Goal: Information Seeking & Learning: Learn about a topic

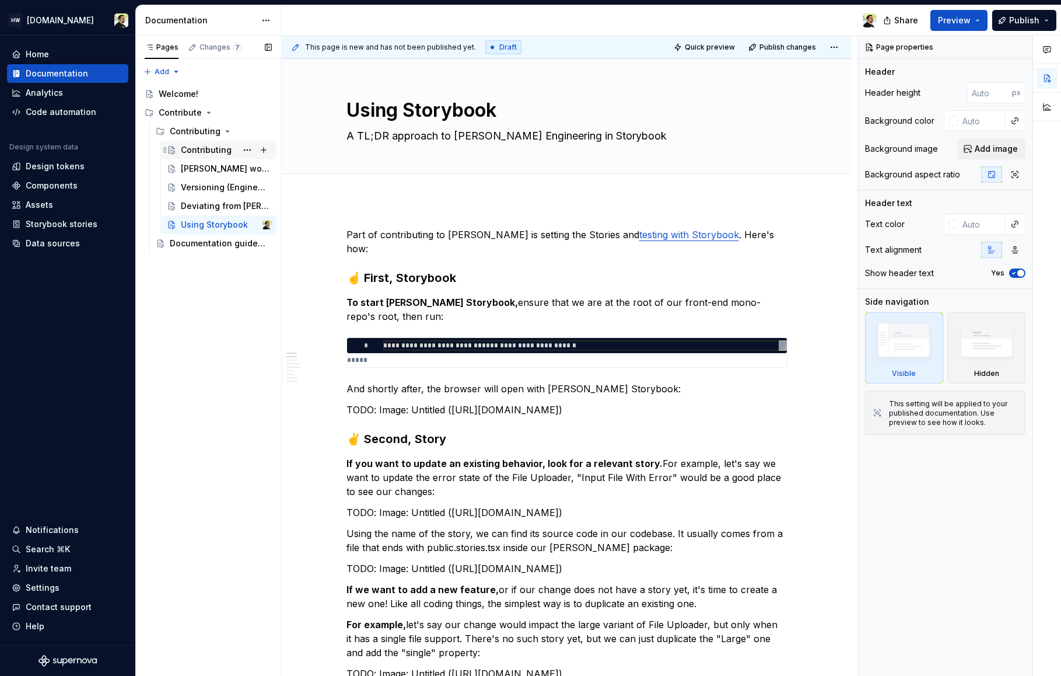
click at [184, 145] on div "Contributing" at bounding box center [206, 150] width 51 height 12
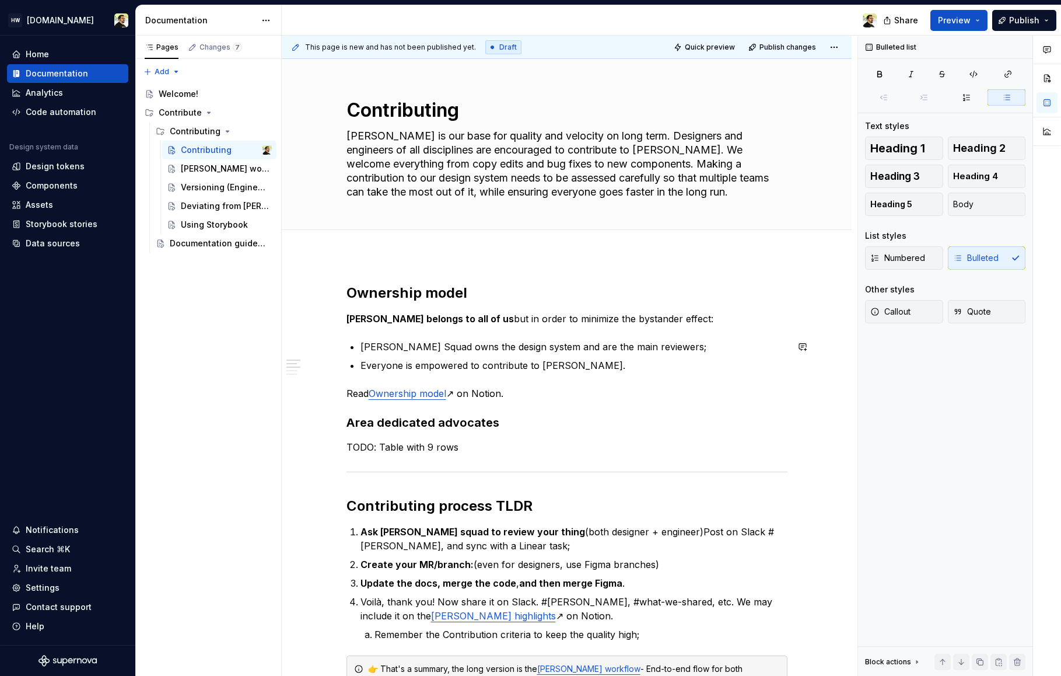
click at [188, 174] on div "[PERSON_NAME] workflow" at bounding box center [209, 169] width 56 height 12
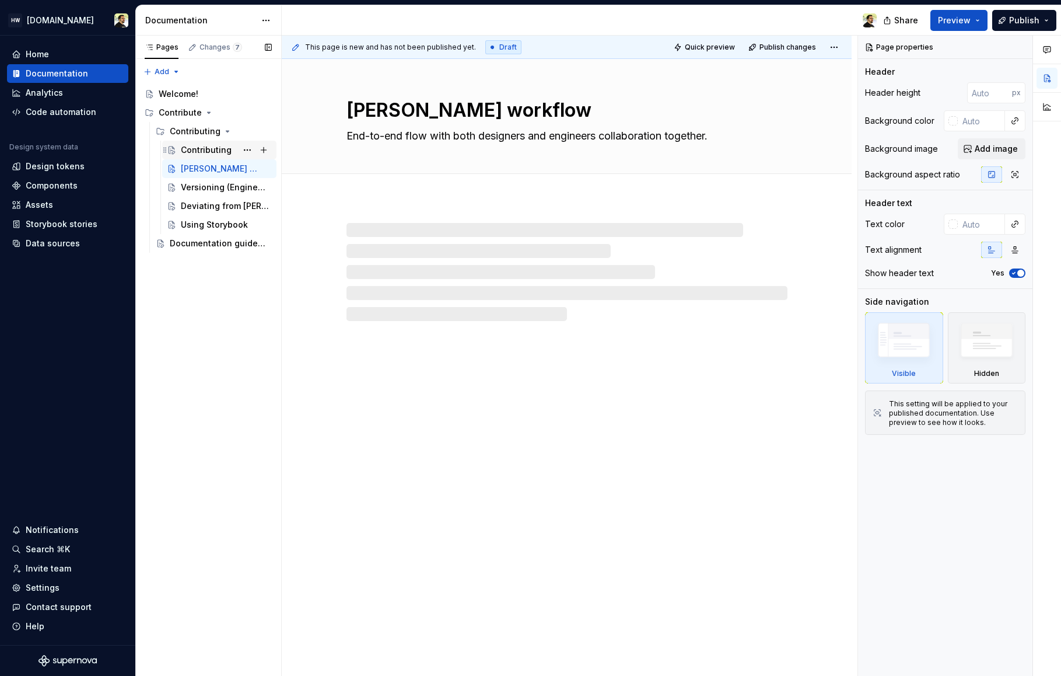
click at [192, 151] on div "Contributing" at bounding box center [206, 150] width 51 height 12
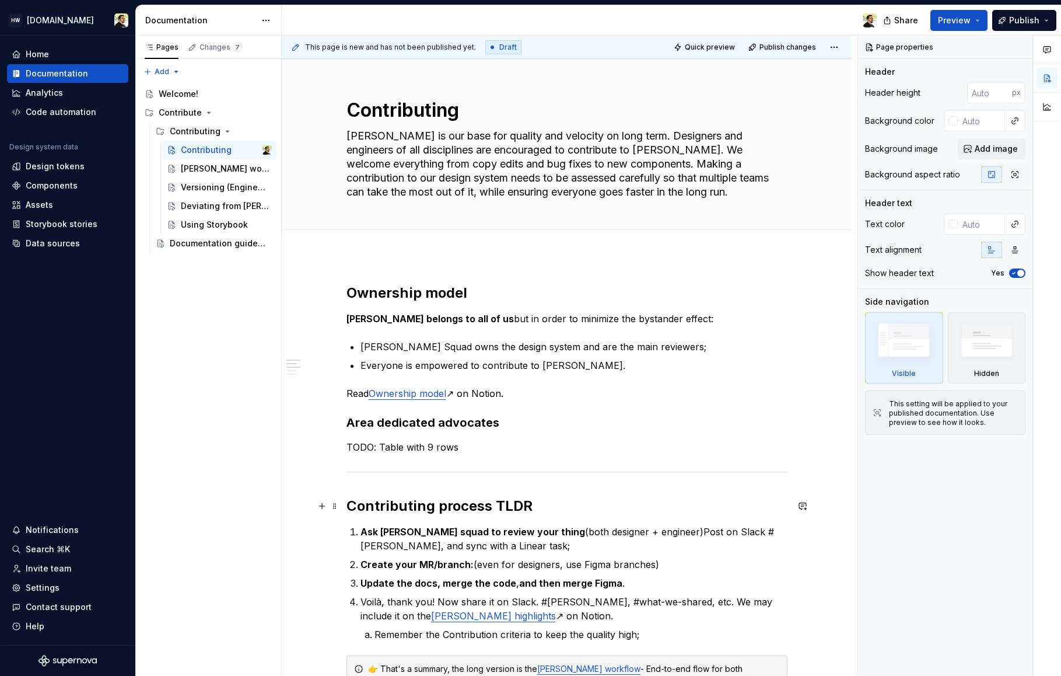
click at [513, 513] on h2 "Contributing process TLDR" at bounding box center [567, 505] width 441 height 19
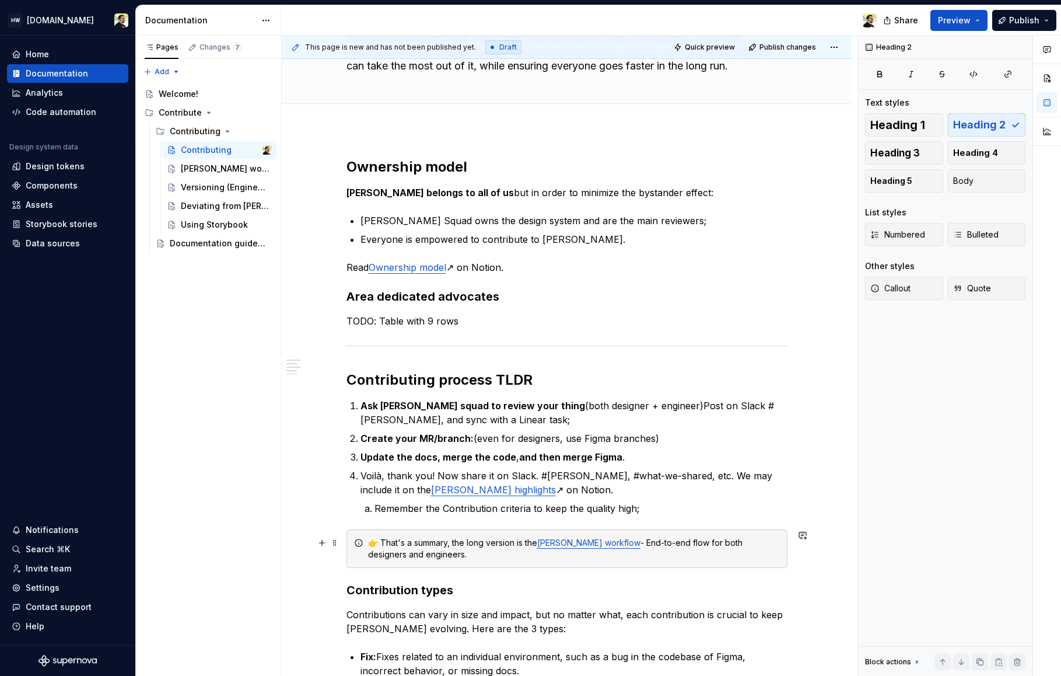
scroll to position [130, 0]
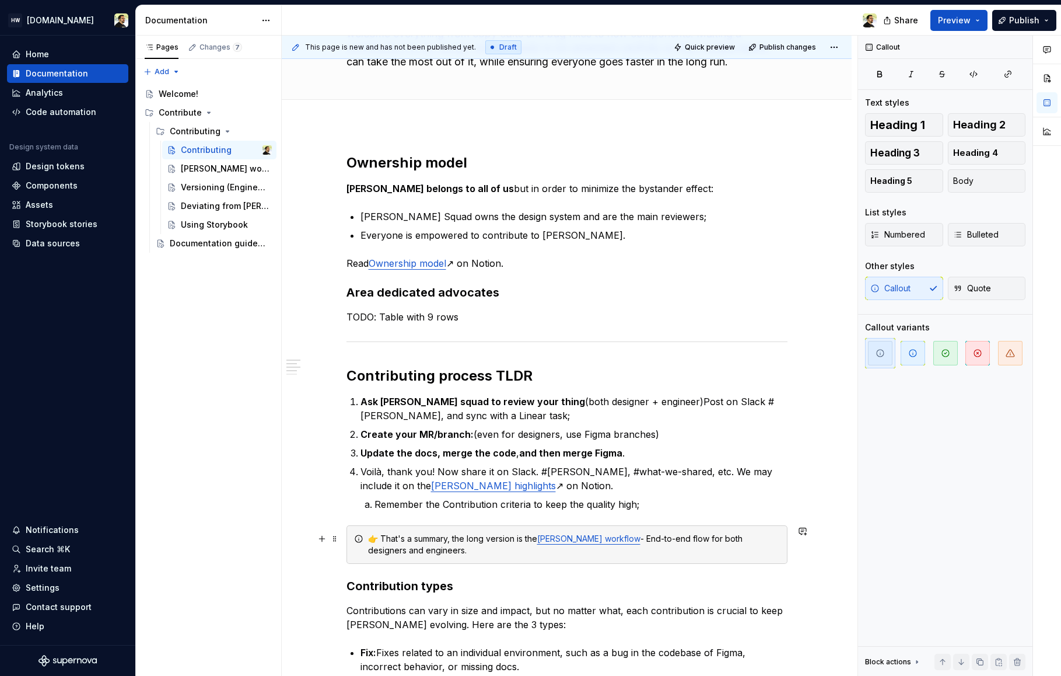
click at [487, 544] on div "👉 That's a summary, the long version is the [PERSON_NAME] workflow - End-to-end…" at bounding box center [574, 544] width 412 height 23
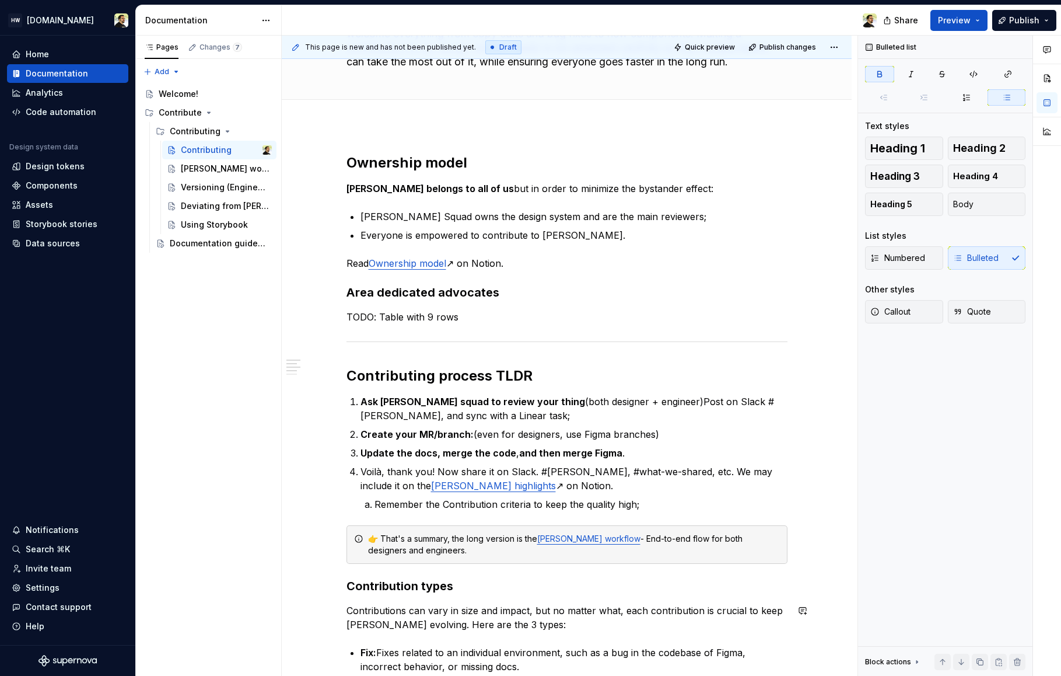
scroll to position [139, 0]
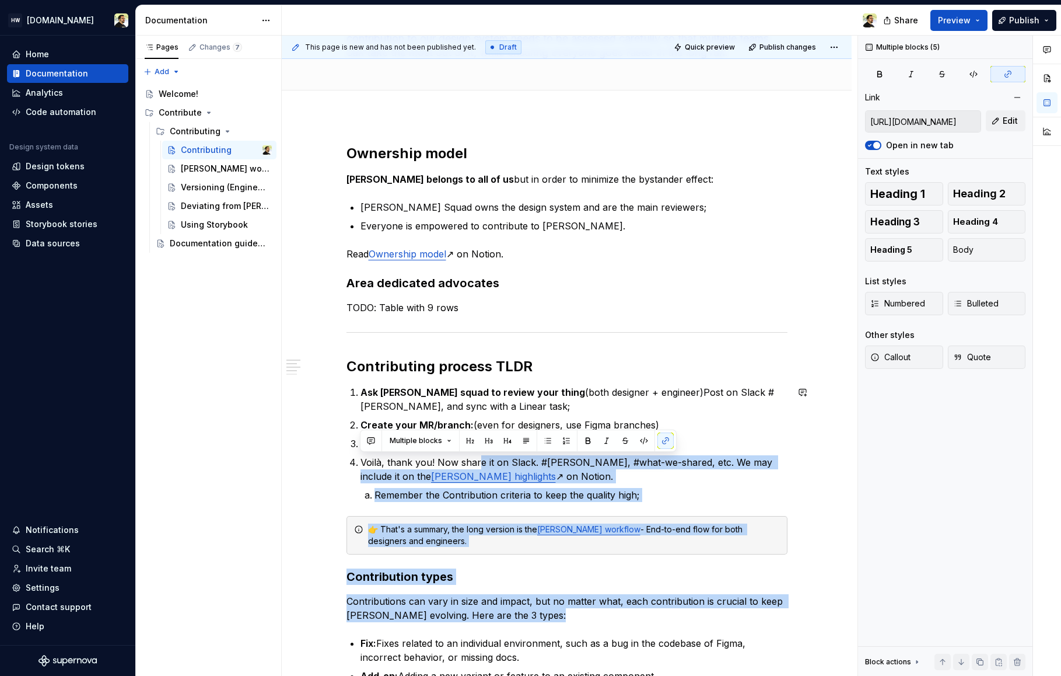
drag, startPoint x: 487, startPoint y: 638, endPoint x: 477, endPoint y: 463, distance: 175.3
click at [477, 463] on div "Ownership model [PERSON_NAME] belongs to all of us but in order to minimize the…" at bounding box center [567, 681] width 441 height 1075
click at [472, 499] on p "Remember the Contribution criteria to keep the quality high;" at bounding box center [581, 495] width 413 height 14
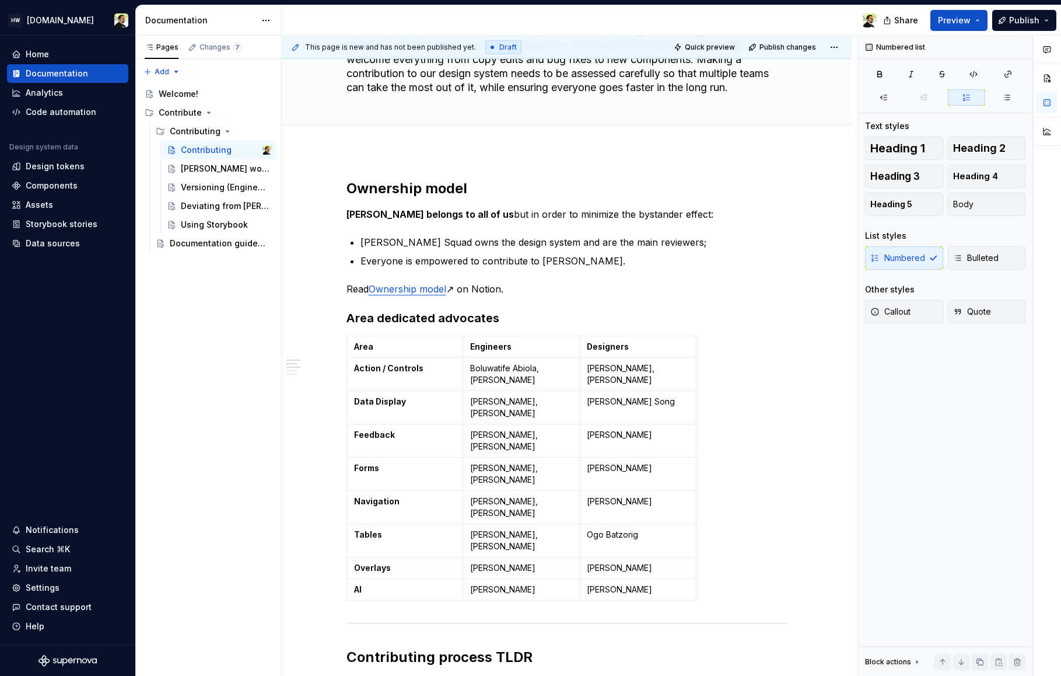
scroll to position [222, 0]
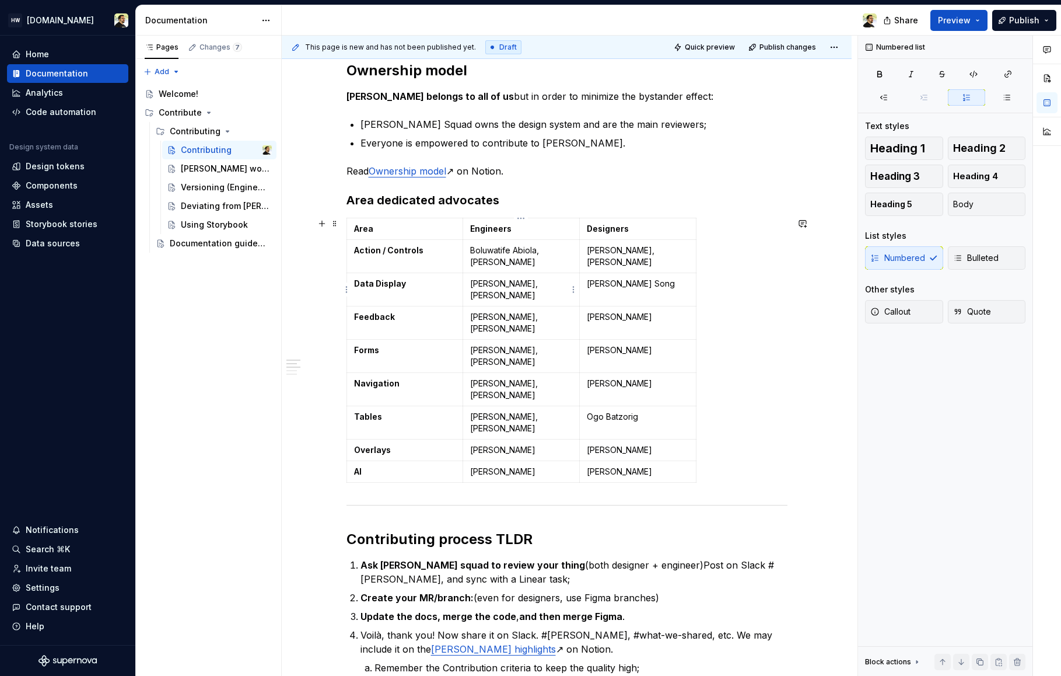
click at [514, 302] on td "[PERSON_NAME], [PERSON_NAME]" at bounding box center [521, 289] width 117 height 33
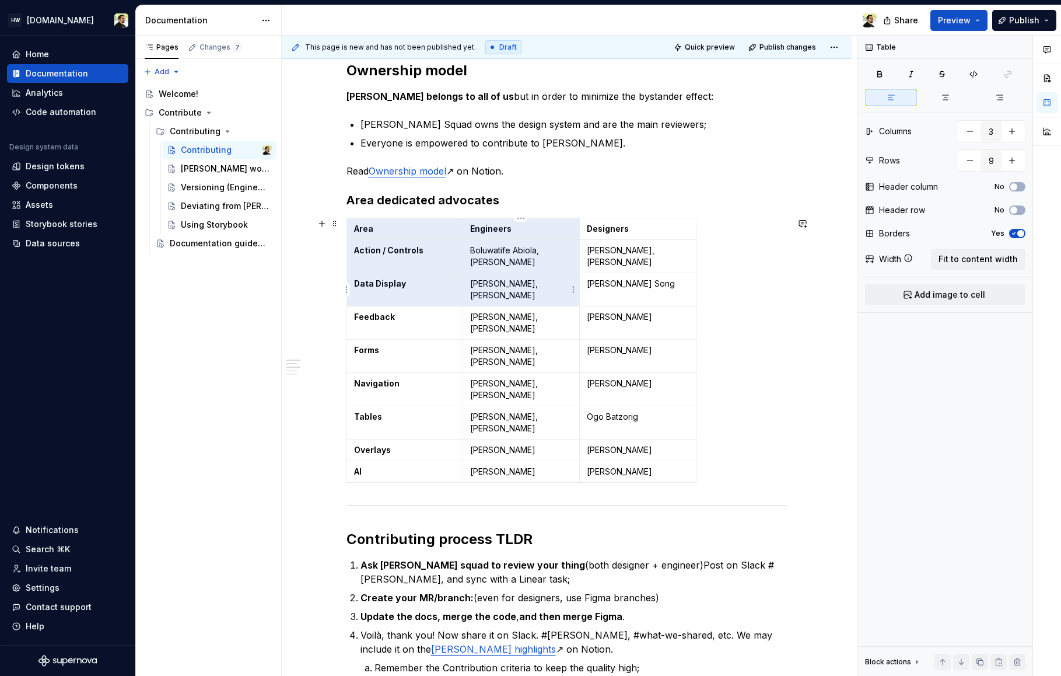
drag, startPoint x: 445, startPoint y: 228, endPoint x: 605, endPoint y: 398, distance: 233.6
click at [604, 397] on tbody "Area Engineers Designers Action / Controls [PERSON_NAME] [PERSON_NAME] Song, [P…" at bounding box center [521, 350] width 349 height 264
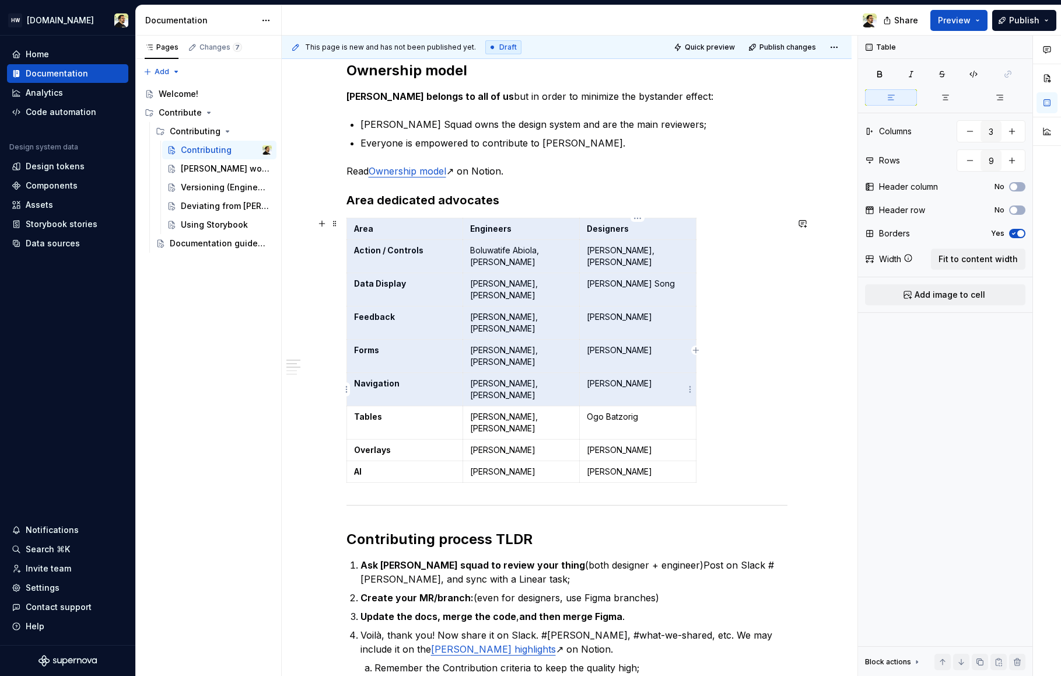
click at [605, 398] on td "[PERSON_NAME]" at bounding box center [637, 389] width 117 height 33
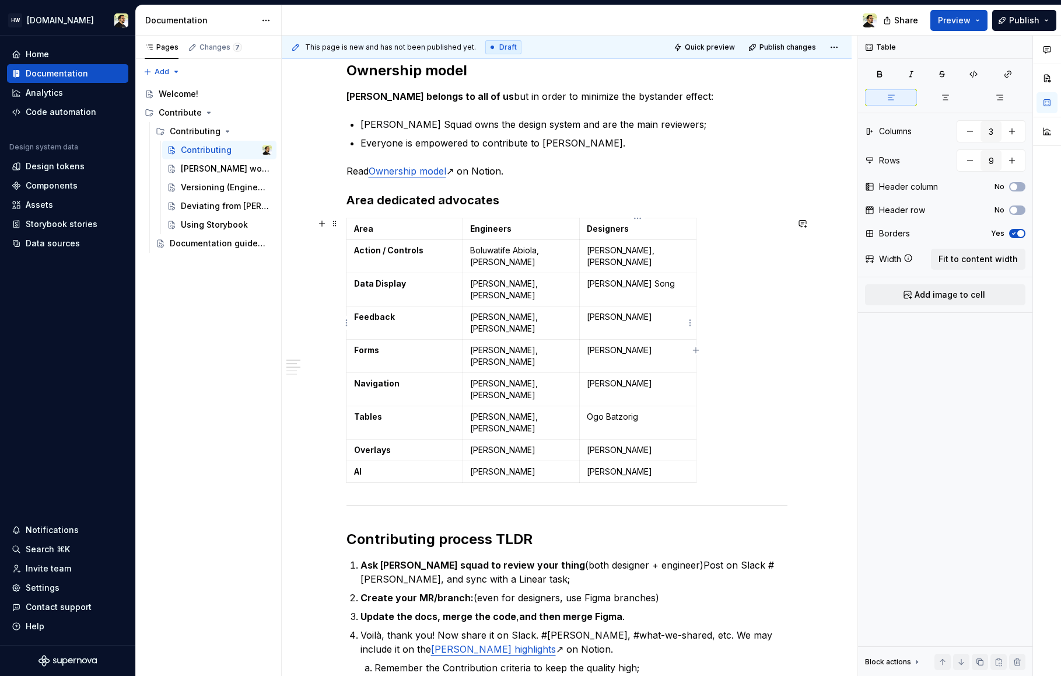
click at [586, 307] on td "[PERSON_NAME]" at bounding box center [637, 322] width 117 height 33
click at [514, 254] on p "Boluwatife Abiola, [PERSON_NAME]" at bounding box center [521, 255] width 102 height 23
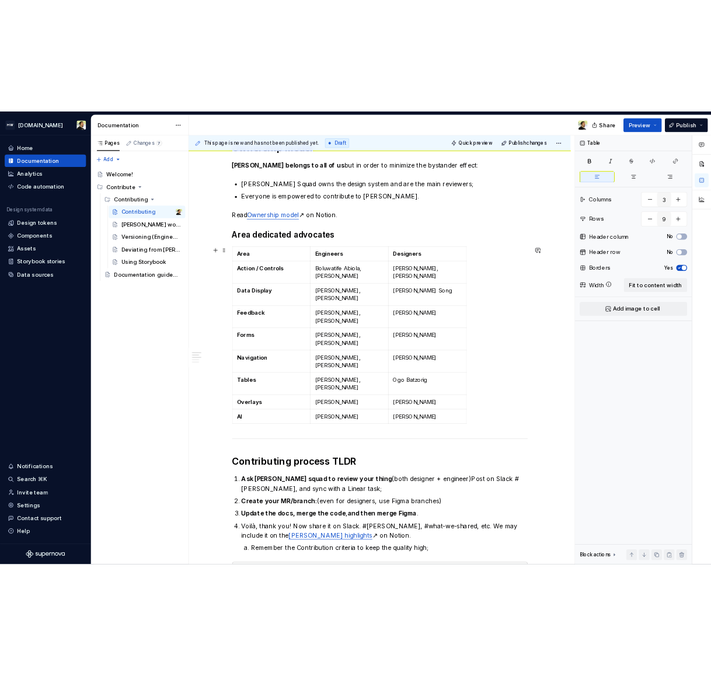
scroll to position [238, 0]
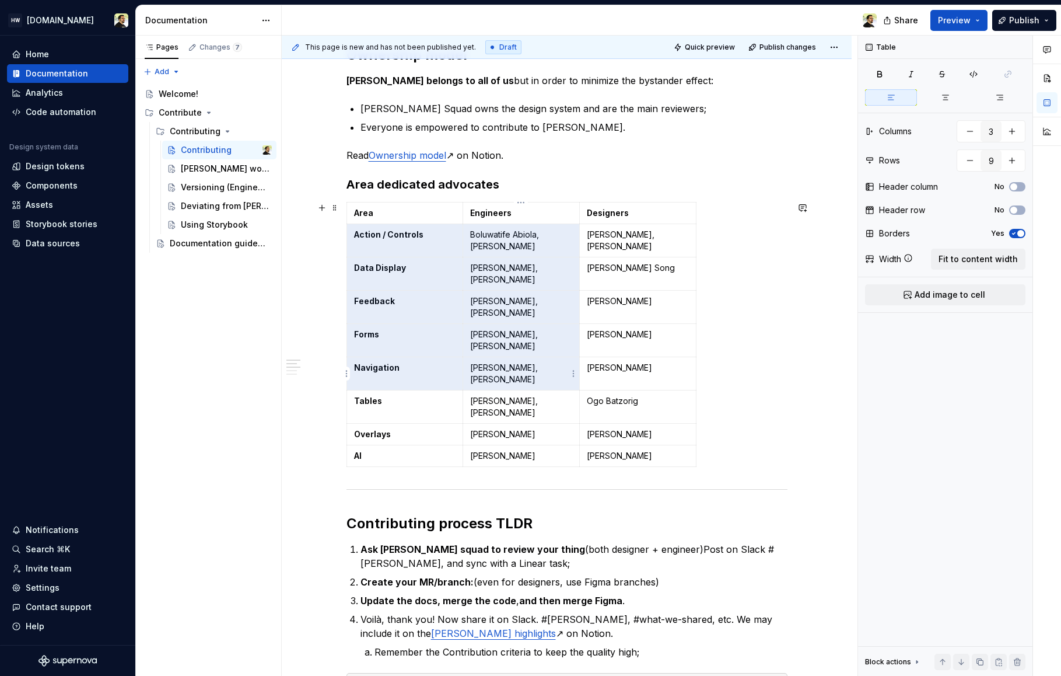
drag, startPoint x: 380, startPoint y: 235, endPoint x: 584, endPoint y: 415, distance: 272.8
click at [583, 414] on tbody "Area Engineers Designers Action / Controls [PERSON_NAME] [PERSON_NAME] Song, [P…" at bounding box center [521, 334] width 349 height 264
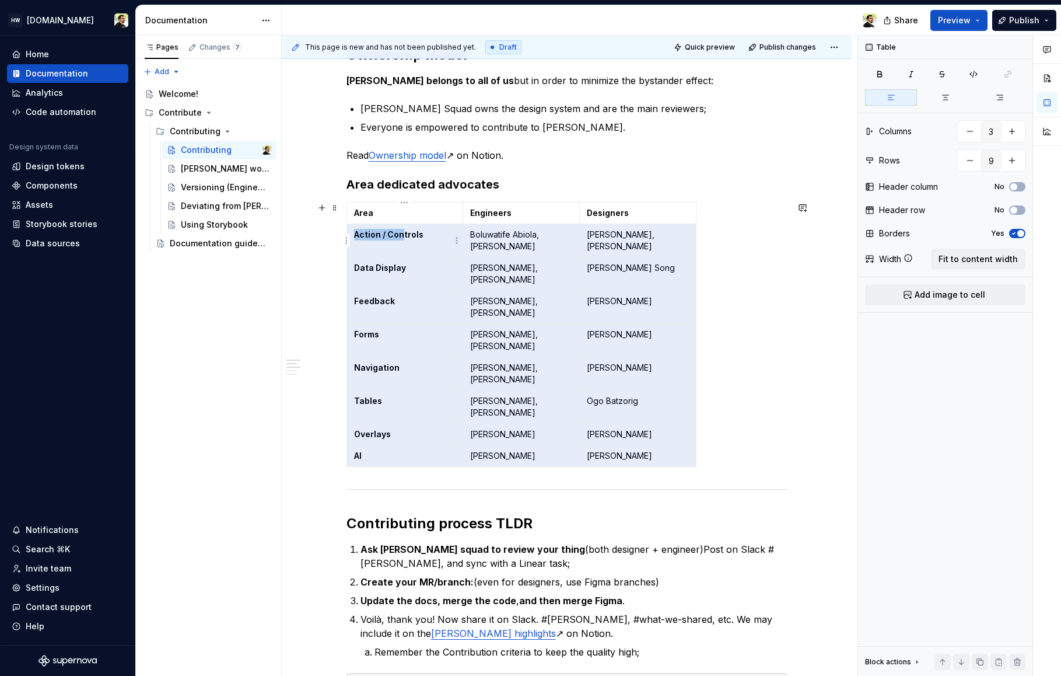
drag, startPoint x: 636, startPoint y: 450, endPoint x: 400, endPoint y: 235, distance: 319.2
click at [400, 235] on tbody "Area Engineers Designers Action / Controls [PERSON_NAME] [PERSON_NAME] Song, [P…" at bounding box center [521, 334] width 349 height 264
click at [400, 235] on strong "Action / Controls" at bounding box center [388, 234] width 69 height 10
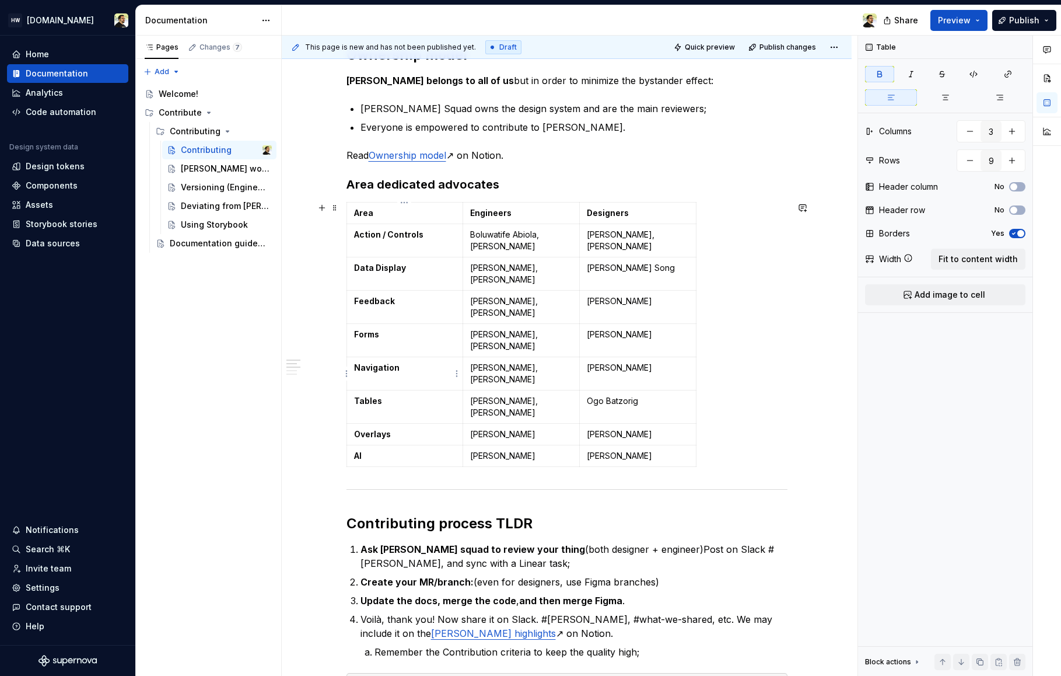
click at [359, 372] on strong "Navigation" at bounding box center [377, 367] width 46 height 10
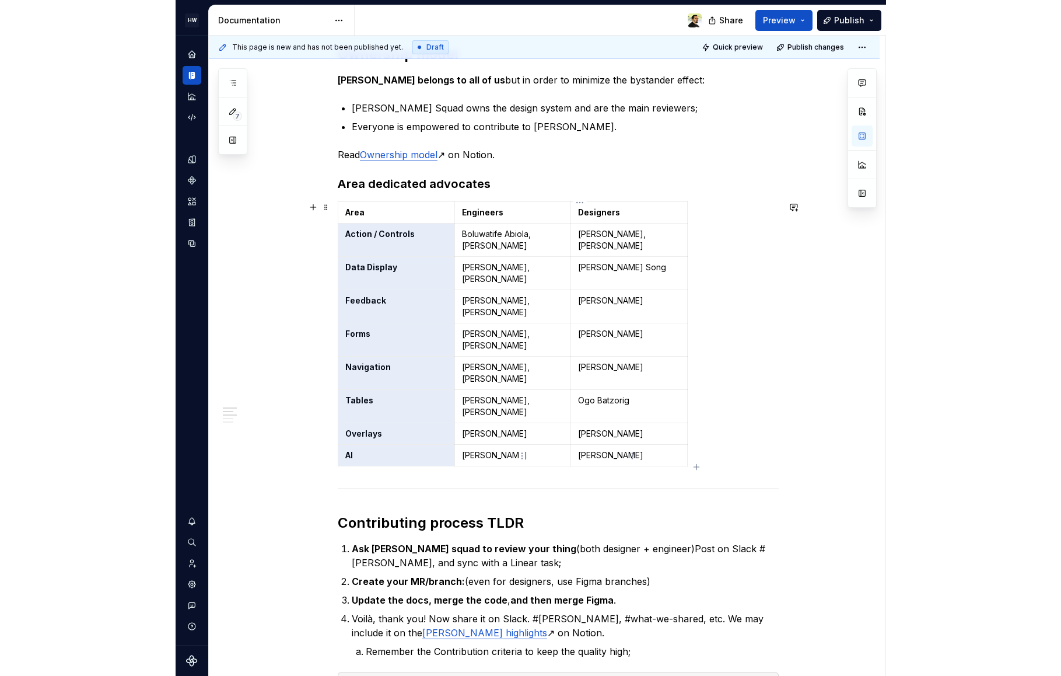
scroll to position [293, 0]
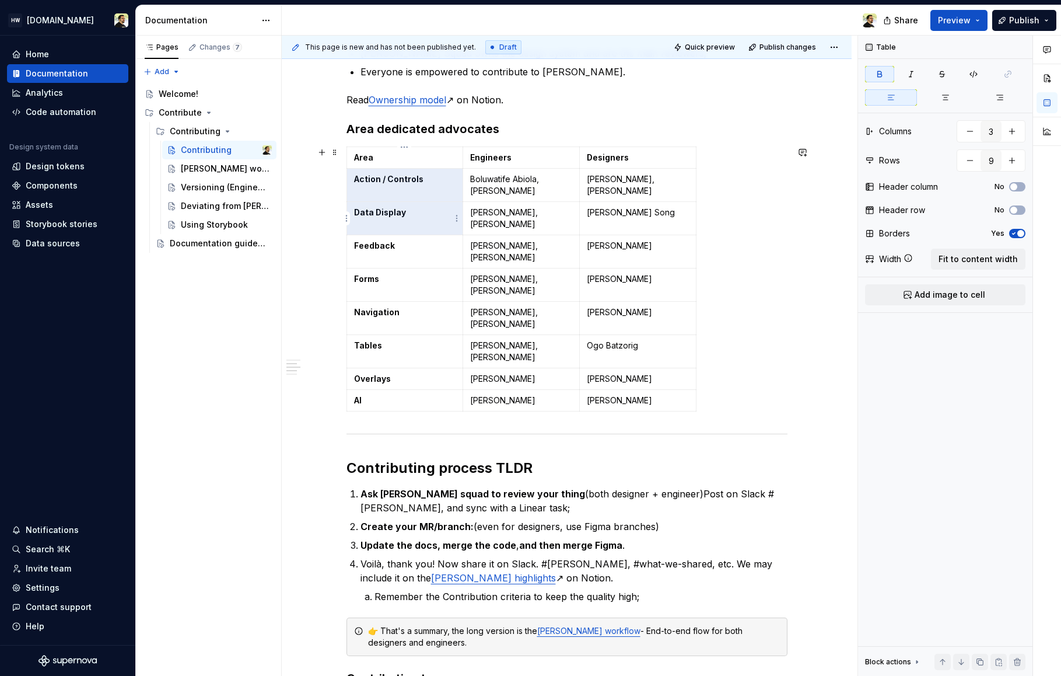
click at [415, 226] on td "Data Display" at bounding box center [405, 218] width 117 height 33
click at [397, 176] on strong "Action / Controls" at bounding box center [388, 179] width 69 height 10
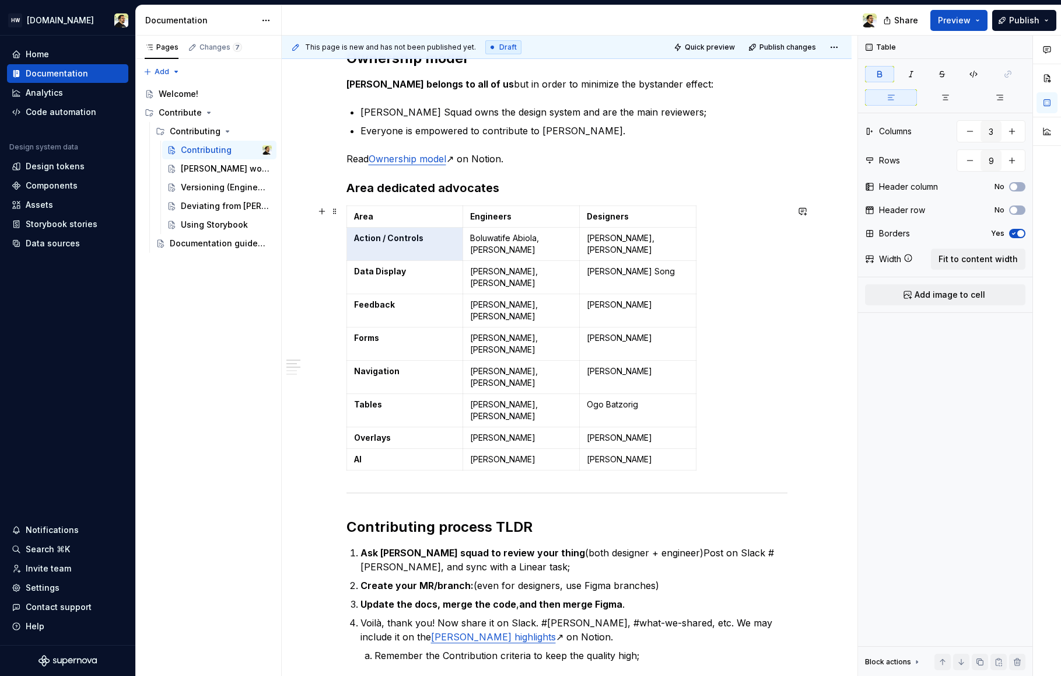
scroll to position [234, 0]
click at [544, 282] on p "[PERSON_NAME], [PERSON_NAME]" at bounding box center [521, 277] width 102 height 23
click at [985, 258] on span "Fit to content width" at bounding box center [978, 259] width 79 height 12
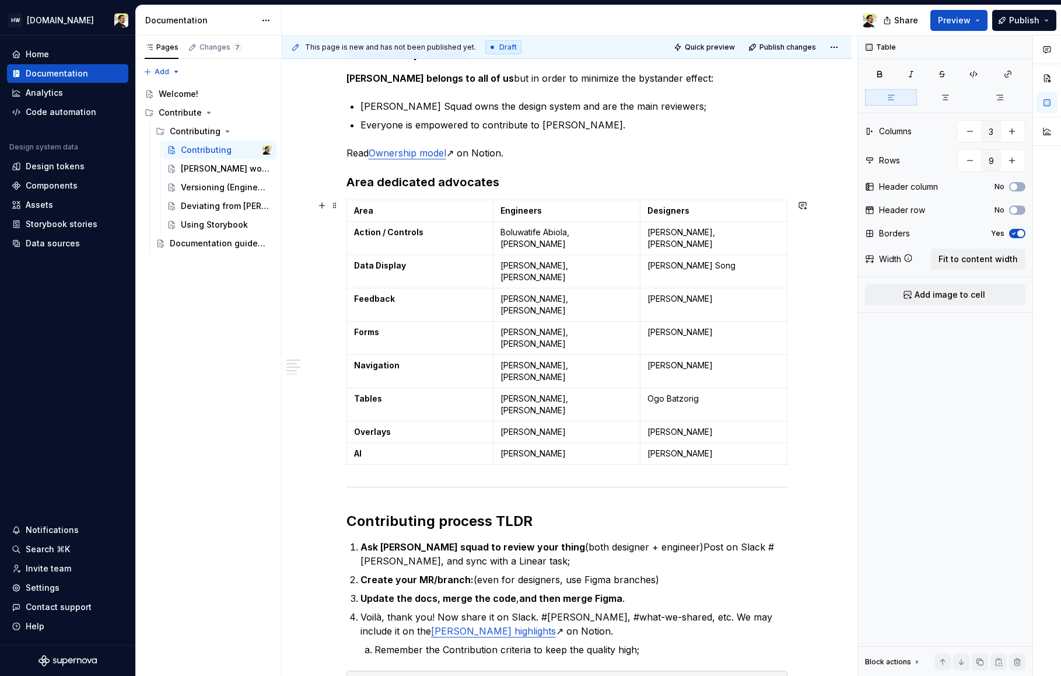
scroll to position [228, 0]
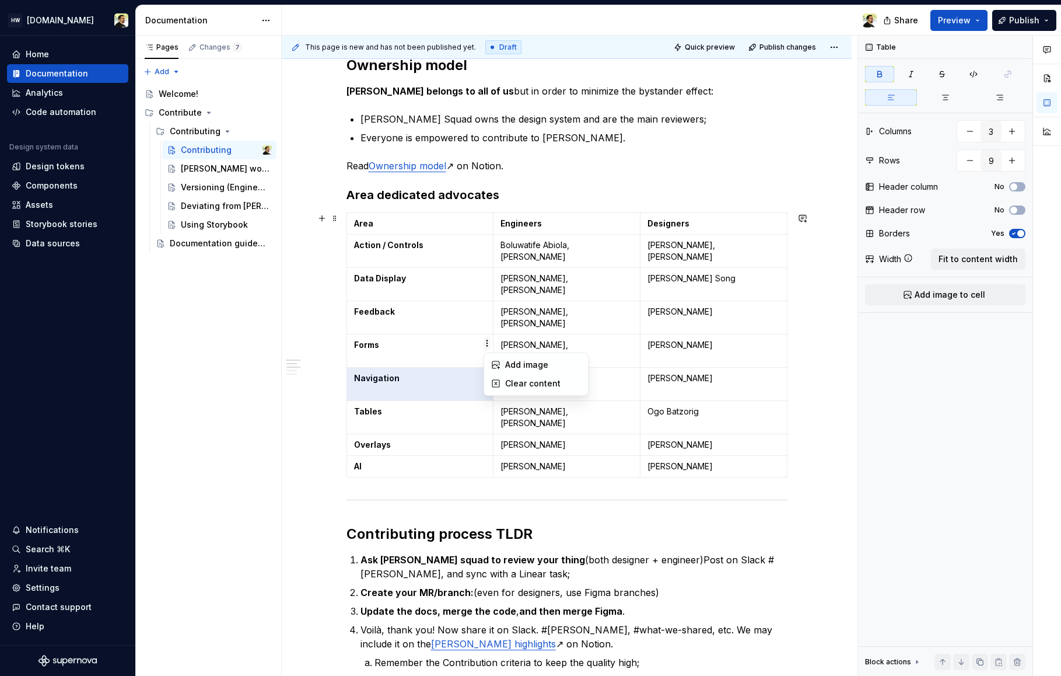
click at [488, 338] on html "HW [DOMAIN_NAME] Home Documentation Analytics Code automation Design system dat…" at bounding box center [530, 338] width 1061 height 676
click at [519, 338] on html "HW [DOMAIN_NAME] Home Documentation Analytics Code automation Design system dat…" at bounding box center [530, 338] width 1061 height 676
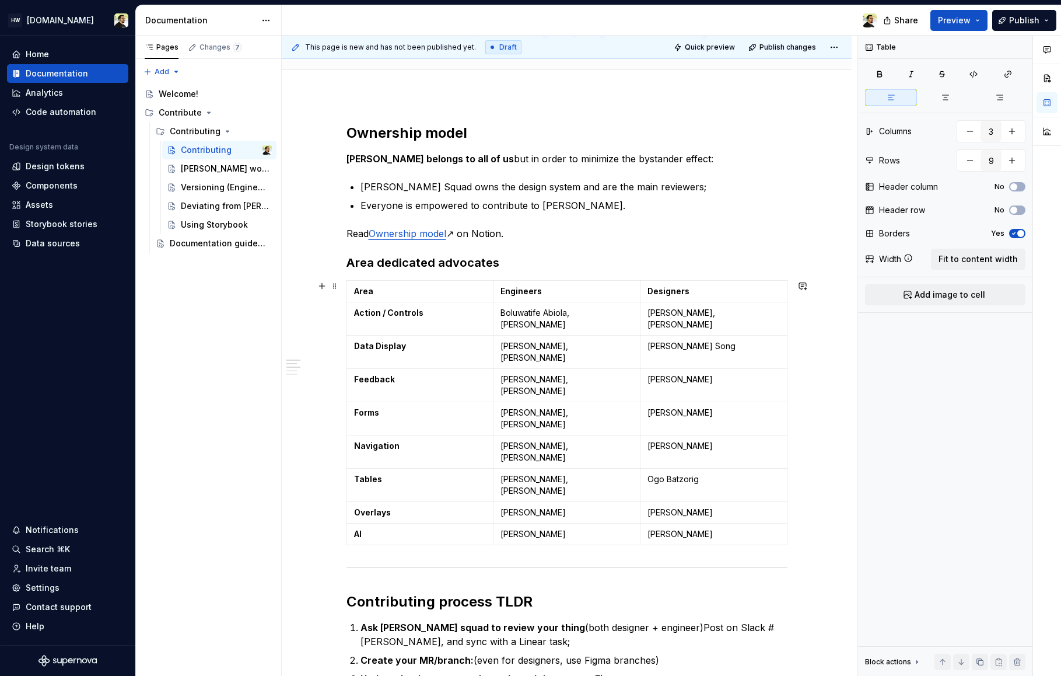
scroll to position [142, 0]
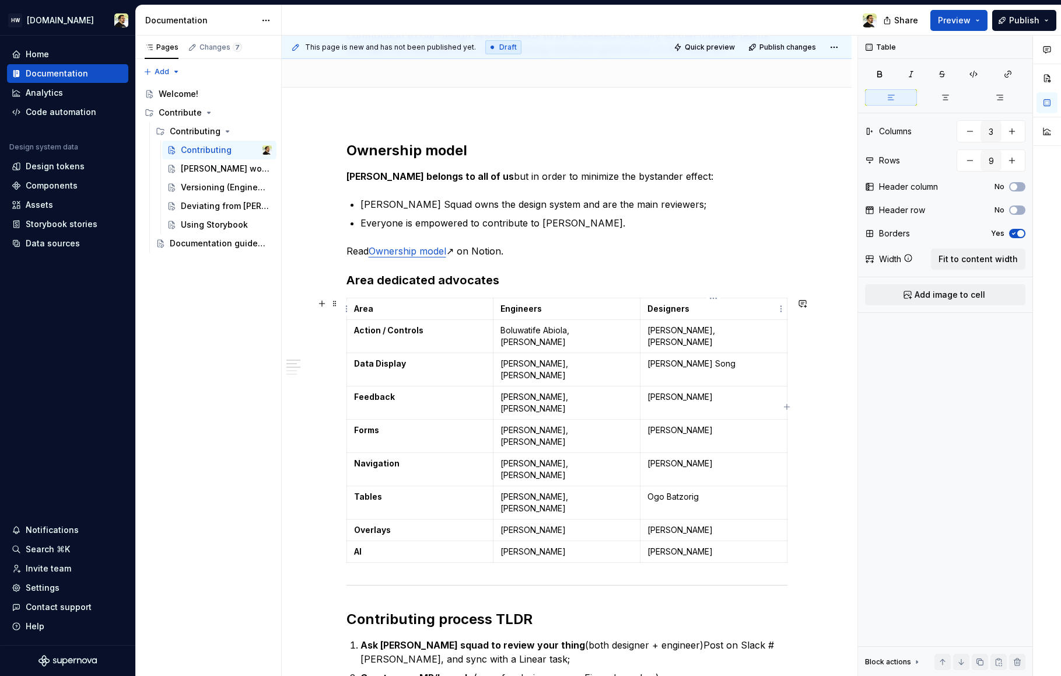
click at [691, 304] on p "Designers" at bounding box center [714, 309] width 132 height 12
click at [1017, 211] on icon "button" at bounding box center [1013, 210] width 9 height 7
click at [1017, 211] on span "button" at bounding box center [1020, 210] width 7 height 7
click at [1017, 211] on icon "button" at bounding box center [1013, 210] width 9 height 7
click at [1017, 211] on span "button" at bounding box center [1020, 210] width 7 height 7
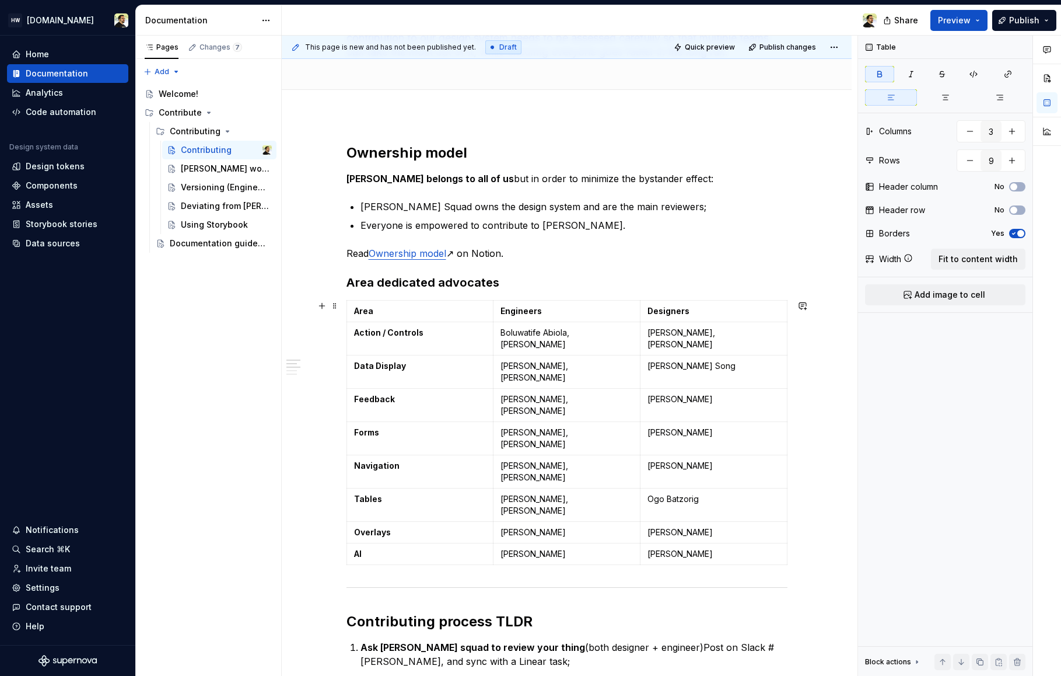
scroll to position [0, 0]
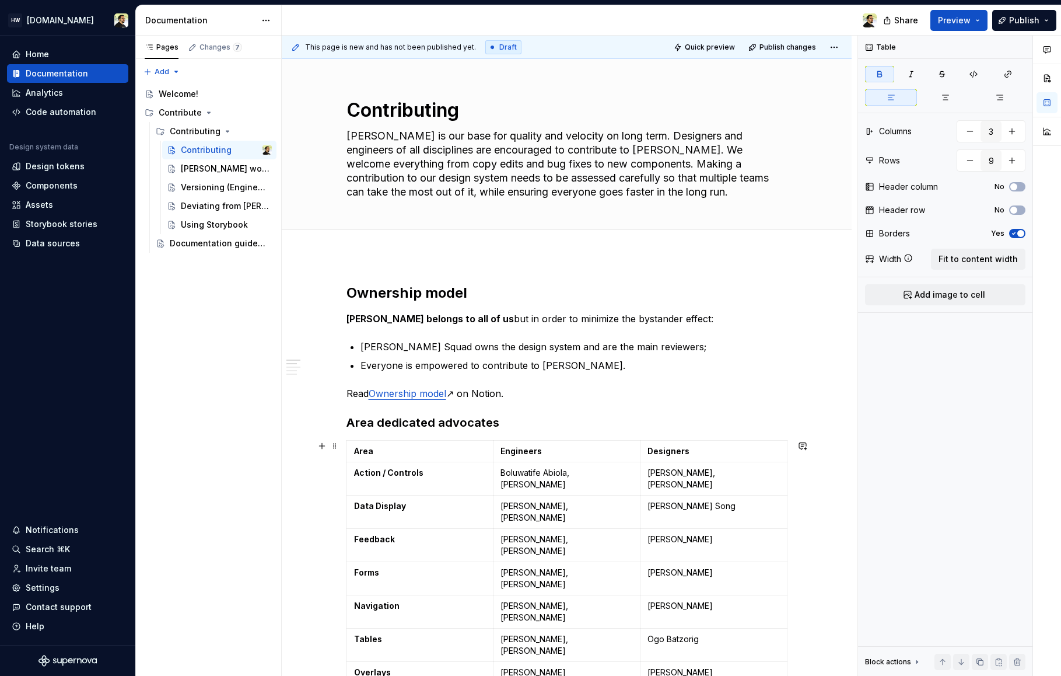
click at [408, 450] on p "Area" at bounding box center [420, 451] width 132 height 12
click at [194, 131] on div "Contributing" at bounding box center [195, 131] width 51 height 12
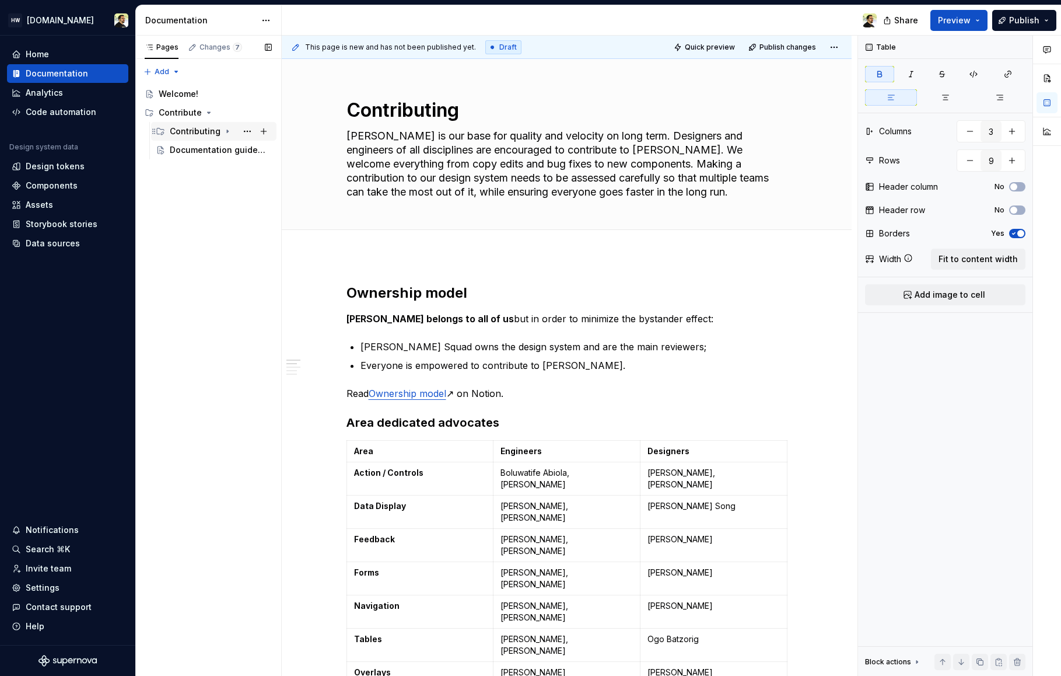
click at [194, 131] on div "Contributing" at bounding box center [195, 131] width 51 height 12
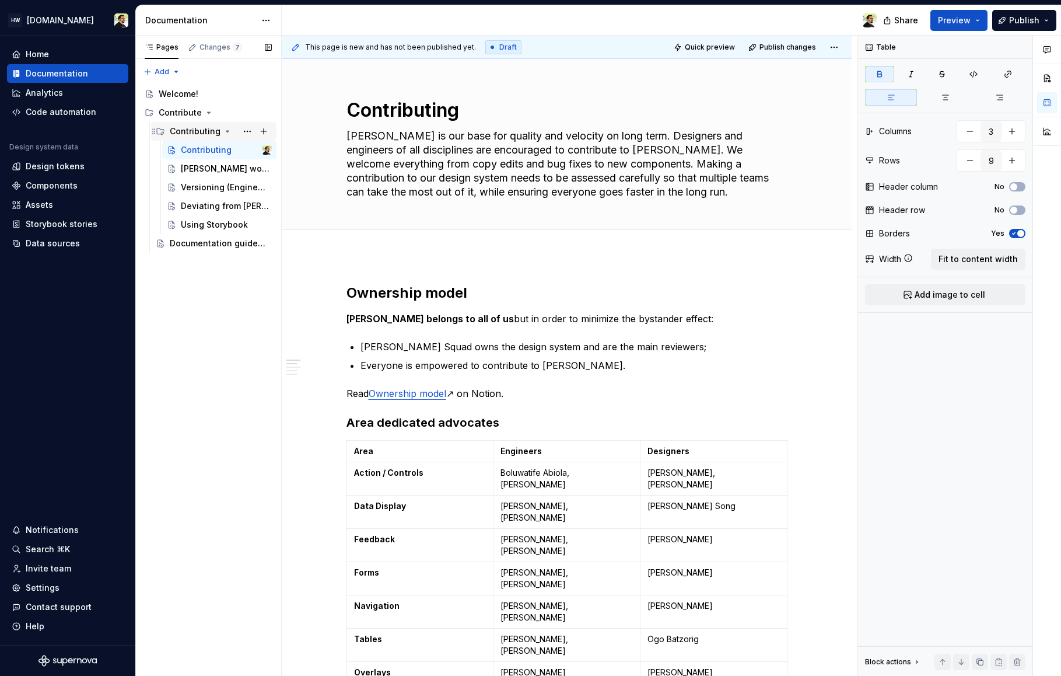
click at [187, 125] on div "Contributing" at bounding box center [195, 131] width 51 height 12
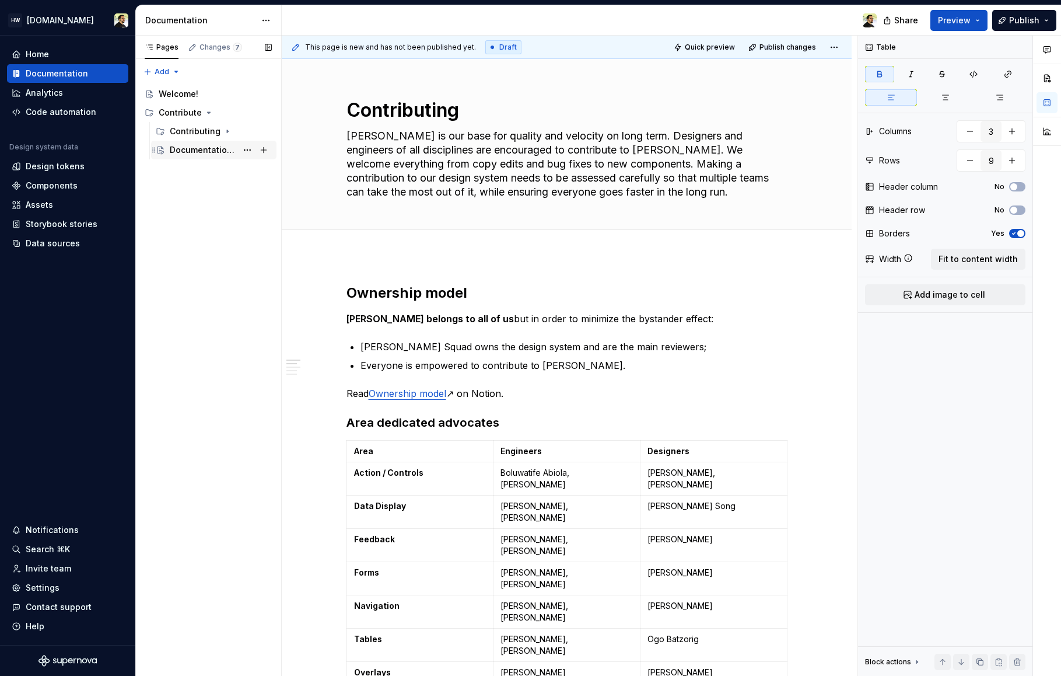
click at [190, 153] on div "Documentation guidelines" at bounding box center [203, 150] width 67 height 12
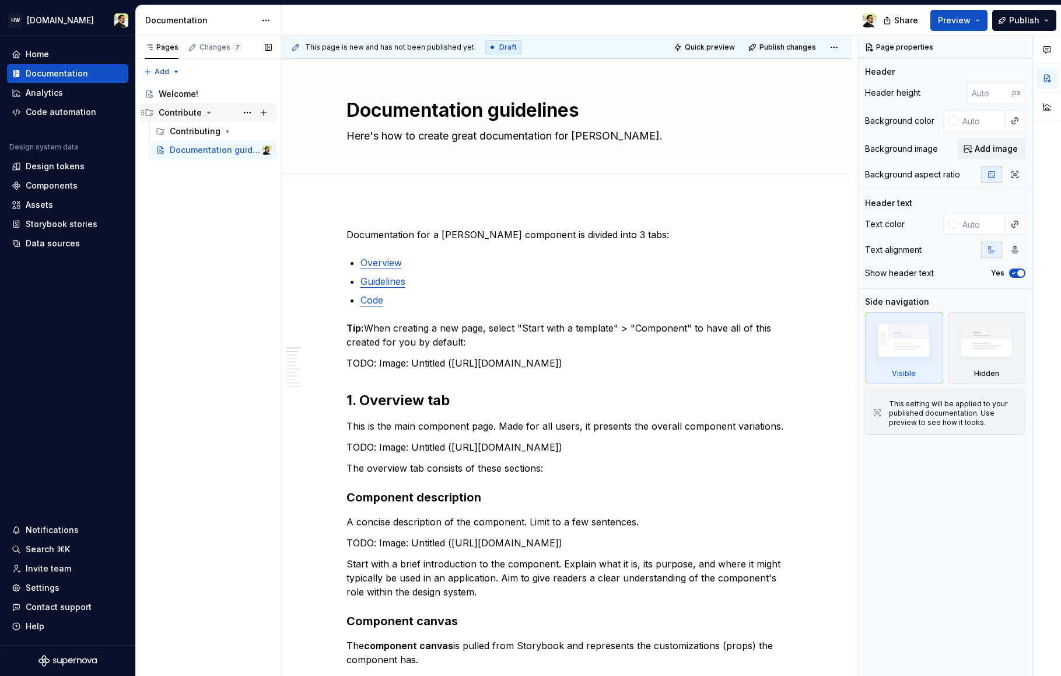
click at [187, 109] on div "Contribute" at bounding box center [180, 113] width 43 height 12
click at [194, 127] on div "Components" at bounding box center [185, 131] width 52 height 12
click at [208, 142] on div "Action / Control" at bounding box center [221, 150] width 102 height 16
click at [211, 165] on div "Button Callout" at bounding box center [203, 169] width 44 height 12
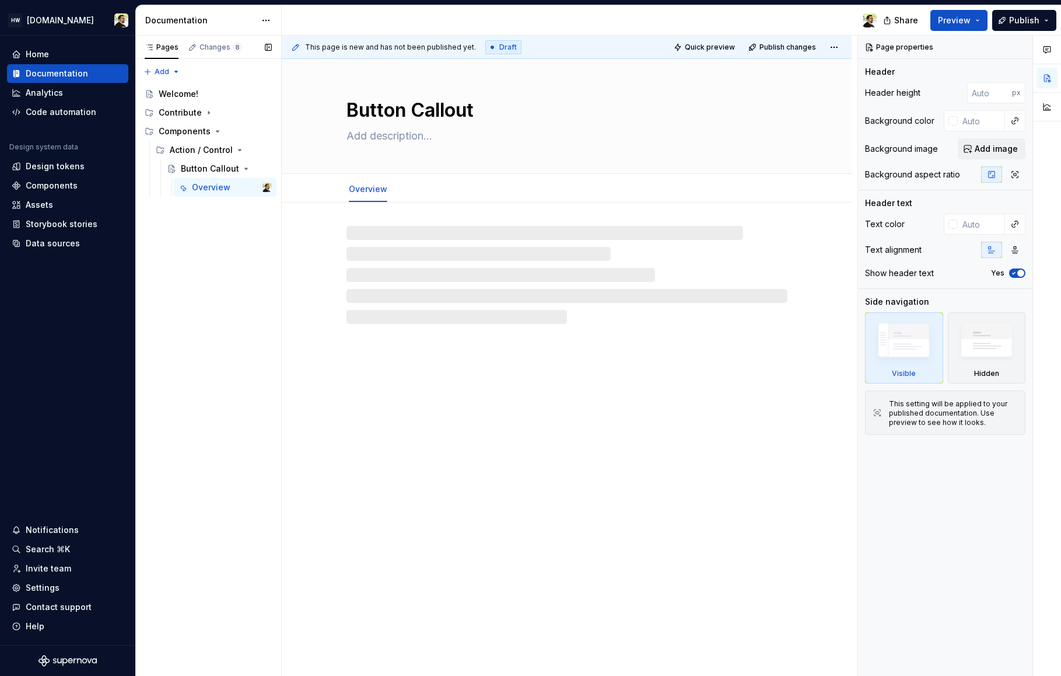
type textarea "*"
type textarea "Button Callout component"
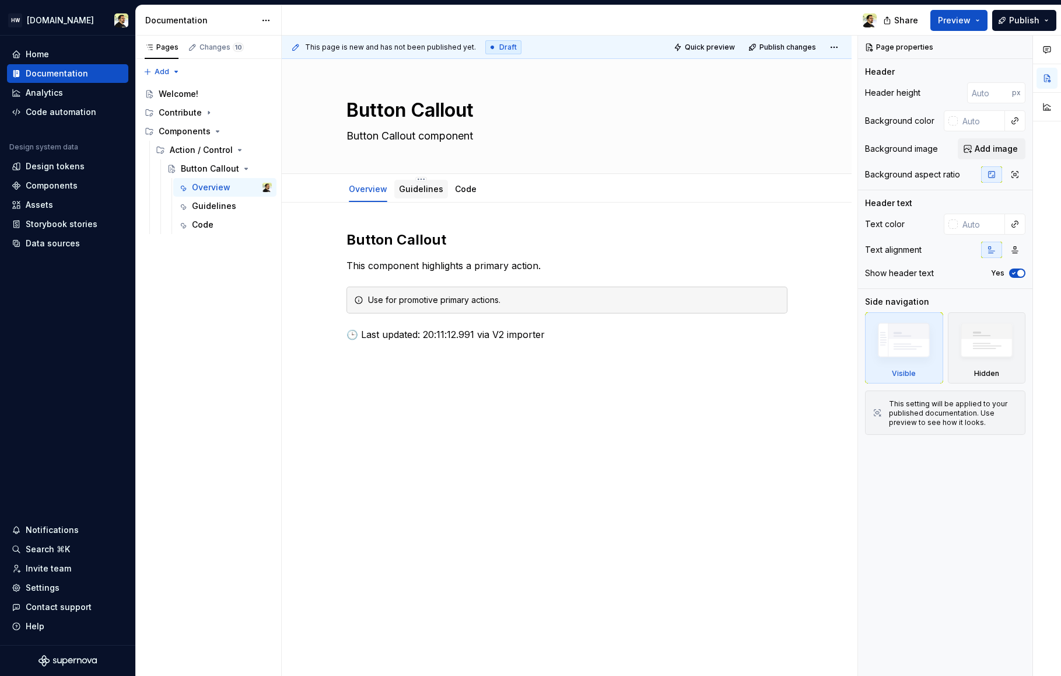
click at [412, 190] on link "Guidelines" at bounding box center [421, 189] width 44 height 10
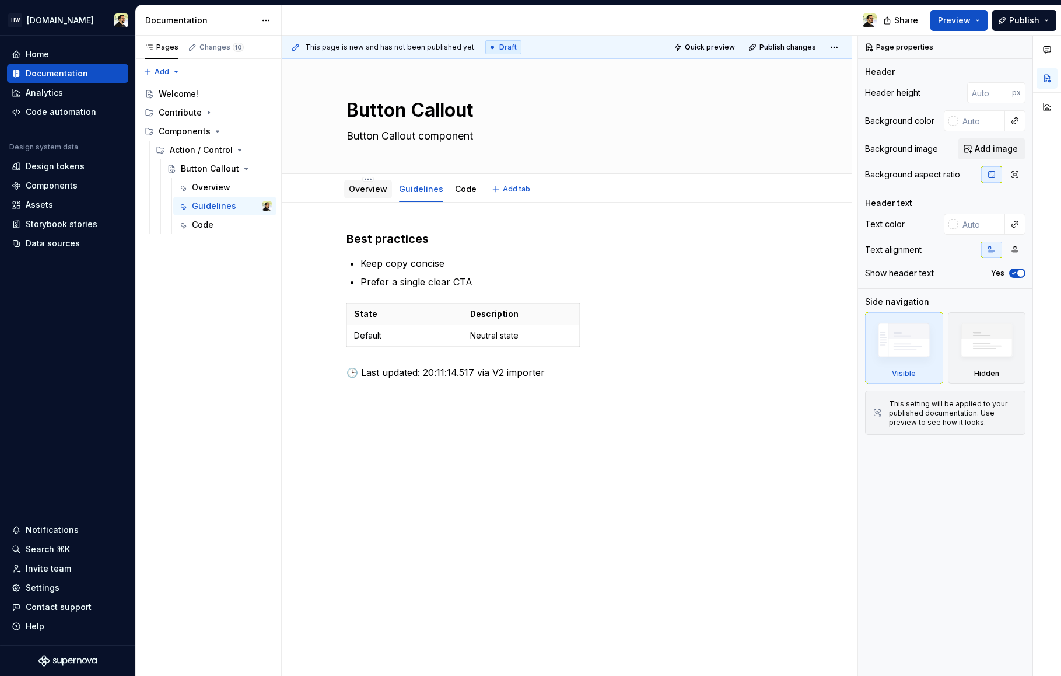
click at [369, 196] on div "Overview" at bounding box center [368, 189] width 48 height 19
click at [456, 194] on div "Code" at bounding box center [466, 189] width 22 height 14
click at [461, 188] on link "Code" at bounding box center [466, 189] width 22 height 10
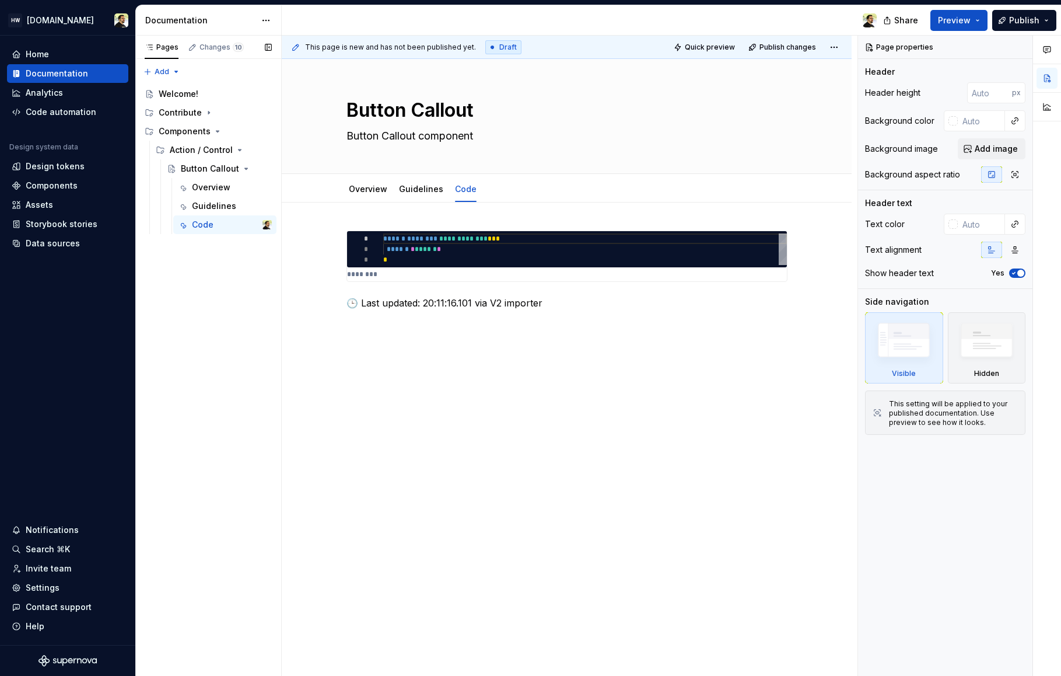
click at [162, 580] on div "Pages Changes 10 Add Accessibility guide for tree Page tree. Navigate the tree …" at bounding box center [208, 356] width 146 height 641
click at [197, 435] on div "Pages Changes 10 Add Accessibility guide for tree Page tree. Navigate the tree …" at bounding box center [208, 356] width 146 height 641
click at [201, 182] on div "Overview" at bounding box center [211, 187] width 39 height 12
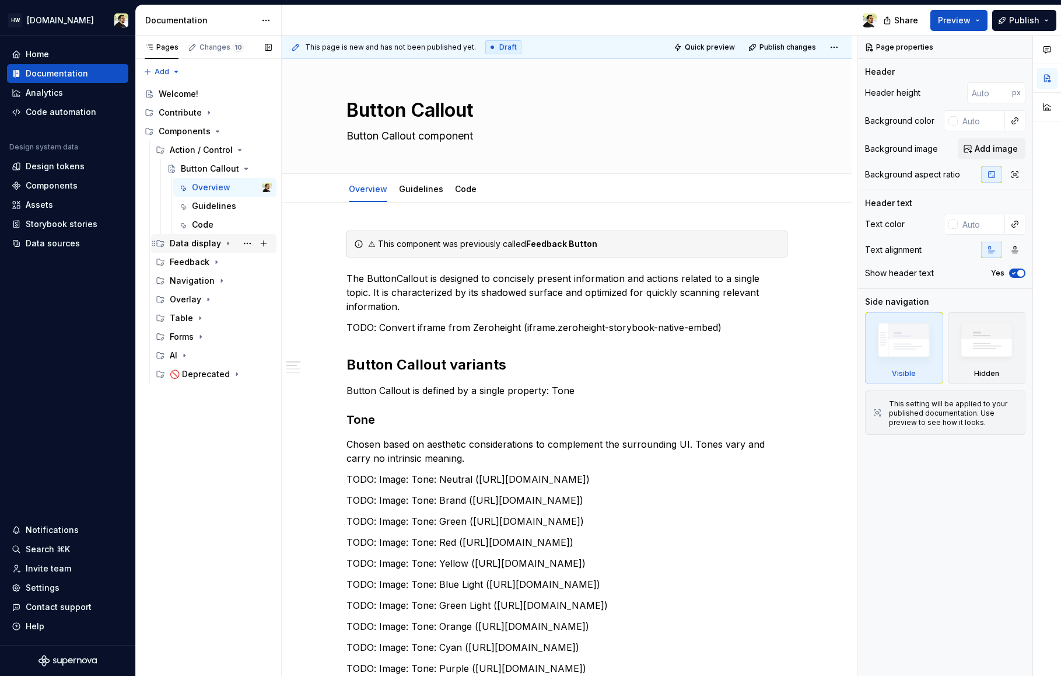
click at [194, 243] on div "Data display" at bounding box center [195, 243] width 51 height 12
click at [181, 260] on div "Feedback" at bounding box center [190, 262] width 40 height 12
click at [187, 250] on div "Data display" at bounding box center [221, 243] width 102 height 16
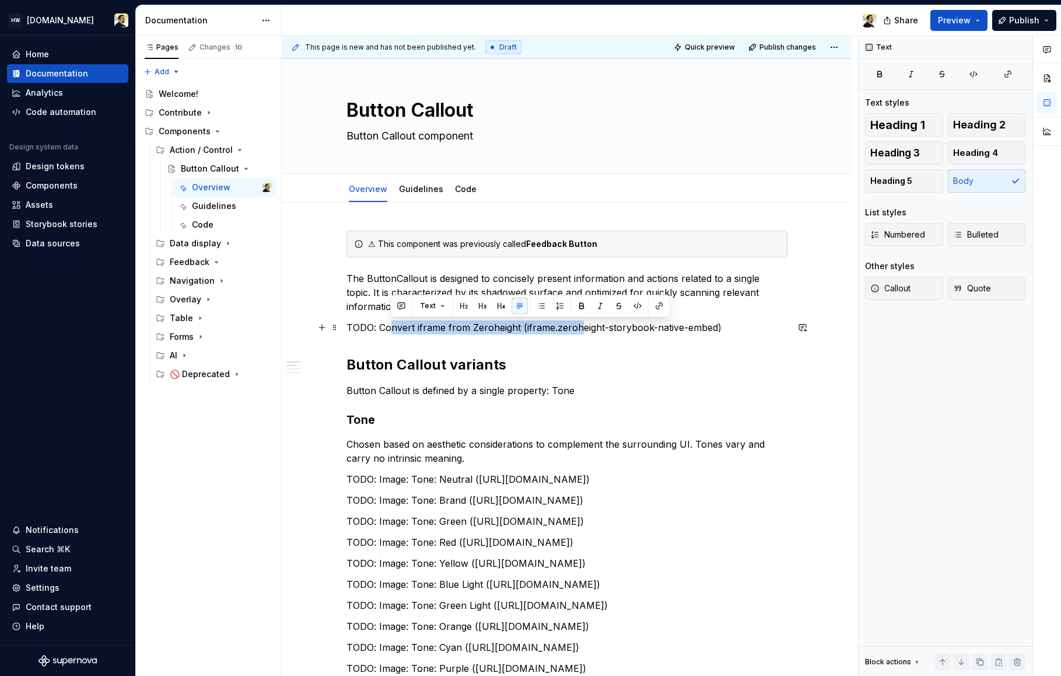
drag, startPoint x: 400, startPoint y: 327, endPoint x: 620, endPoint y: 327, distance: 219.4
click at [618, 327] on p "TODO: Convert iframe from Zeroheight (iframe.zeroheight-storybook-native-embed)" at bounding box center [567, 327] width 441 height 14
click at [620, 327] on p "TODO: Convert iframe from Zeroheight (iframe.zeroheight-storybook-native-embed)" at bounding box center [567, 327] width 441 height 14
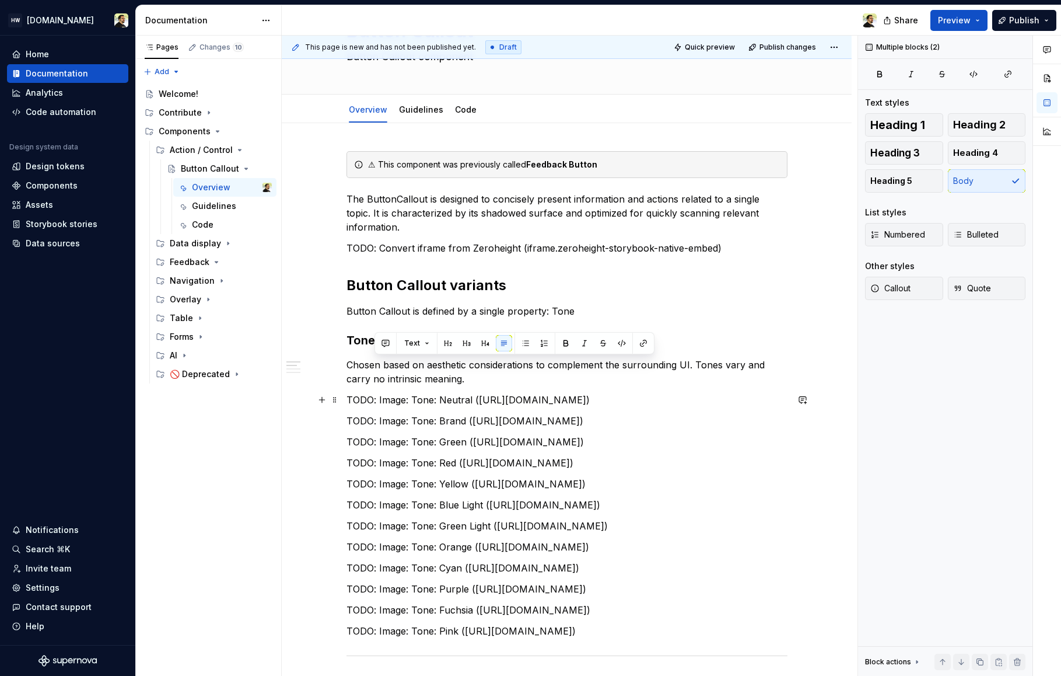
drag, startPoint x: 374, startPoint y: 362, endPoint x: 555, endPoint y: 501, distance: 227.7
click at [554, 499] on div "⚠ This component was previously called Feedback Button The ButtonCallout is des…" at bounding box center [567, 531] width 441 height 760
click at [489, 407] on p "TODO: Image: Tone: Neutral ([URL][DOMAIN_NAME])" at bounding box center [567, 400] width 441 height 14
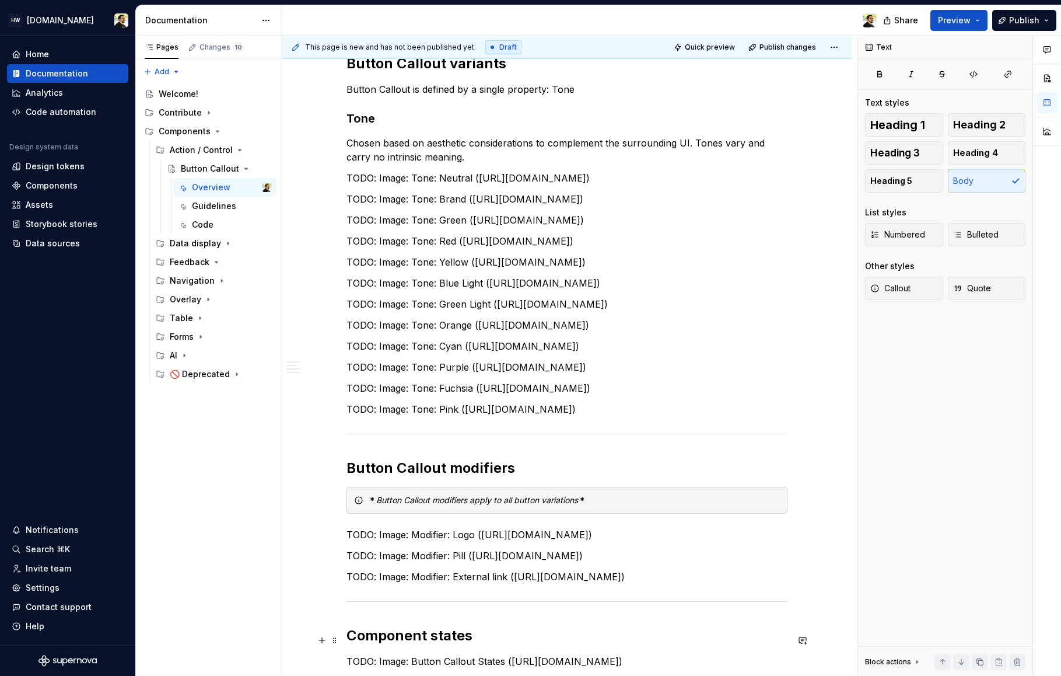
scroll to position [234, 0]
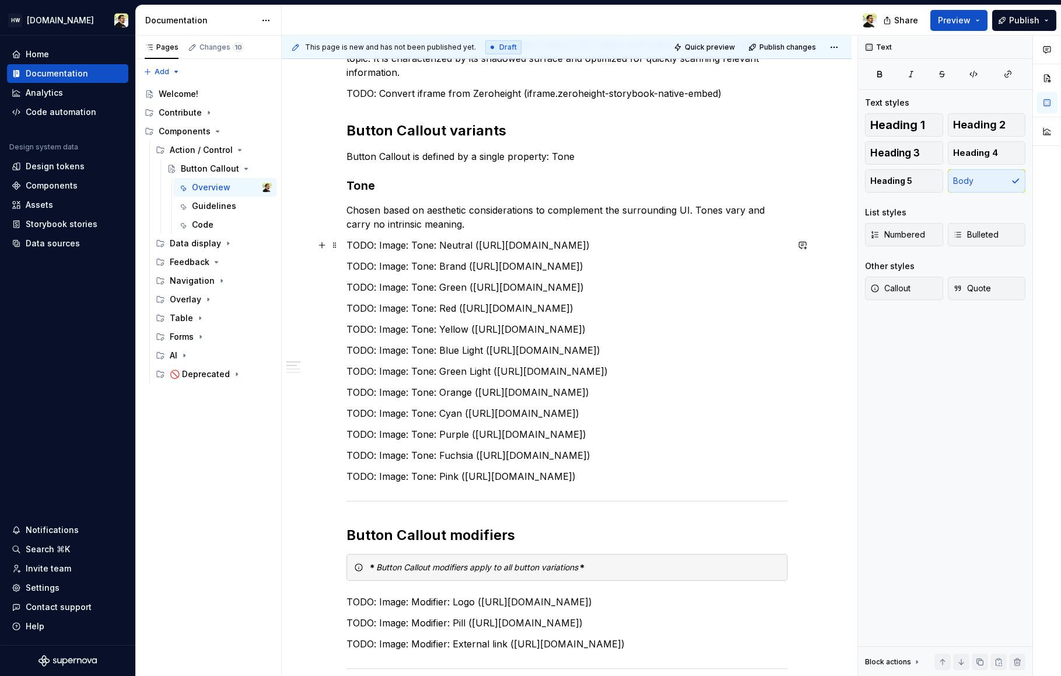
click at [439, 242] on p "TODO: Image: Tone: Neutral ([URL][DOMAIN_NAME])" at bounding box center [567, 245] width 441 height 14
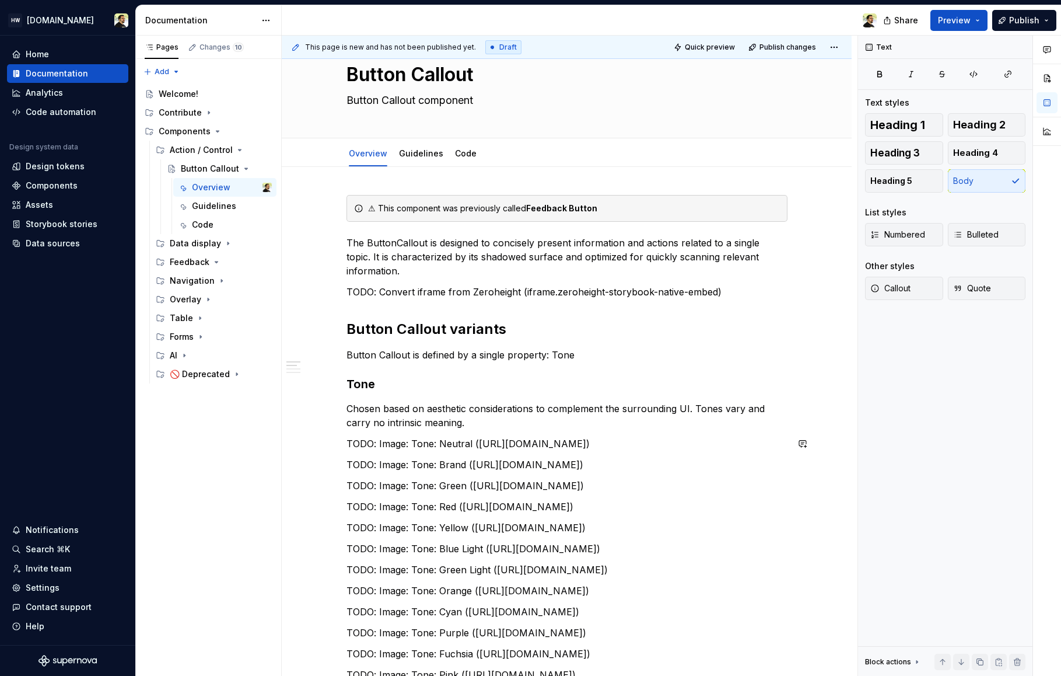
scroll to position [0, 0]
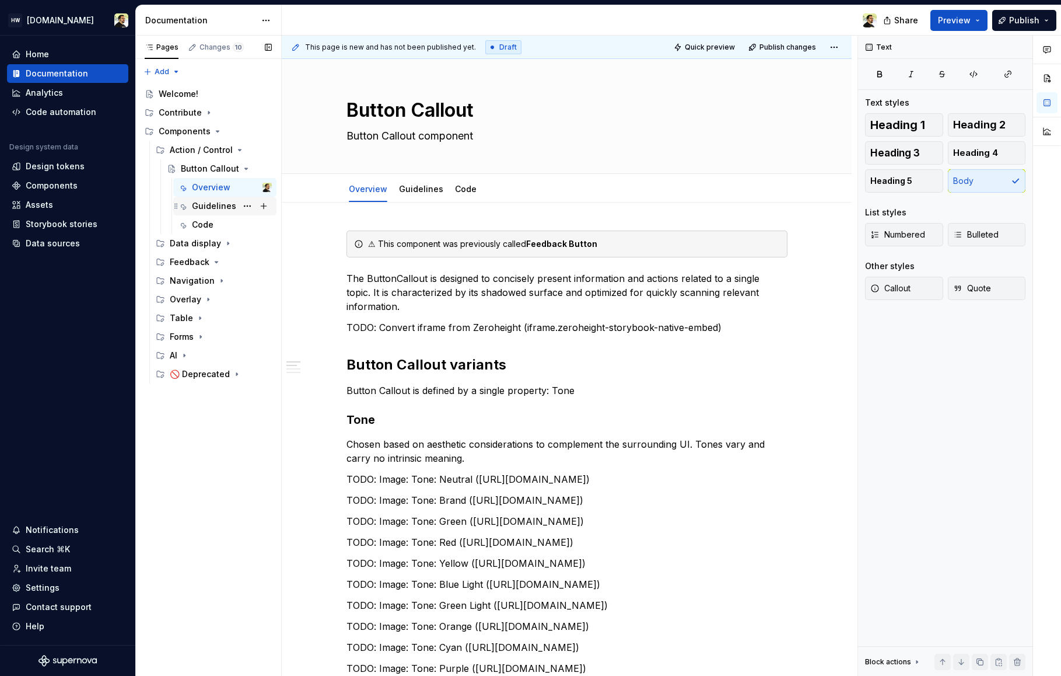
click at [200, 208] on div "Guidelines" at bounding box center [214, 206] width 44 height 12
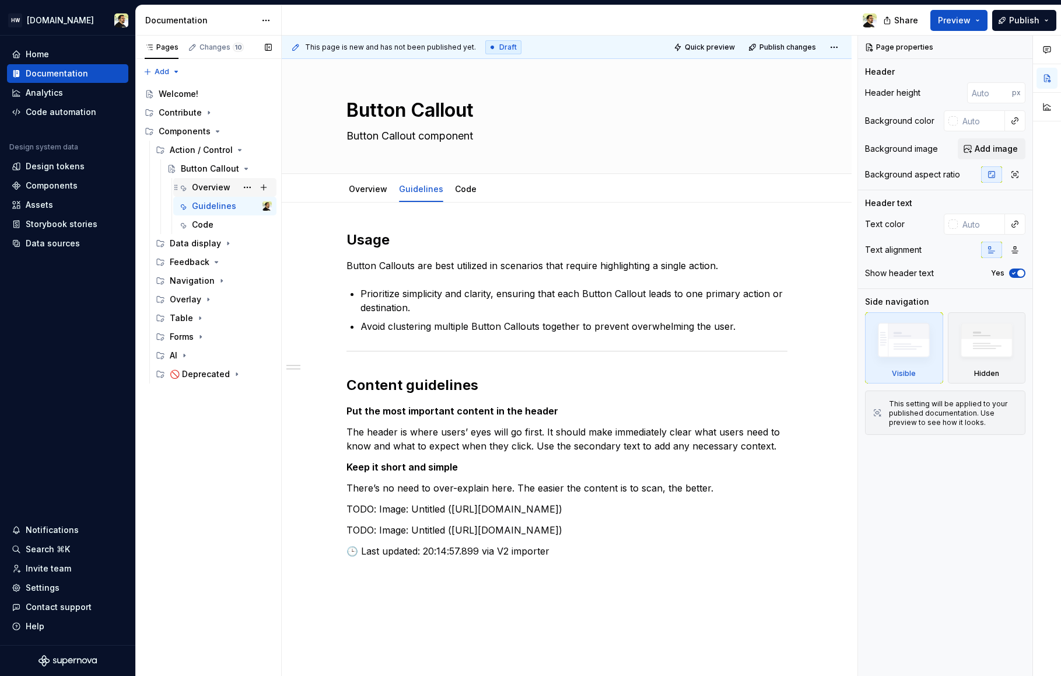
click at [200, 191] on div "Overview" at bounding box center [211, 187] width 39 height 12
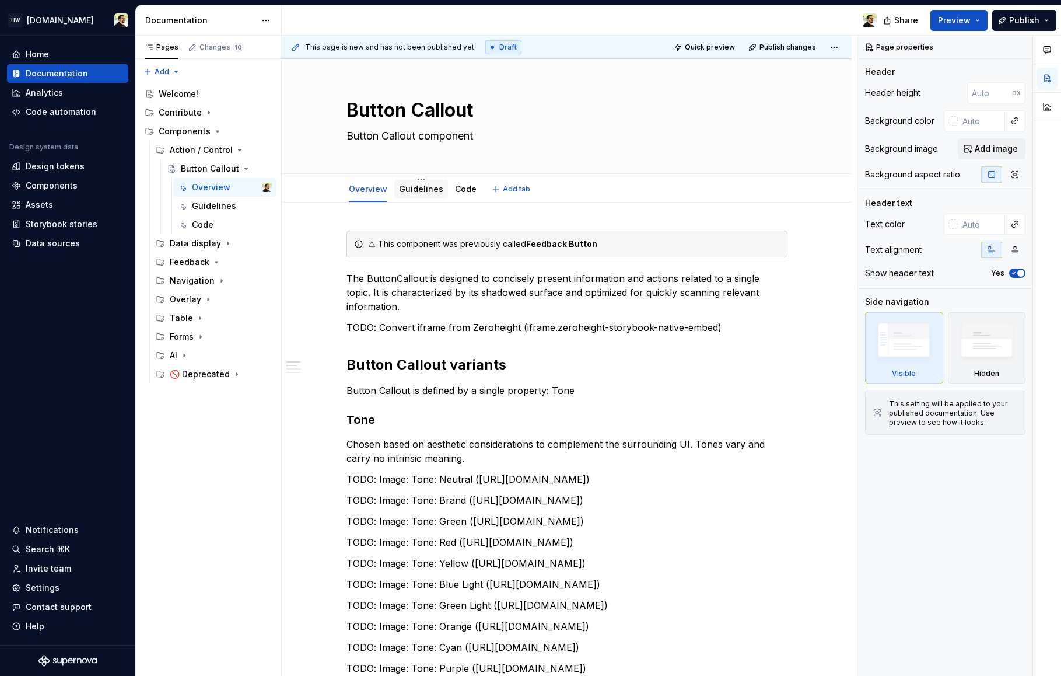
click at [416, 195] on div "Guidelines" at bounding box center [421, 189] width 44 height 14
click at [412, 191] on link "Guidelines" at bounding box center [421, 189] width 44 height 10
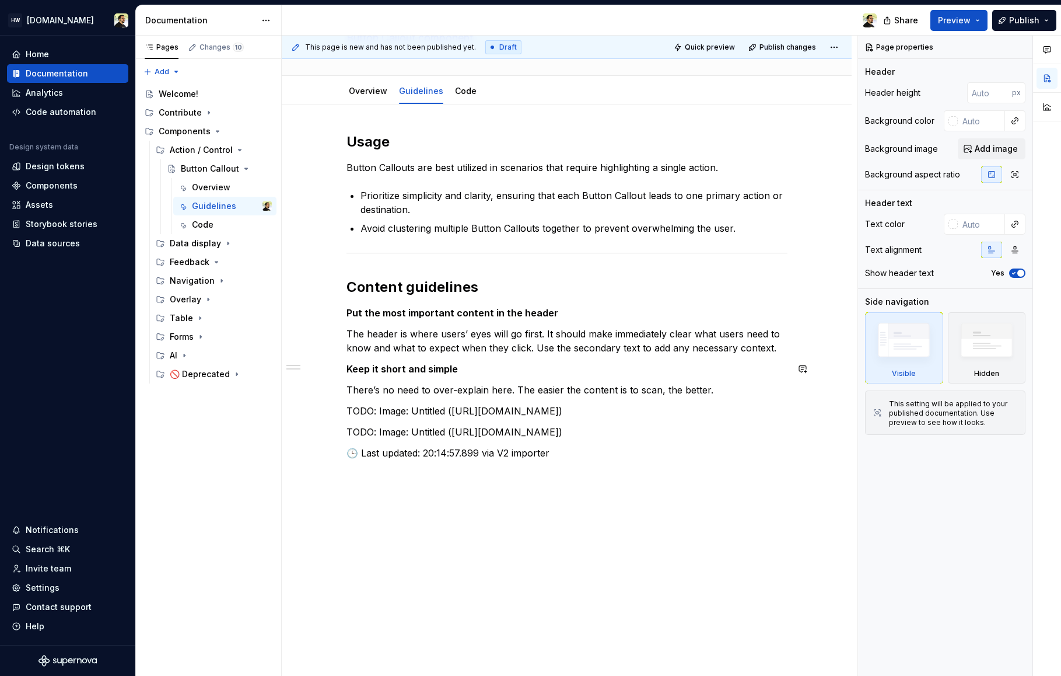
scroll to position [163, 0]
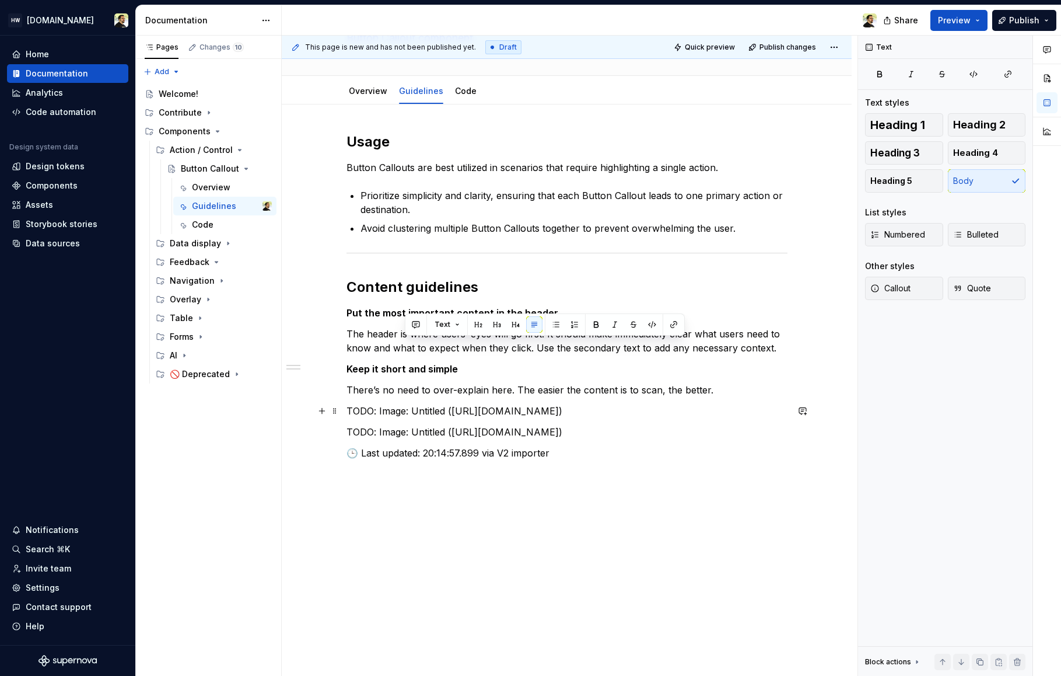
drag, startPoint x: 404, startPoint y: 340, endPoint x: 511, endPoint y: 417, distance: 131.3
click at [511, 417] on p "TODO: Image: Untitled ([URL][DOMAIN_NAME])" at bounding box center [567, 411] width 441 height 14
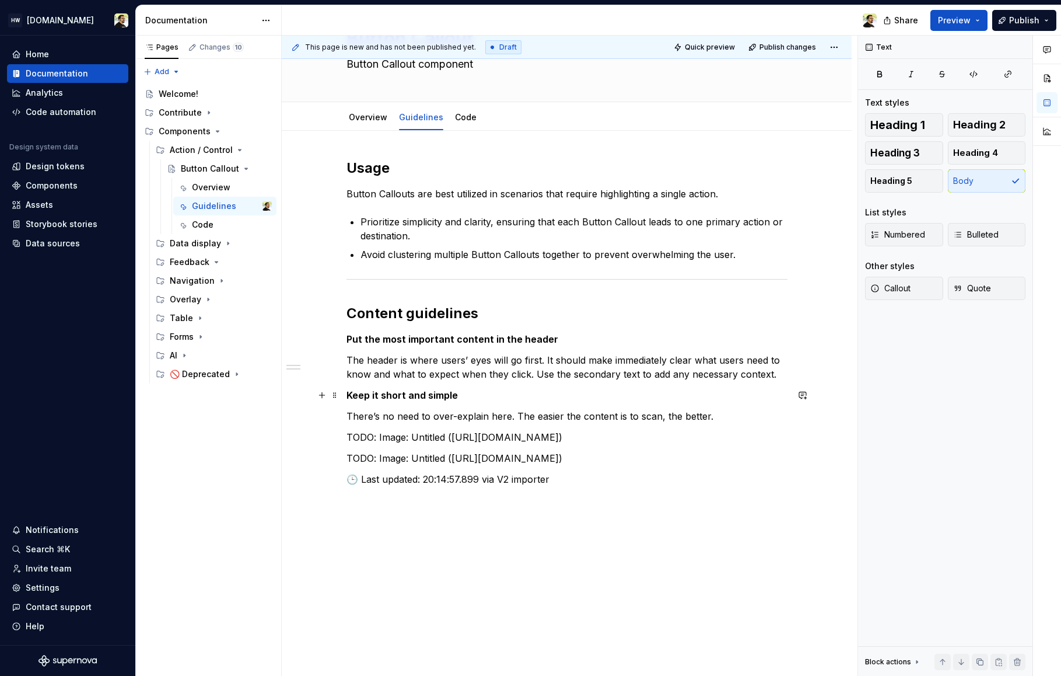
scroll to position [69, 0]
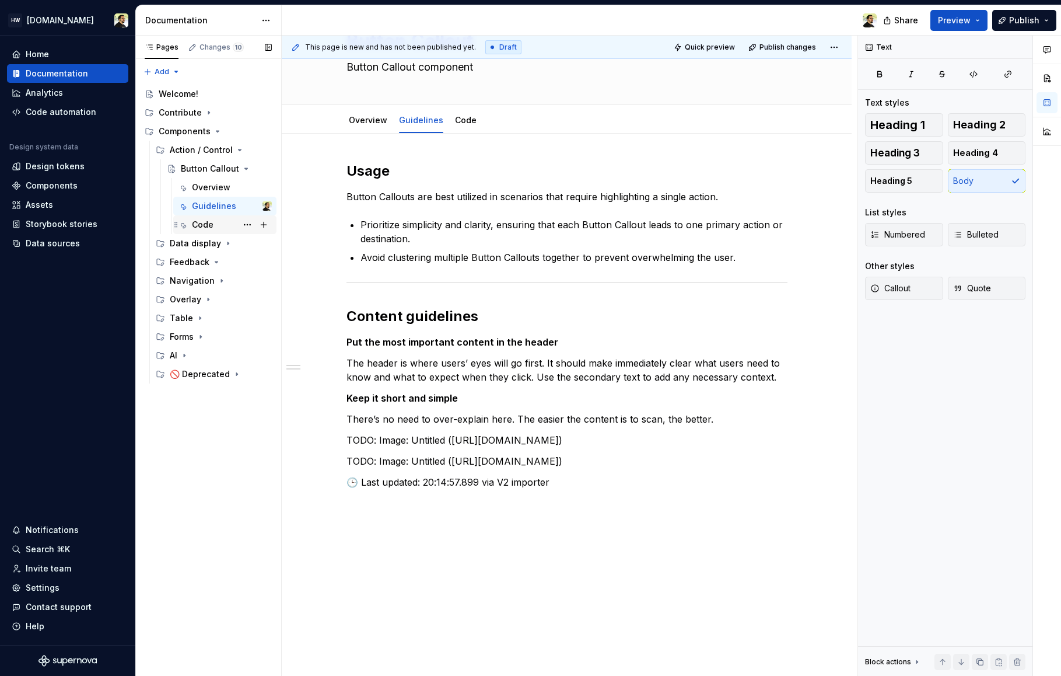
click at [209, 226] on div "Code" at bounding box center [203, 225] width 22 height 12
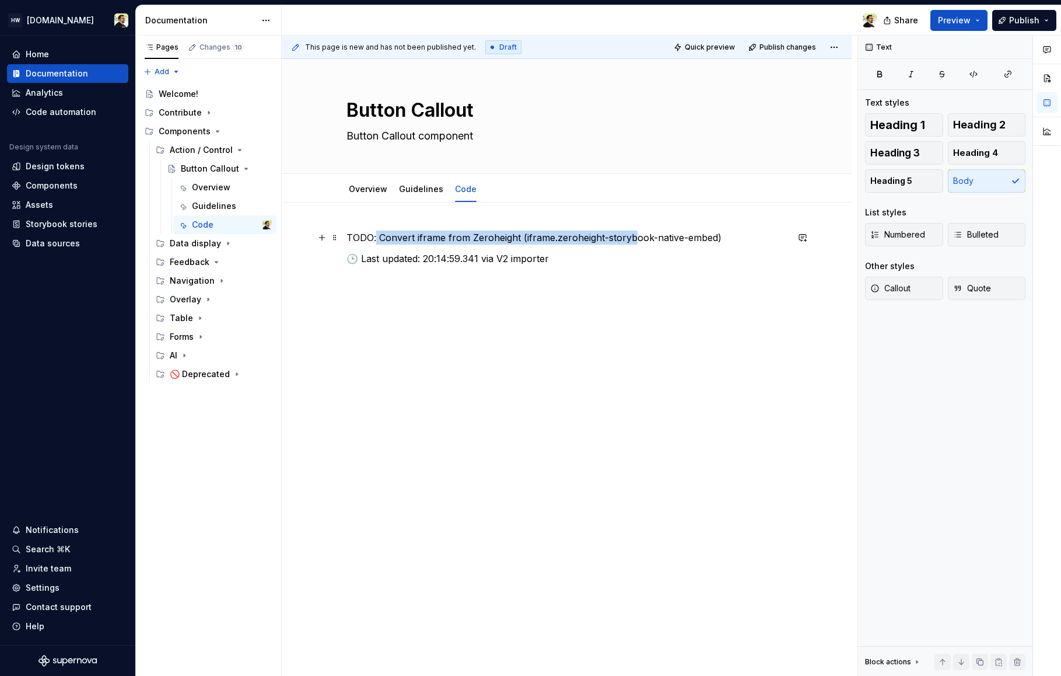
drag, startPoint x: 376, startPoint y: 234, endPoint x: 633, endPoint y: 241, distance: 257.4
click at [631, 241] on p "TODO: Convert iframe from Zeroheight (iframe.zeroheight-storybook-native-embed)" at bounding box center [567, 237] width 441 height 14
click at [633, 241] on p "TODO: Convert iframe from Zeroheight (iframe.zeroheight-storybook-native-embed)" at bounding box center [567, 237] width 441 height 14
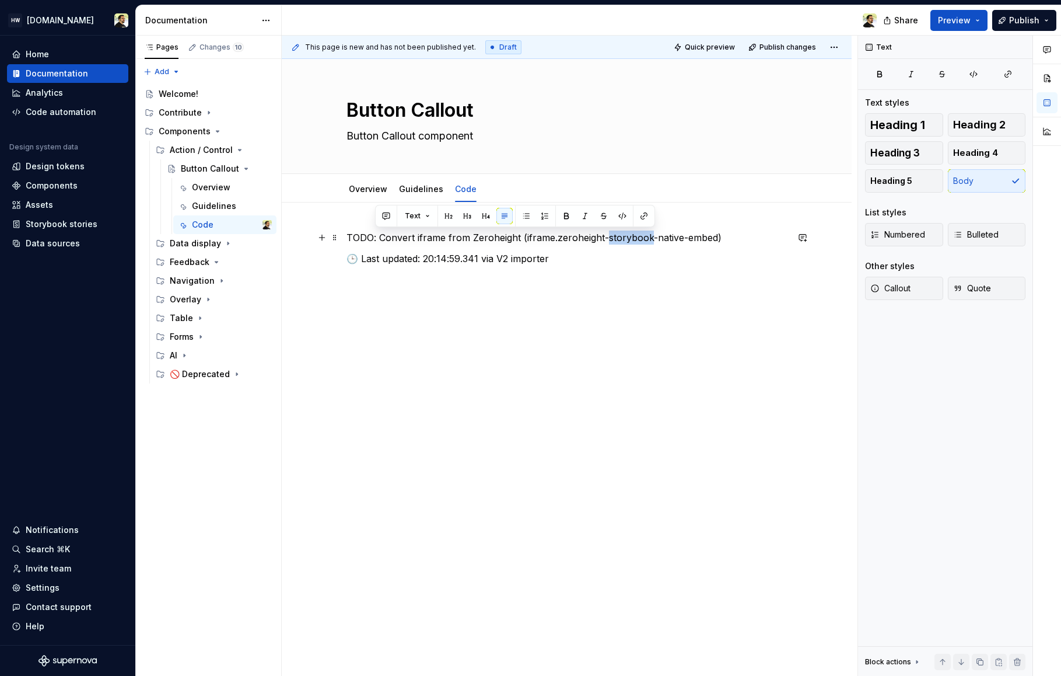
click at [633, 241] on p "TODO: Convert iframe from Zeroheight (iframe.zeroheight-storybook-native-embed)" at bounding box center [567, 237] width 441 height 14
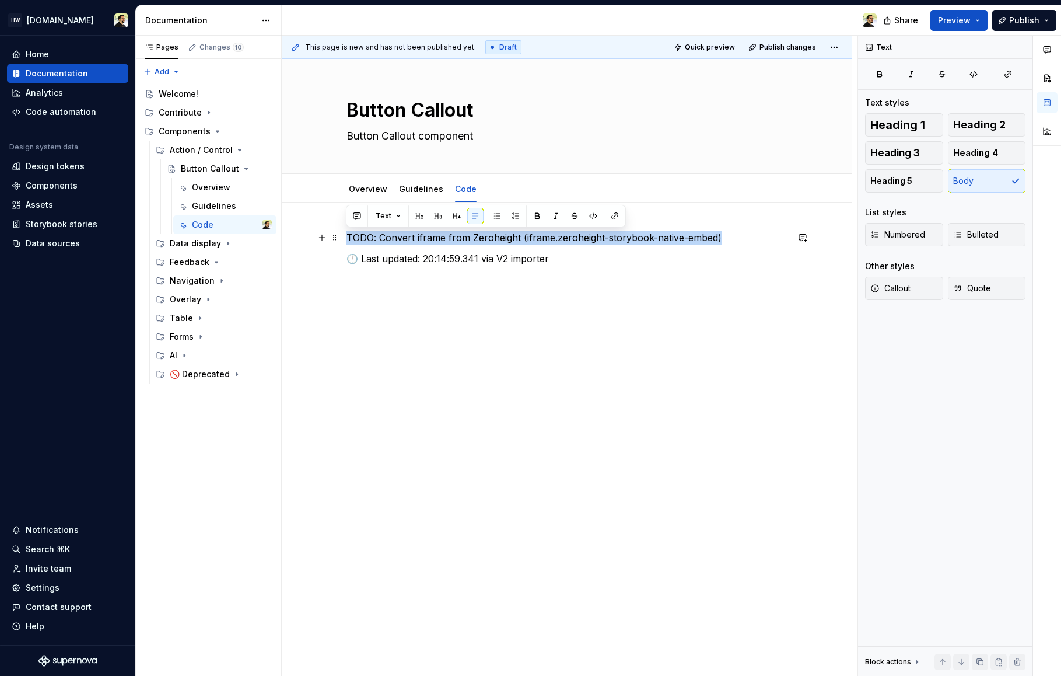
click at [646, 241] on p "TODO: Convert iframe from Zeroheight (iframe.zeroheight-storybook-native-embed)" at bounding box center [567, 237] width 441 height 14
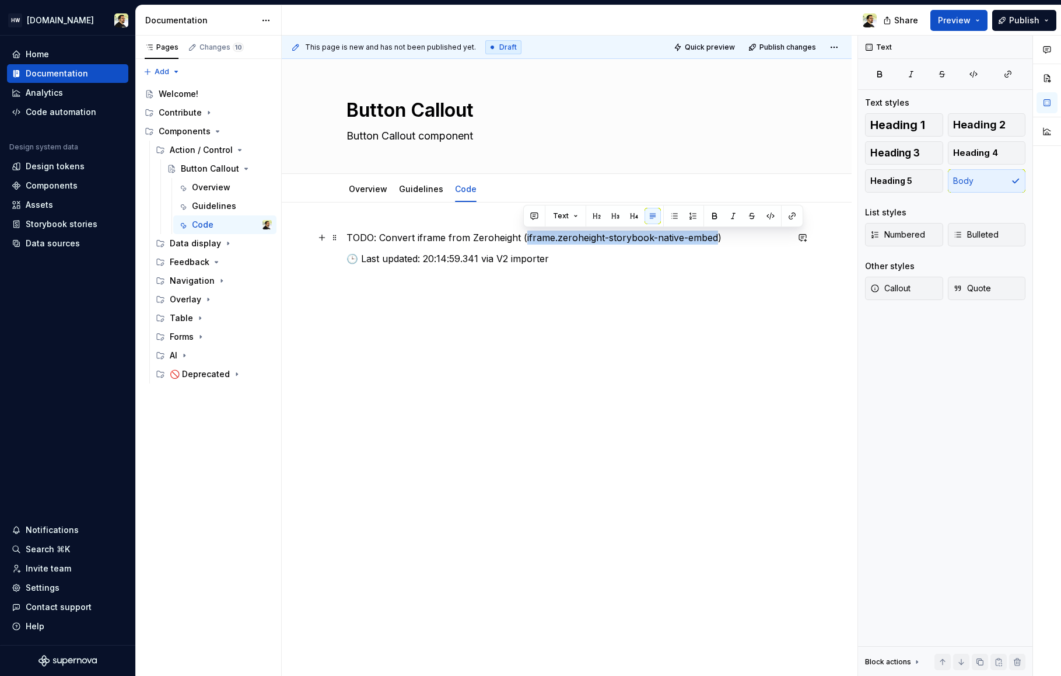
drag, startPoint x: 715, startPoint y: 239, endPoint x: 523, endPoint y: 239, distance: 191.9
click at [523, 239] on p "TODO: Convert iframe from Zeroheight (iframe.zeroheight-storybook-native-embed)" at bounding box center [567, 237] width 441 height 14
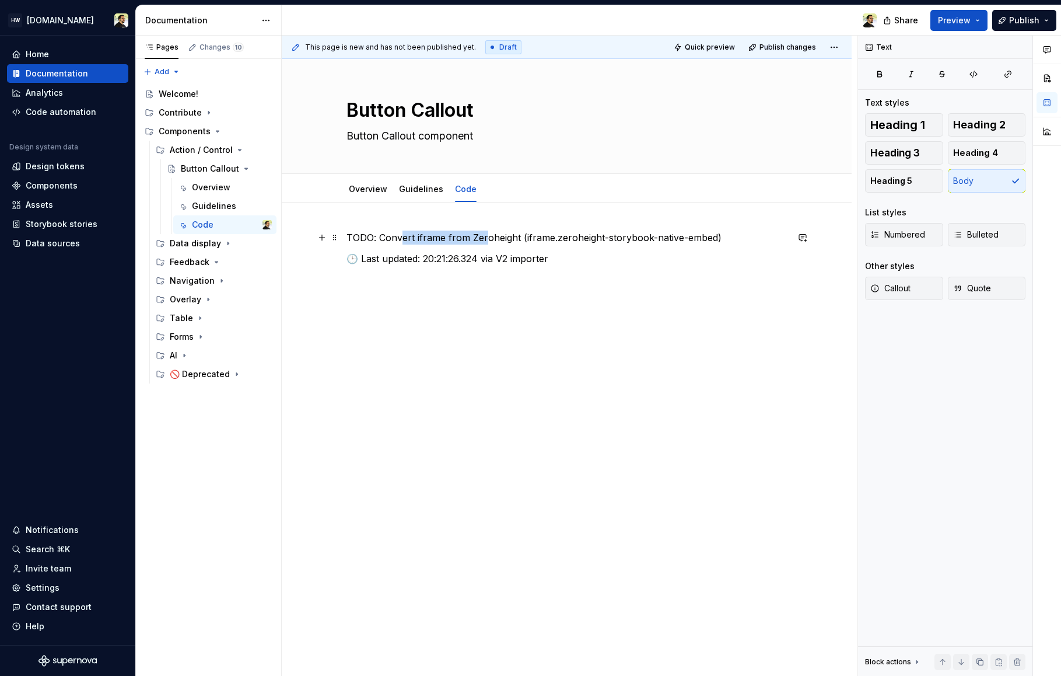
drag, startPoint x: 399, startPoint y: 236, endPoint x: 496, endPoint y: 236, distance: 96.8
click at [494, 236] on p "TODO: Convert iframe from Zeroheight (iframe.zeroheight-storybook-native-embed)" at bounding box center [567, 237] width 441 height 14
click at [496, 236] on p "TODO: Convert iframe from Zeroheight (iframe.zeroheight-storybook-native-embed)" at bounding box center [567, 237] width 441 height 14
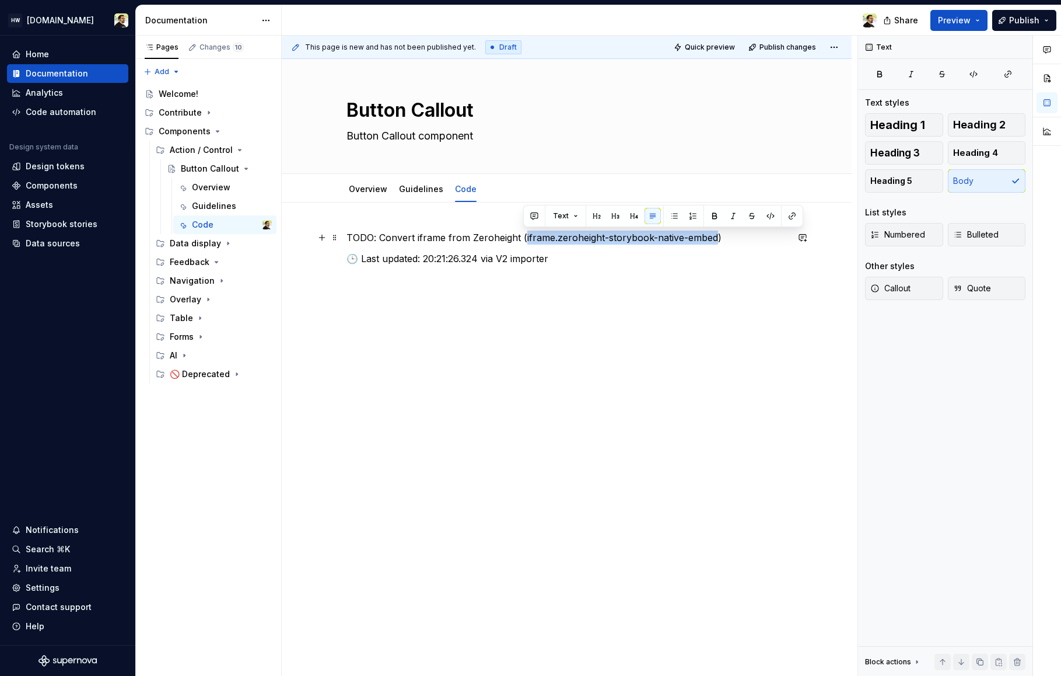
drag, startPoint x: 715, startPoint y: 239, endPoint x: 524, endPoint y: 241, distance: 191.4
click at [524, 241] on p "TODO: Convert iframe from Zeroheight (iframe.zeroheight-storybook-native-embed)" at bounding box center [567, 237] width 441 height 14
click at [415, 188] on link "Guidelines" at bounding box center [421, 189] width 44 height 10
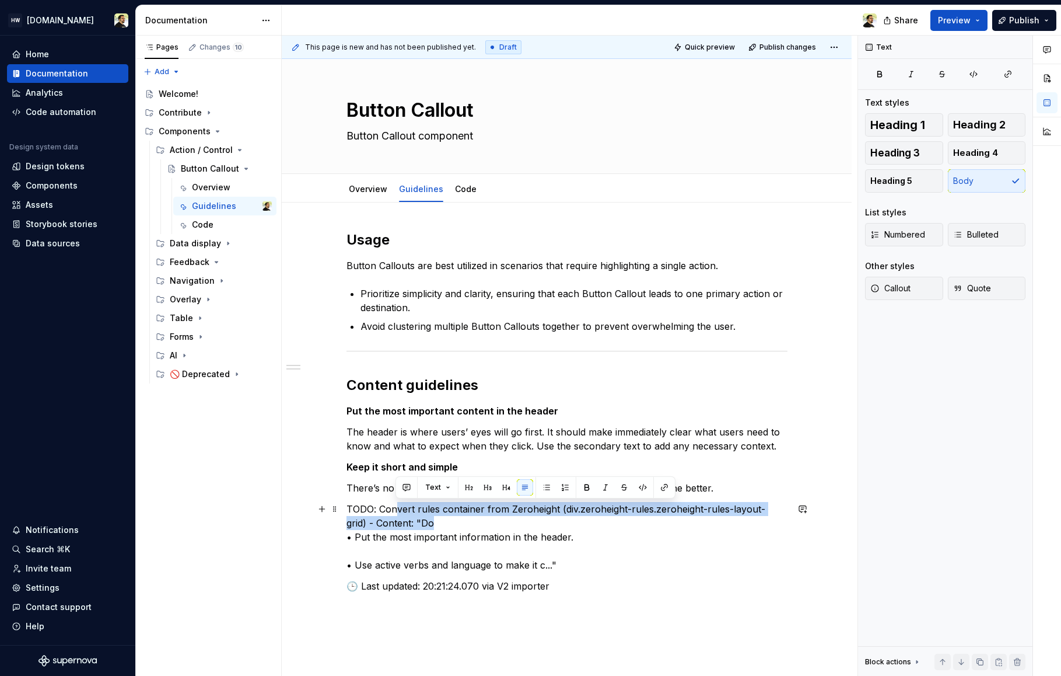
drag, startPoint x: 394, startPoint y: 510, endPoint x: 521, endPoint y: 521, distance: 127.6
click at [521, 521] on p "TODO: Convert rules container from Zeroheight (div.zeroheight-rules.zeroheight-…" at bounding box center [567, 537] width 441 height 70
drag, startPoint x: 420, startPoint y: 519, endPoint x: 348, endPoint y: 502, distance: 73.9
click at [347, 502] on p "TODO: Convert rules container from Zeroheight (div.zeroheight-rules.zeroheight-…" at bounding box center [567, 537] width 441 height 70
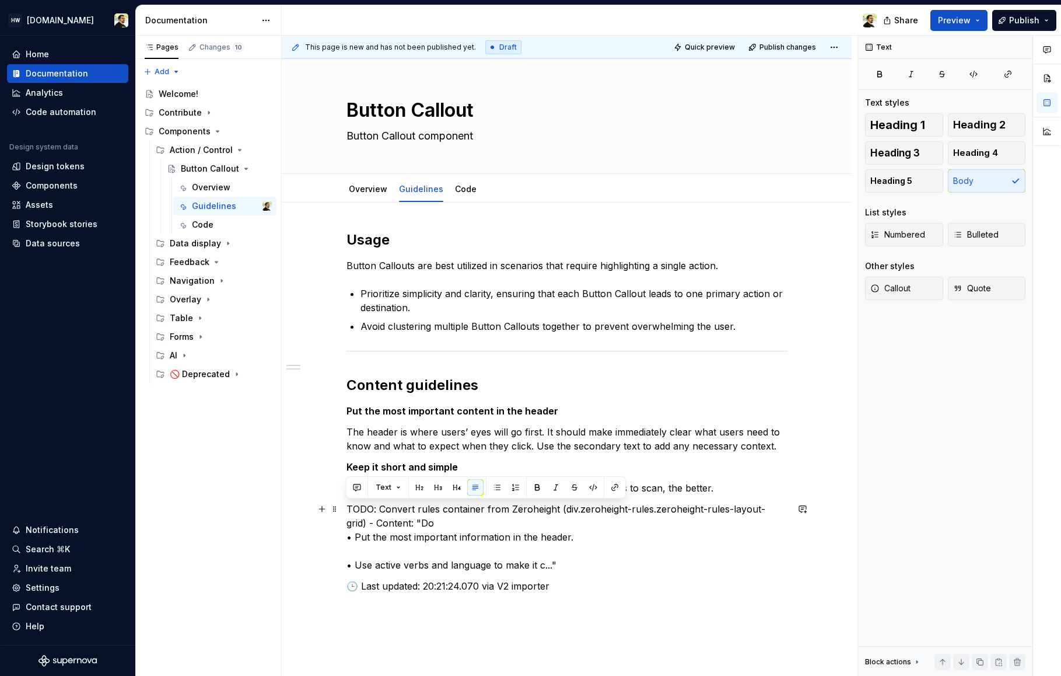
click at [452, 545] on p "TODO: Convert rules container from Zeroheight (div.zeroheight-rules.zeroheight-…" at bounding box center [567, 537] width 441 height 70
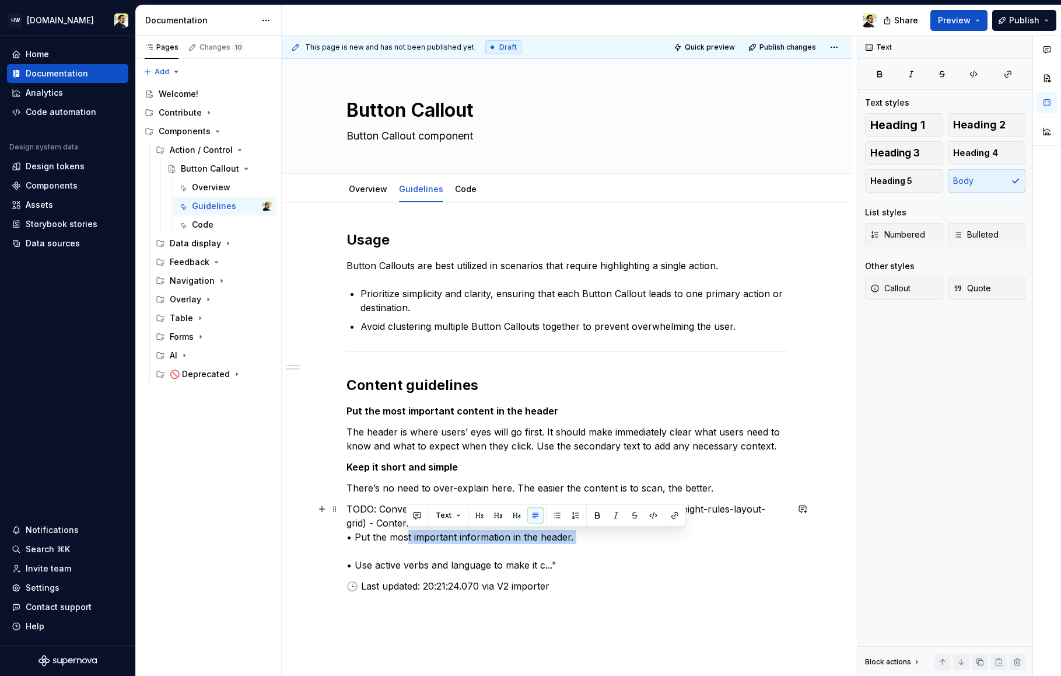
drag, startPoint x: 404, startPoint y: 536, endPoint x: 502, endPoint y: 555, distance: 99.9
click at [502, 555] on p "TODO: Convert rules container from Zeroheight (div.zeroheight-rules.zeroheight-…" at bounding box center [567, 537] width 441 height 70
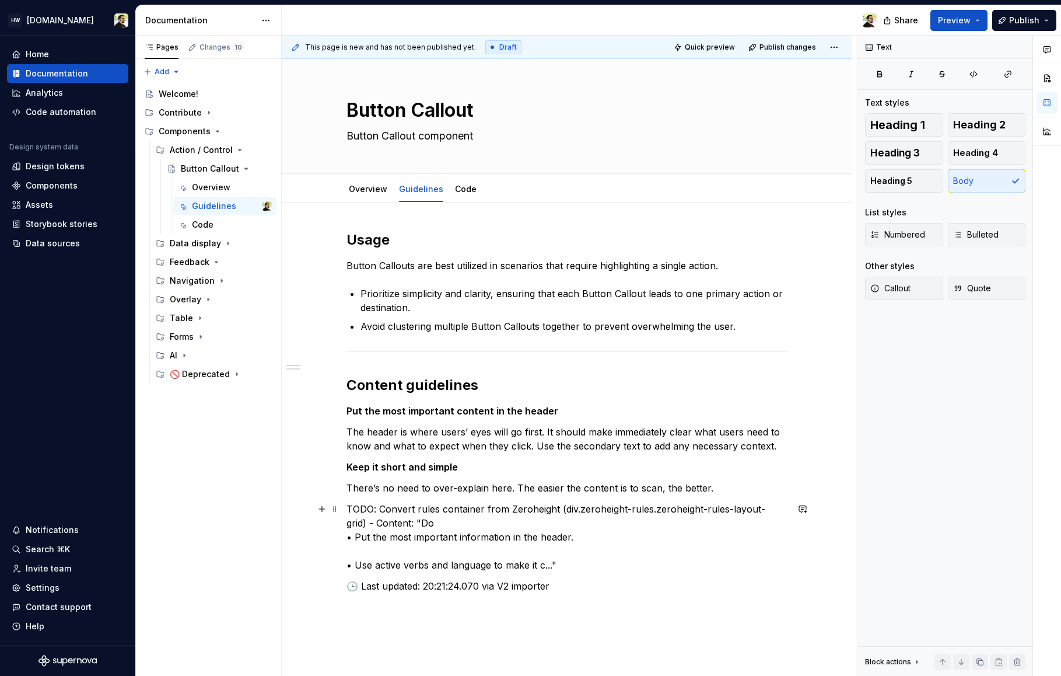
click at [356, 542] on p "TODO: Convert rules container from Zeroheight (div.zeroheight-rules.zeroheight-…" at bounding box center [567, 537] width 441 height 70
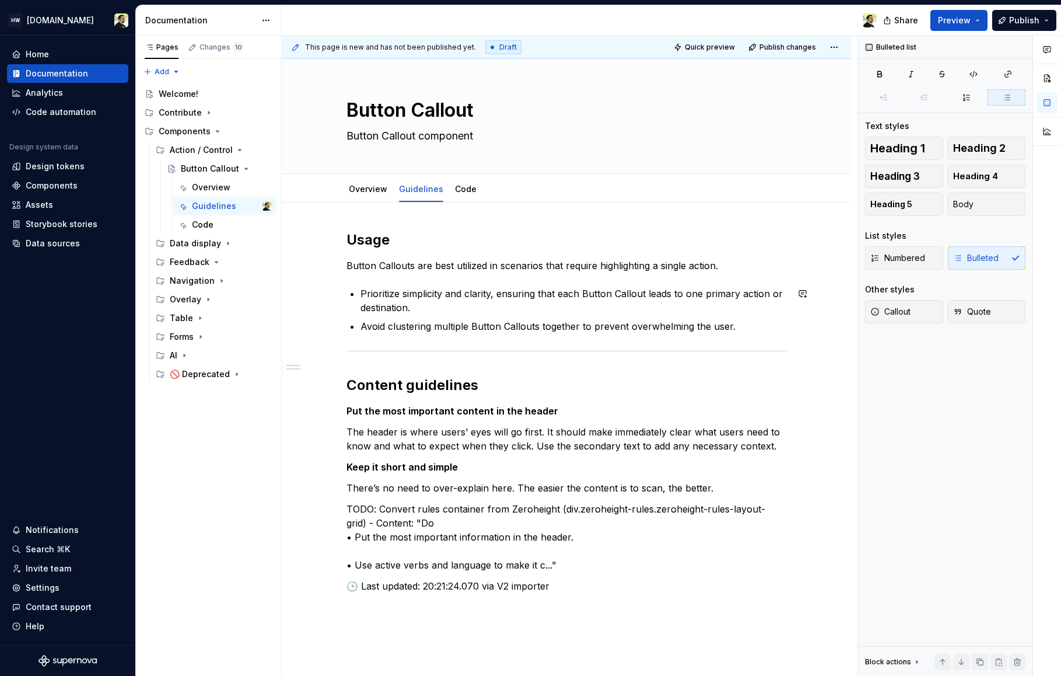
drag, startPoint x: 361, startPoint y: 298, endPoint x: 338, endPoint y: 296, distance: 22.8
click at [338, 296] on div "Usage Button Callouts are best utilized in scenarios that require highlighting …" at bounding box center [567, 505] width 570 height 607
click at [193, 506] on div "Pages Changes 10 Add Accessibility guide for tree Page tree. Navigate the tree …" at bounding box center [208, 356] width 146 height 641
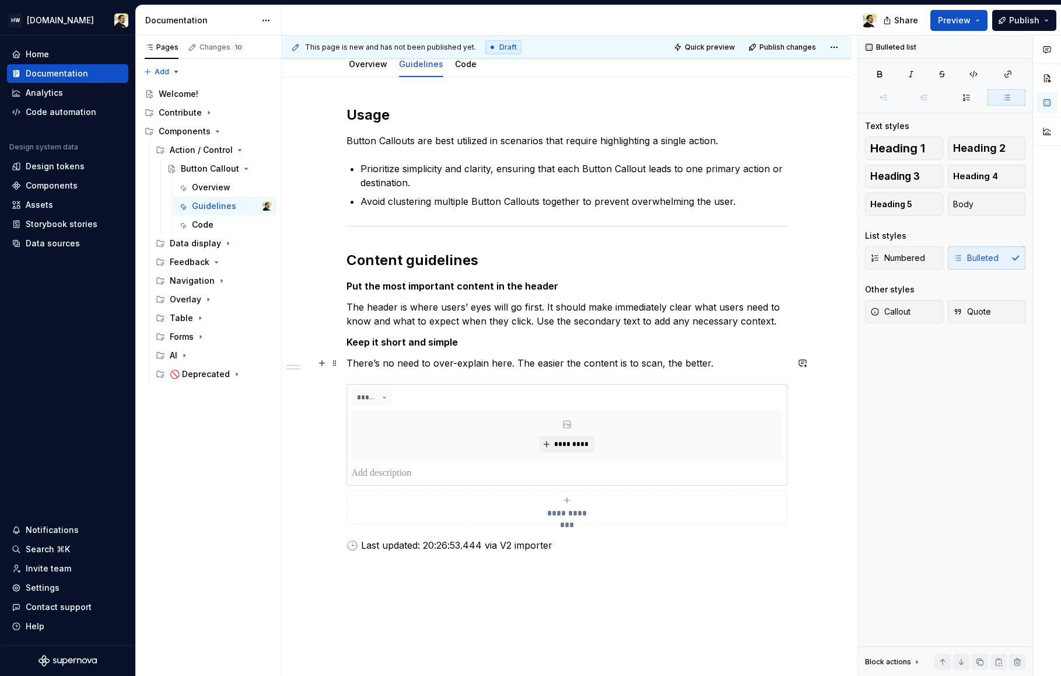
scroll to position [134, 0]
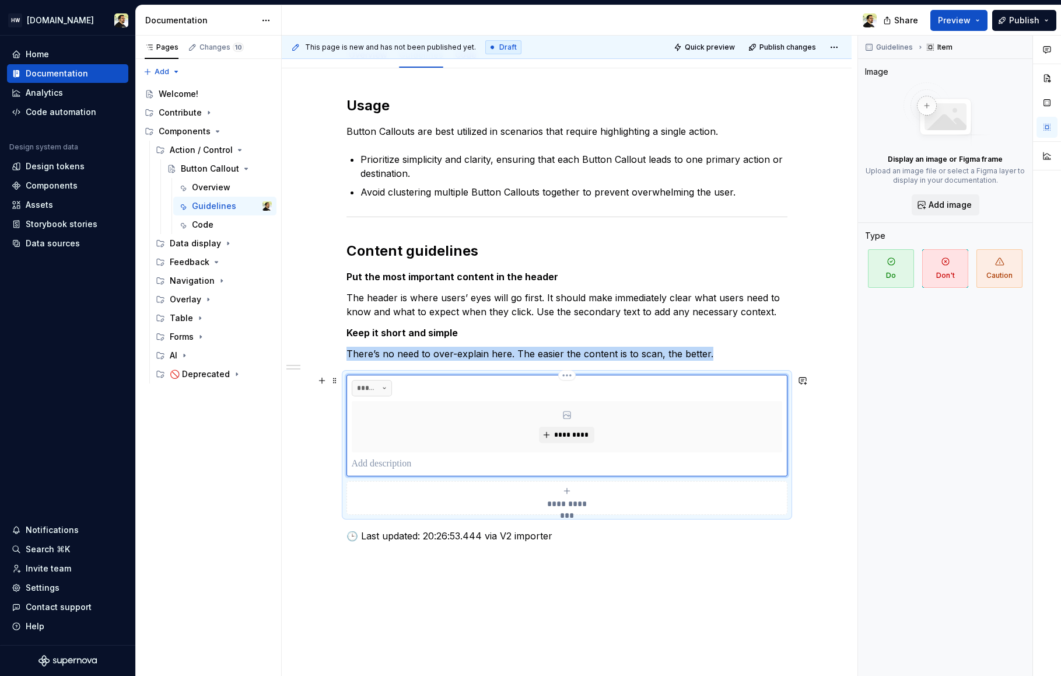
click at [380, 390] on button "******" at bounding box center [372, 388] width 41 height 16
click at [211, 208] on div "Guidelines" at bounding box center [214, 206] width 44 height 12
click at [400, 304] on p "The header is where users’ eyes will go first. It should make immediately clear…" at bounding box center [567, 305] width 441 height 28
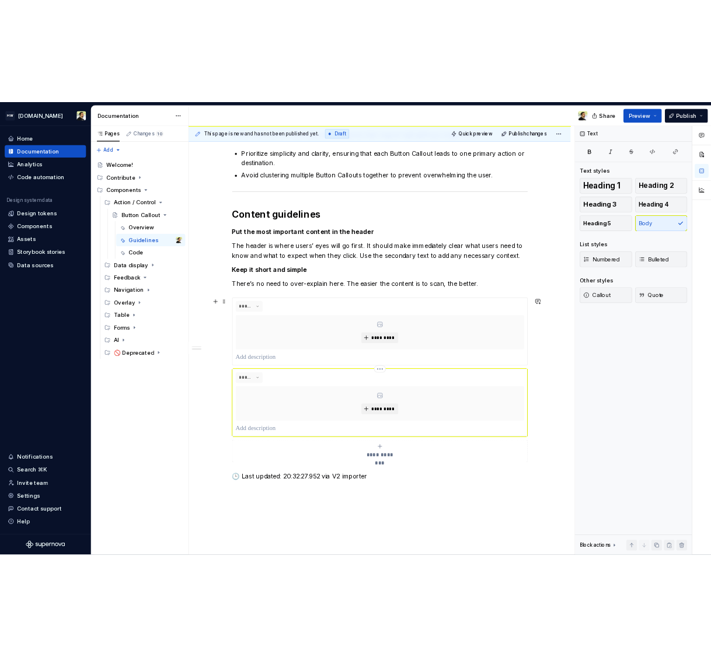
scroll to position [212, 0]
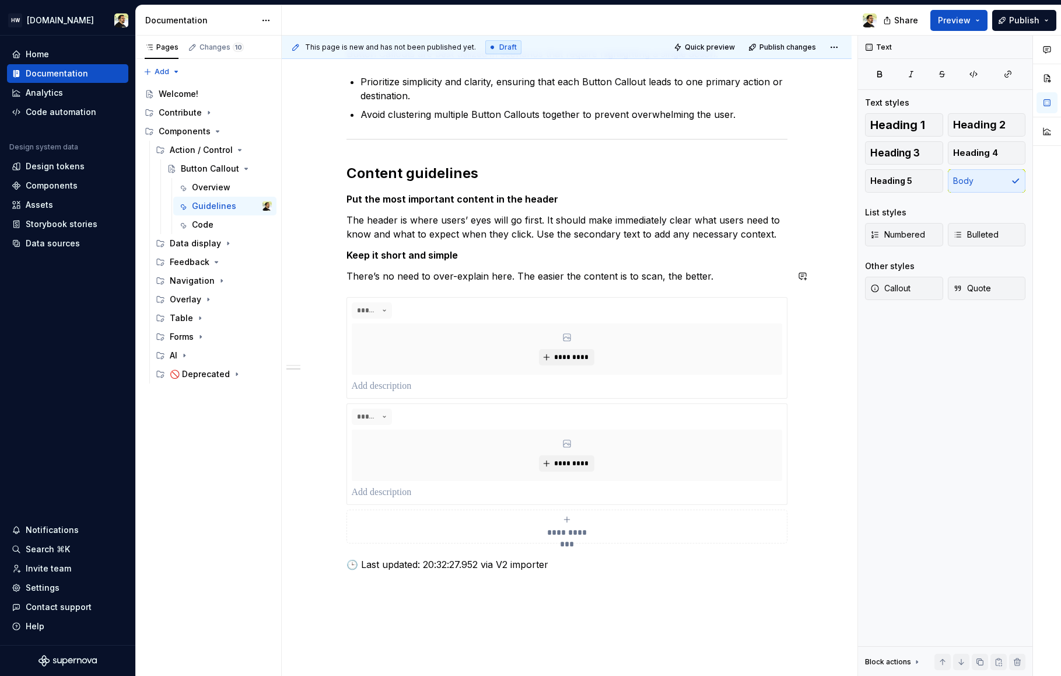
click at [485, 268] on div "**********" at bounding box center [567, 295] width 441 height 552
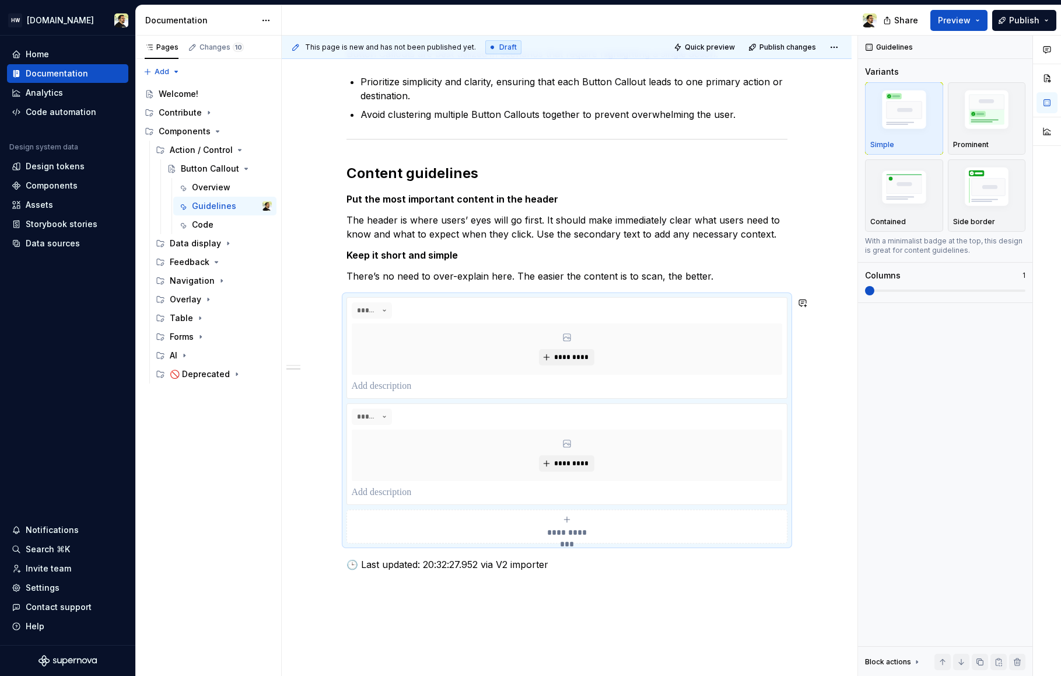
drag, startPoint x: 342, startPoint y: 0, endPoint x: 554, endPoint y: 610, distance: 645.8
click at [0, 0] on div "HW [DOMAIN_NAME] Home Documentation Analytics Code automation Design system dat…" at bounding box center [530, 338] width 1061 height 676
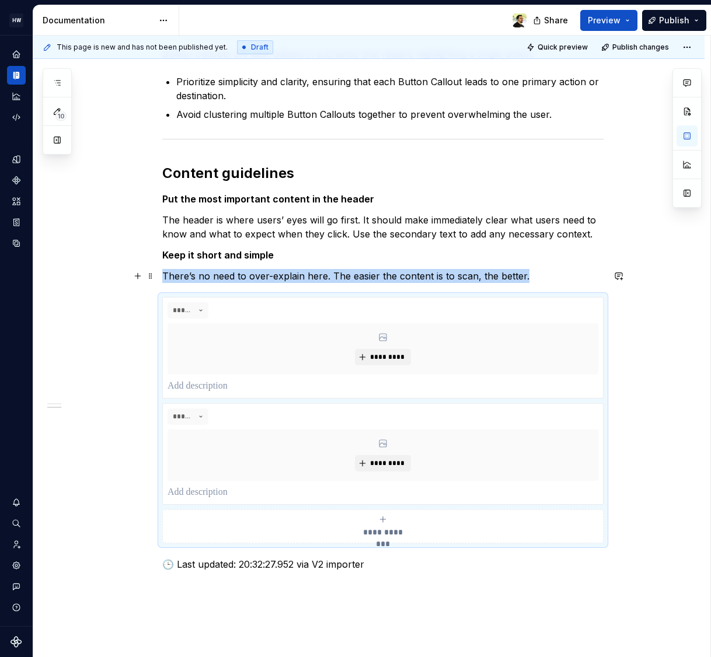
click at [203, 275] on p "There’s no need to over-explain here. The easier the content is to scan, the be…" at bounding box center [382, 276] width 441 height 14
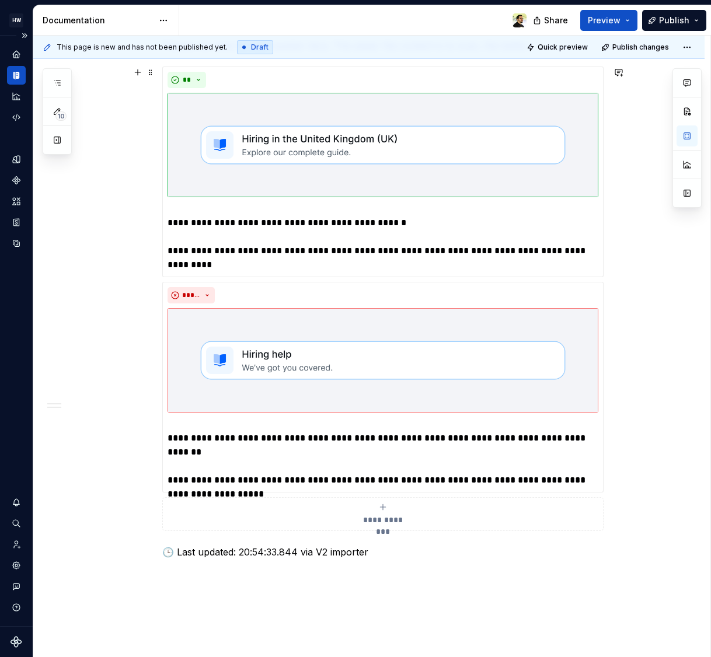
scroll to position [452, 0]
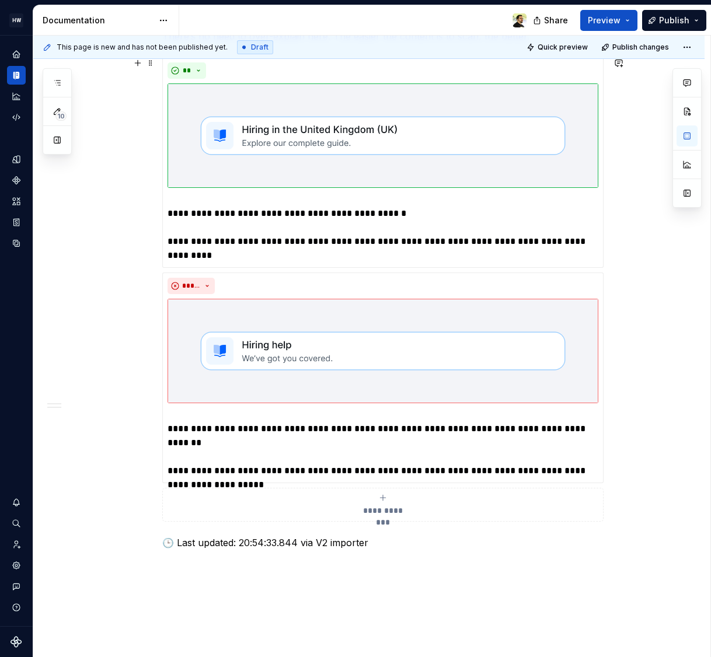
click at [236, 270] on div "**********" at bounding box center [382, 289] width 441 height 464
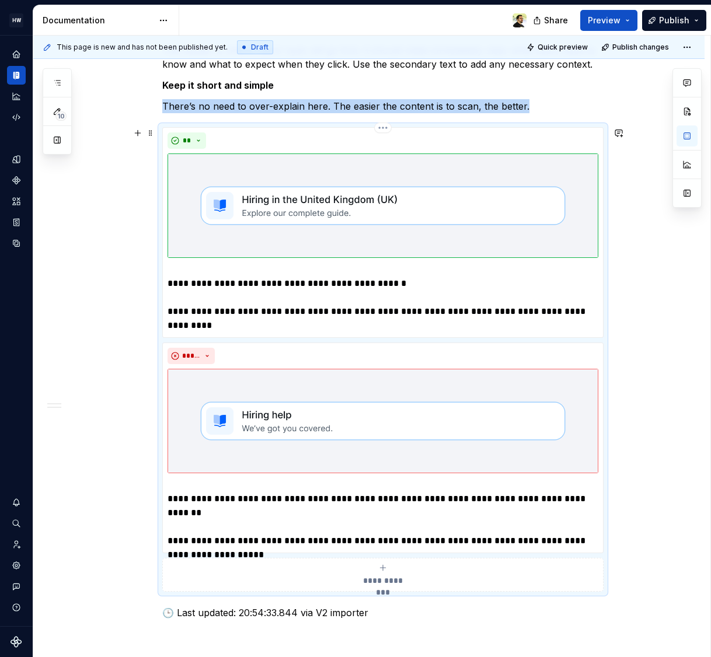
scroll to position [381, 0]
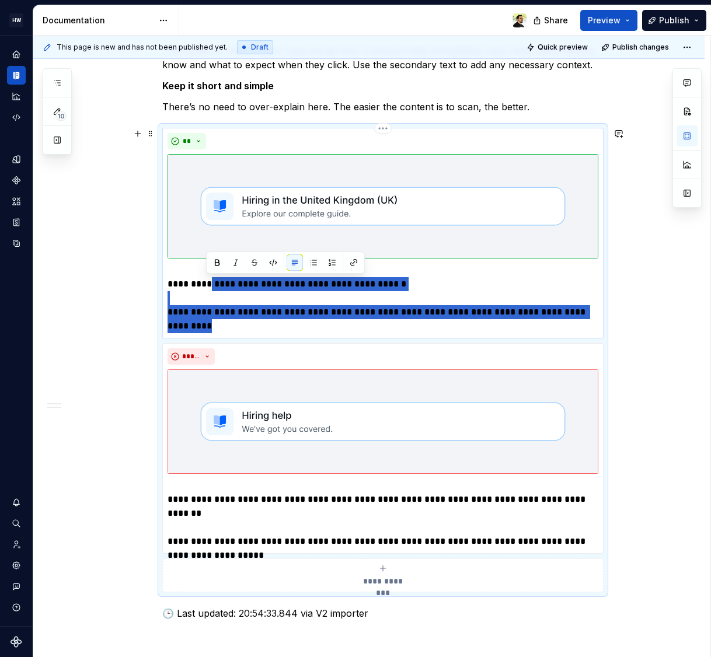
drag, startPoint x: 204, startPoint y: 285, endPoint x: 248, endPoint y: 326, distance: 59.5
click at [248, 326] on p "**********" at bounding box center [382, 298] width 431 height 70
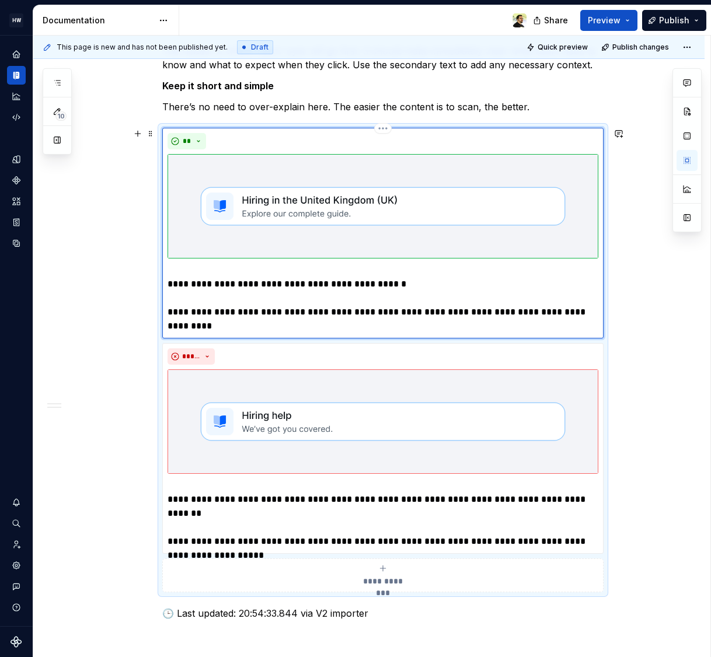
click at [205, 297] on p "**********" at bounding box center [382, 298] width 431 height 70
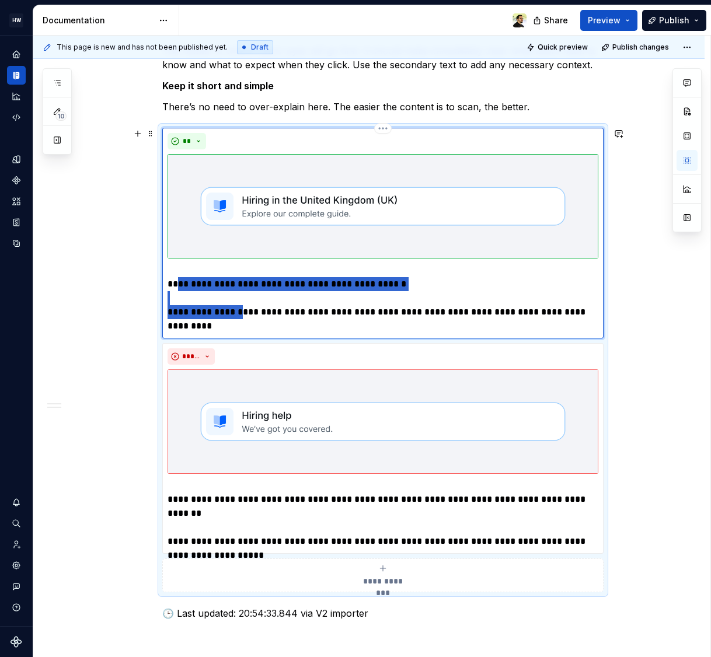
drag, startPoint x: 176, startPoint y: 285, endPoint x: 239, endPoint y: 317, distance: 70.2
click at [239, 317] on p "**********" at bounding box center [382, 298] width 431 height 70
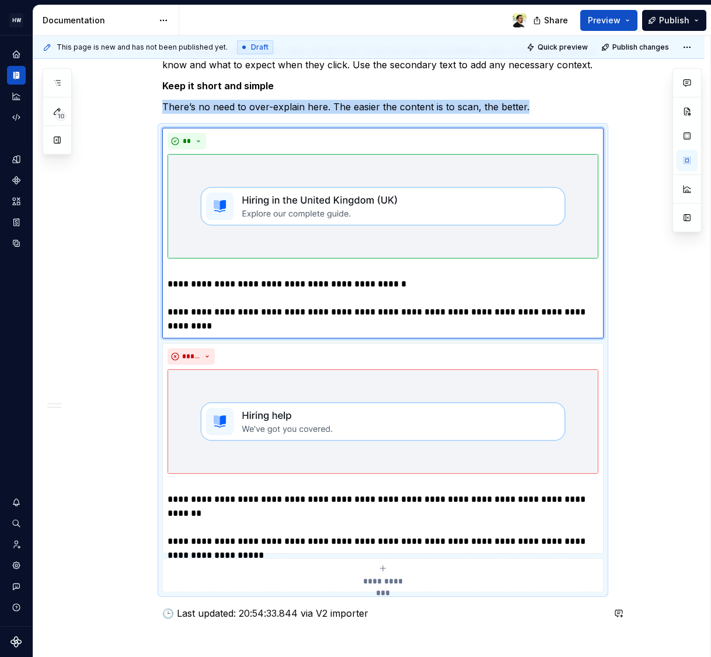
click at [320, 100] on p "There’s no need to over-explain here. The easier the content is to scan, the be…" at bounding box center [382, 107] width 441 height 14
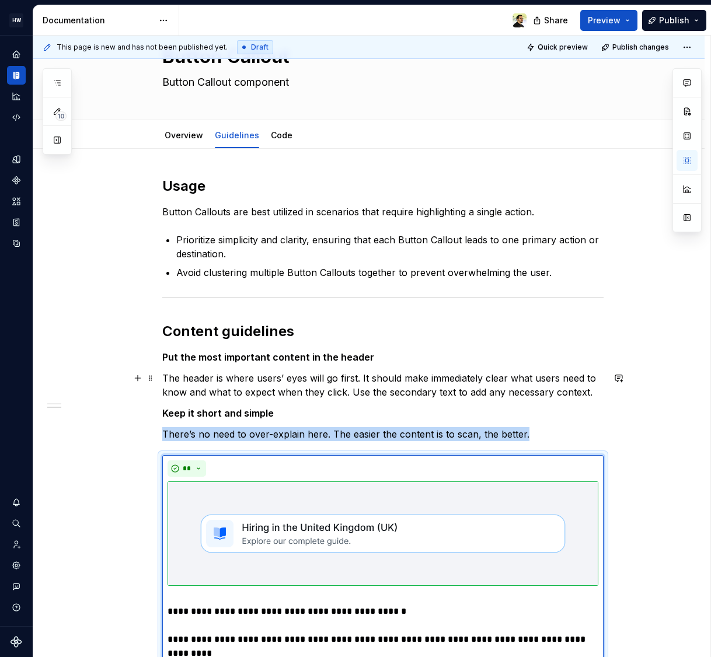
scroll to position [0, 0]
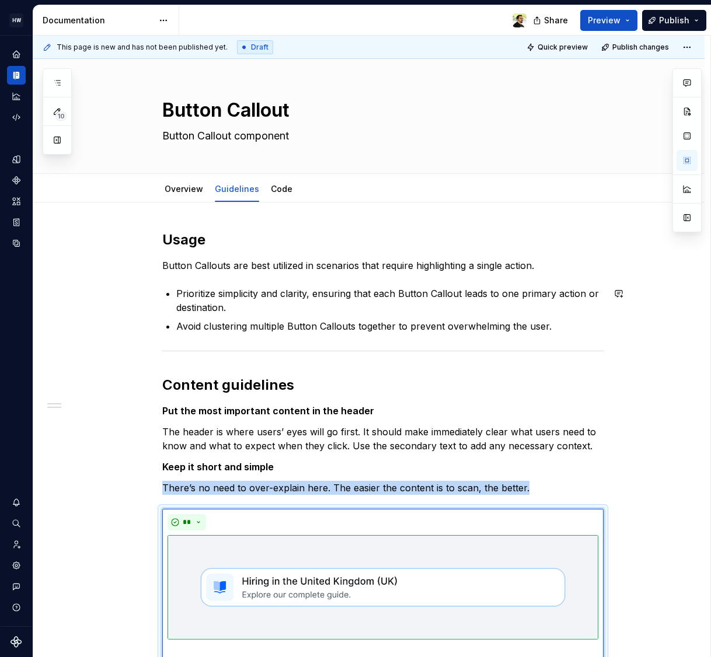
click at [241, 281] on div "**********" at bounding box center [382, 615] width 441 height 771
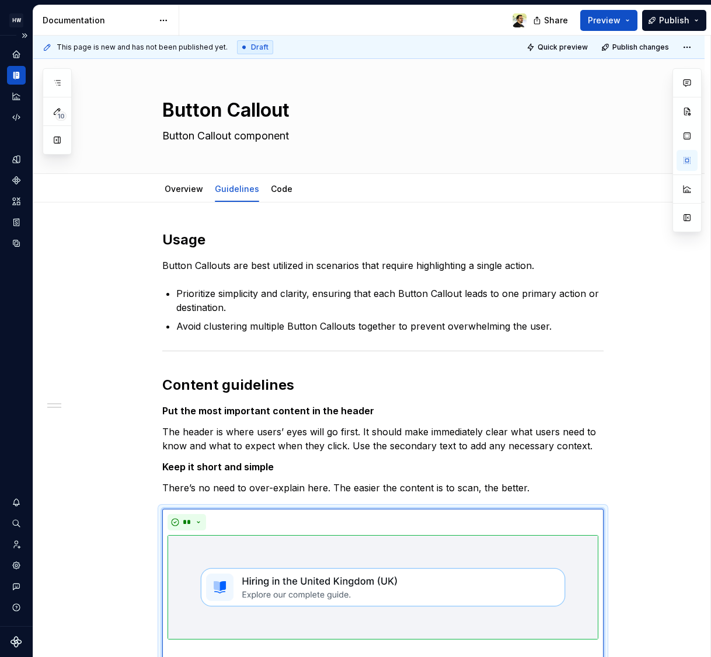
scroll to position [88, 0]
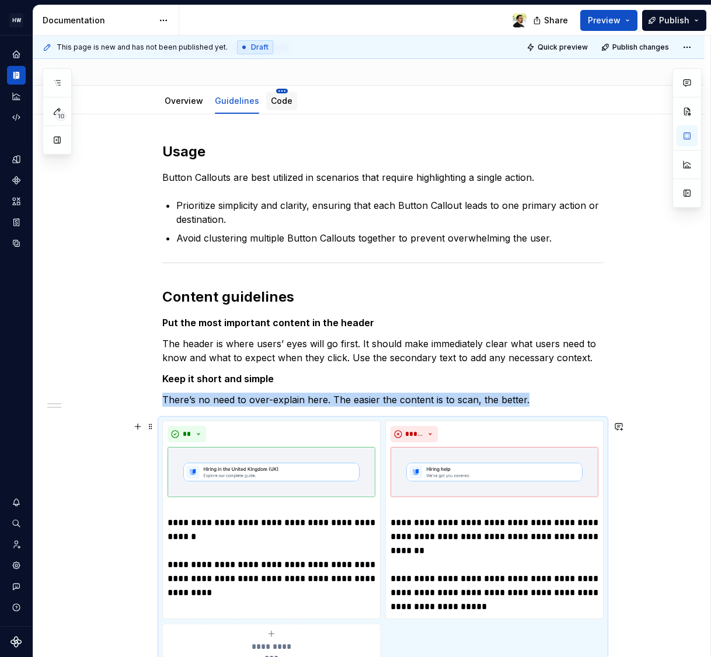
click at [276, 91] on html "HW [DOMAIN_NAME] Design system data Documentation Share Preview Publish 10 Page…" at bounding box center [355, 328] width 711 height 657
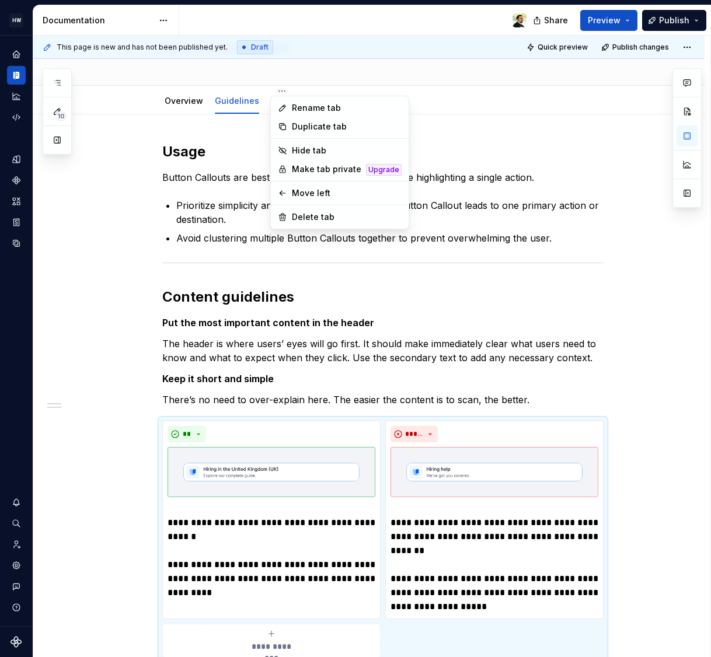
click at [254, 104] on html "HW [DOMAIN_NAME] Design system data Documentation Share Preview Publish 10 Page…" at bounding box center [355, 328] width 711 height 657
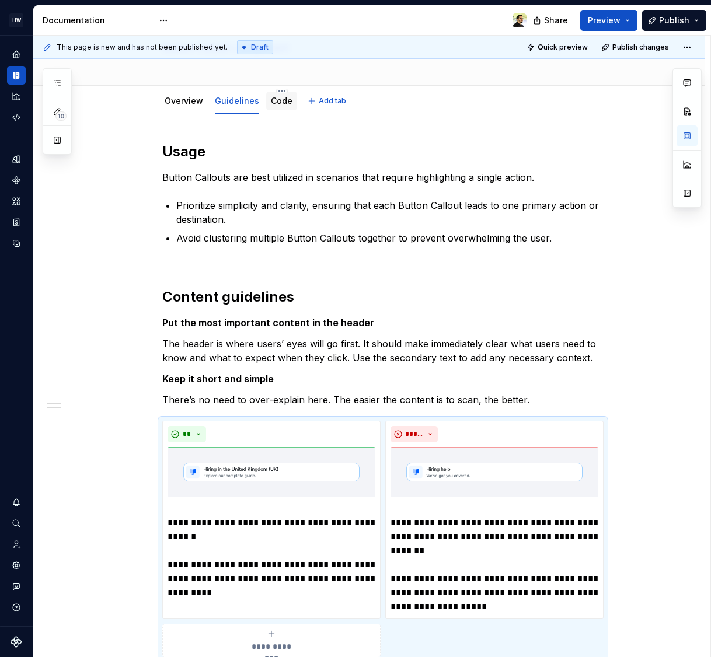
click at [271, 103] on link "Code" at bounding box center [282, 101] width 22 height 10
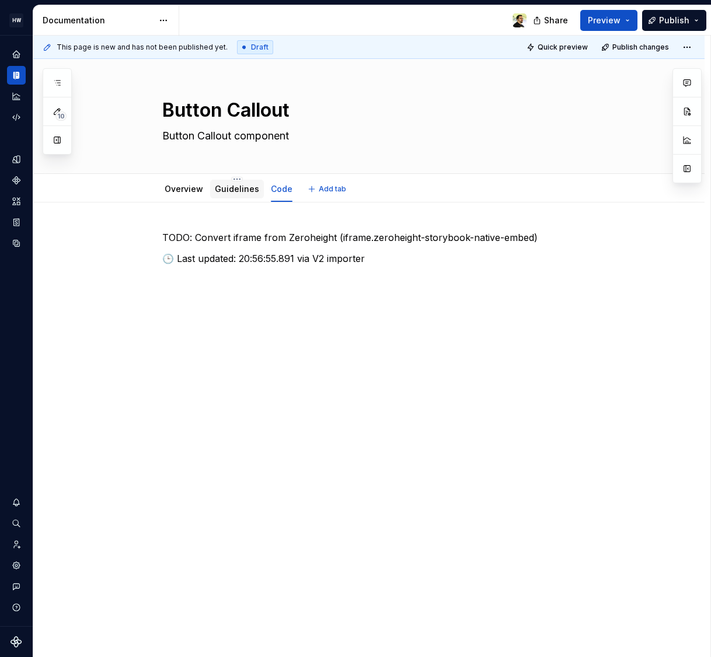
click at [237, 190] on link "Guidelines" at bounding box center [237, 189] width 44 height 10
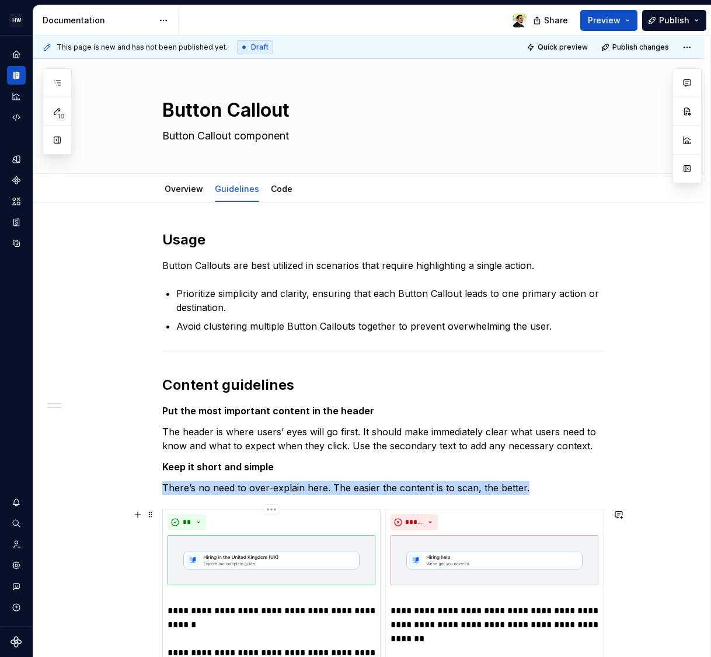
click at [271, 550] on img at bounding box center [271, 560] width 208 height 50
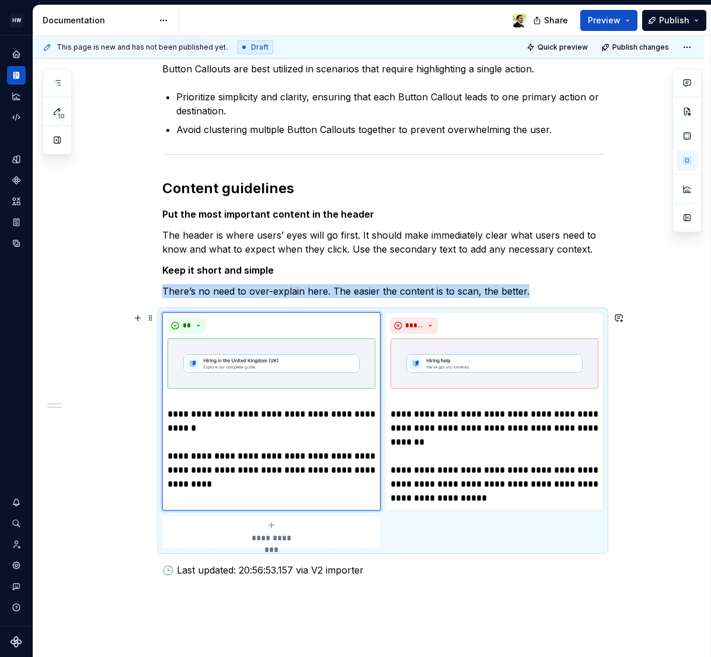
scroll to position [180, 0]
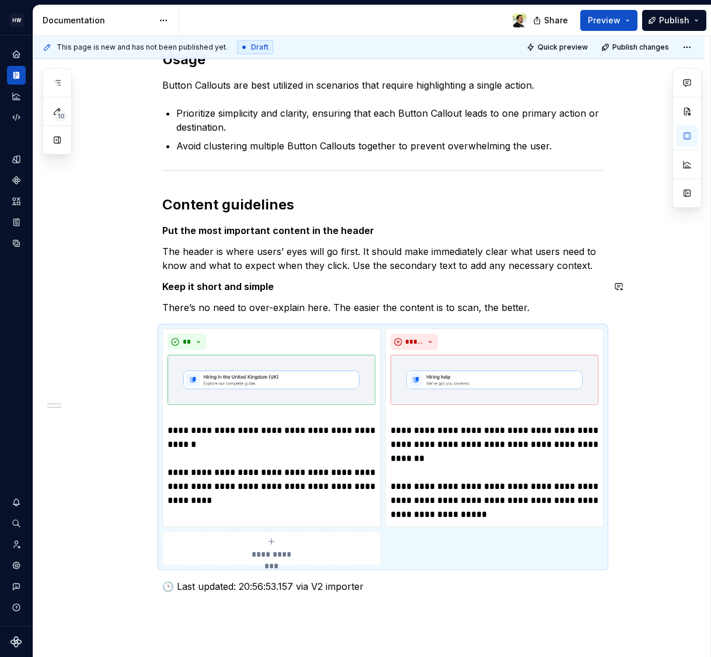
click at [292, 277] on div "**********" at bounding box center [382, 321] width 441 height 543
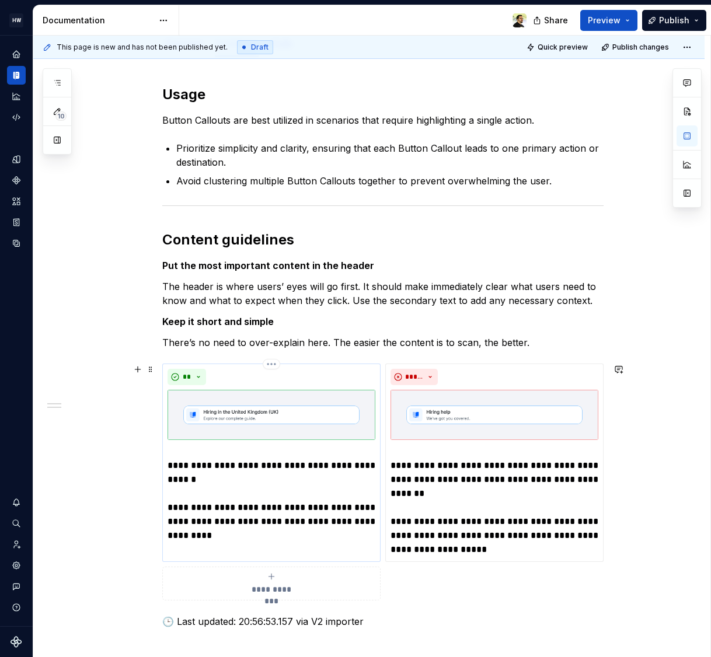
scroll to position [144, 0]
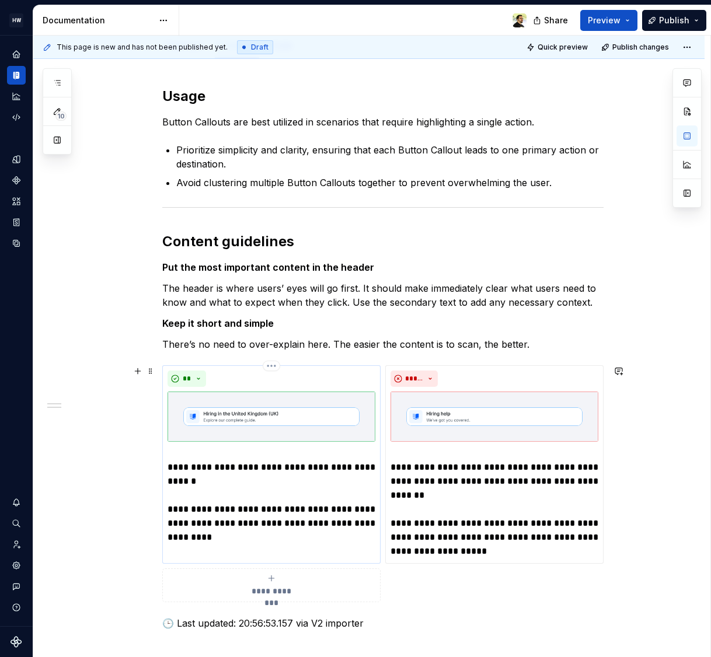
click at [215, 480] on p "**********" at bounding box center [271, 495] width 208 height 98
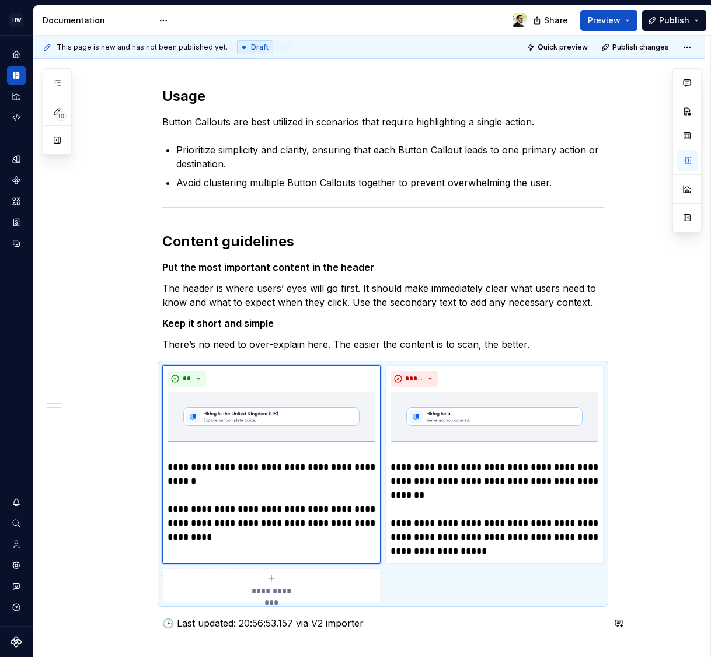
click at [217, 488] on p "**********" at bounding box center [271, 495] width 208 height 98
type textarea "*"
click at [184, 481] on p "**********" at bounding box center [271, 495] width 208 height 98
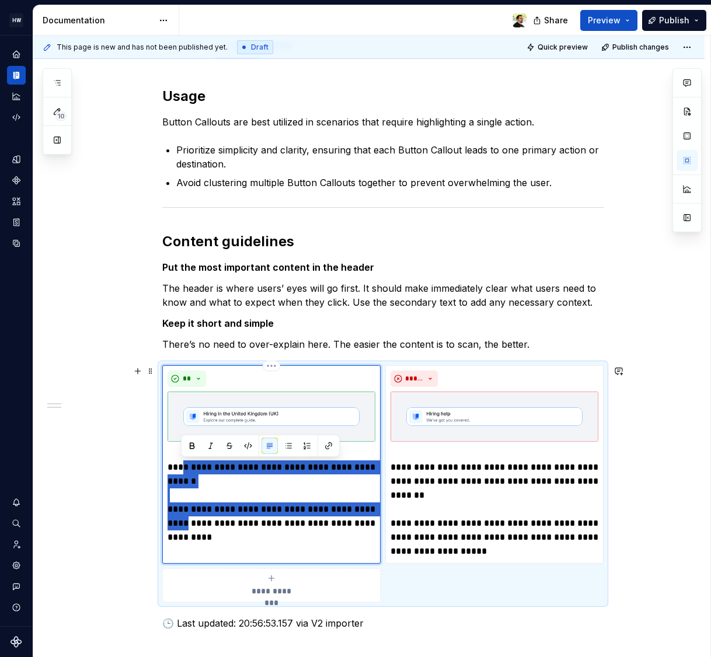
drag, startPoint x: 193, startPoint y: 523, endPoint x: 180, endPoint y: 467, distance: 56.9
click at [180, 467] on p "**********" at bounding box center [271, 495] width 208 height 98
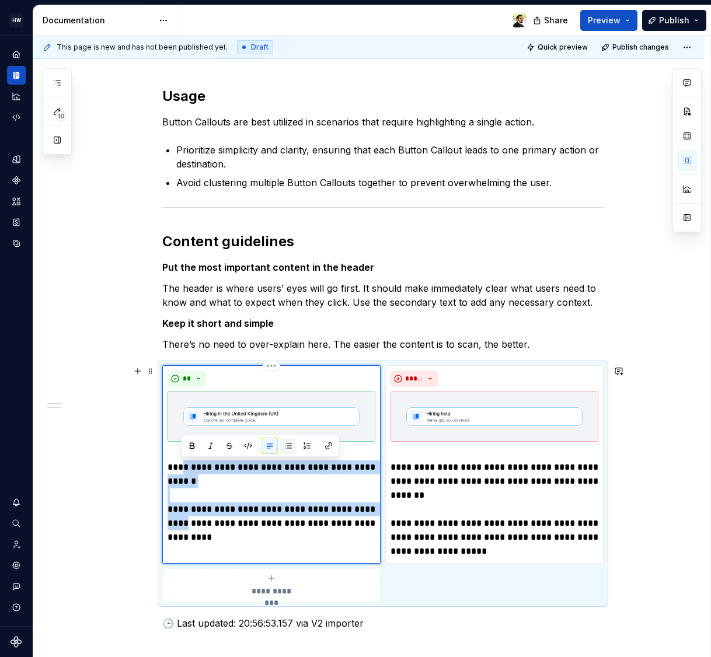
click at [292, 445] on button "button" at bounding box center [288, 446] width 16 height 16
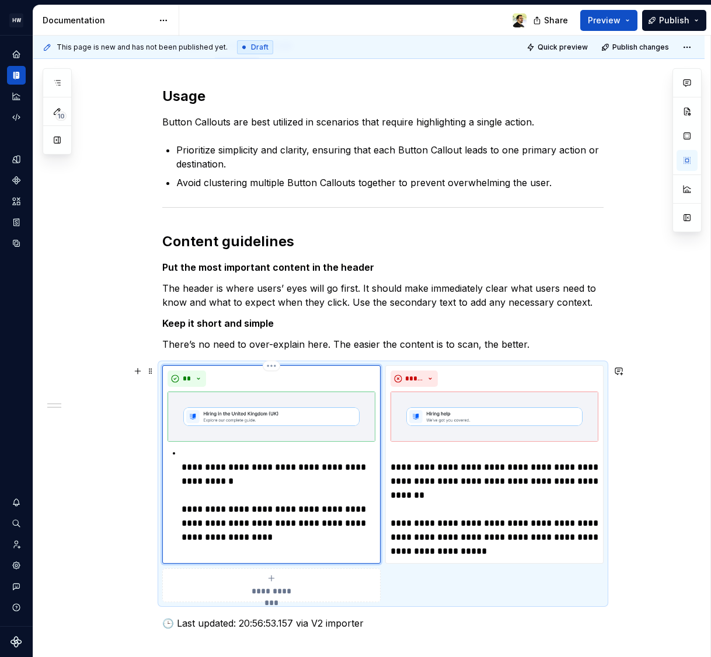
click at [188, 465] on p "**********" at bounding box center [278, 495] width 194 height 98
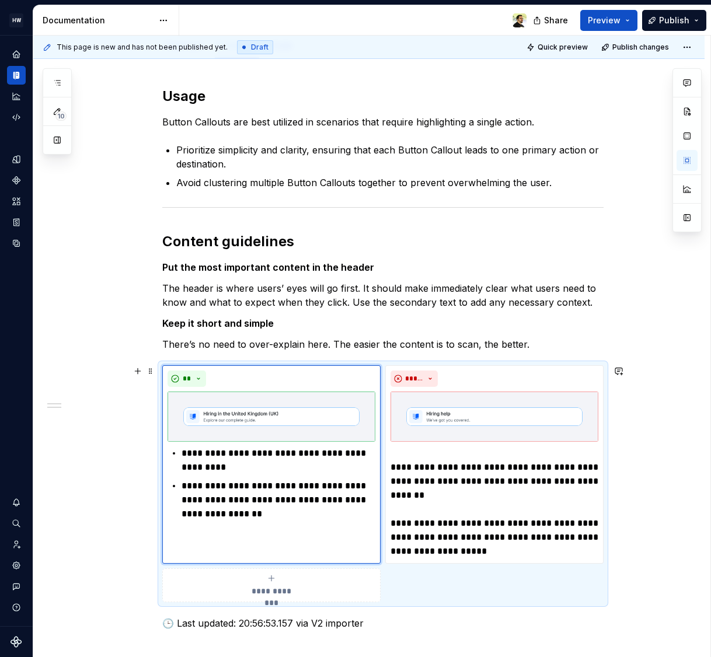
click at [88, 461] on div "**********" at bounding box center [368, 450] width 671 height 782
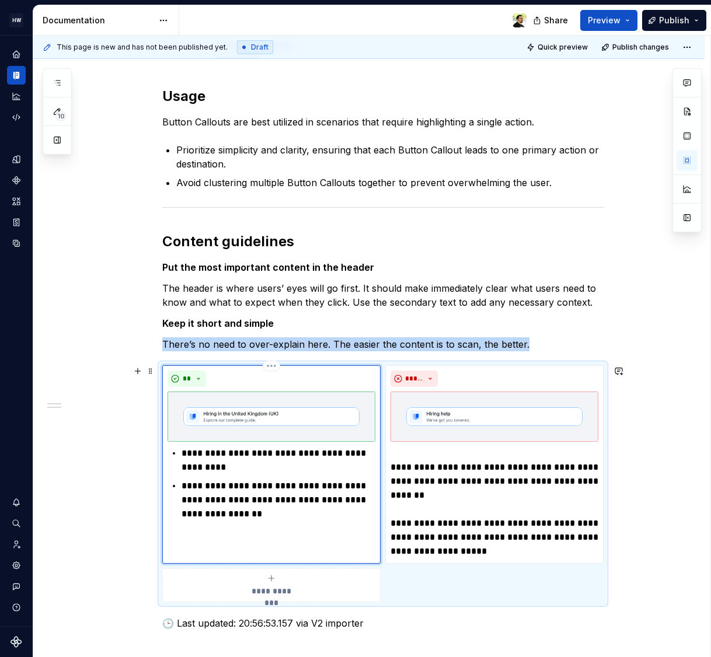
click at [204, 524] on div "**********" at bounding box center [271, 464] width 218 height 198
click at [226, 512] on p "**********" at bounding box center [278, 500] width 194 height 42
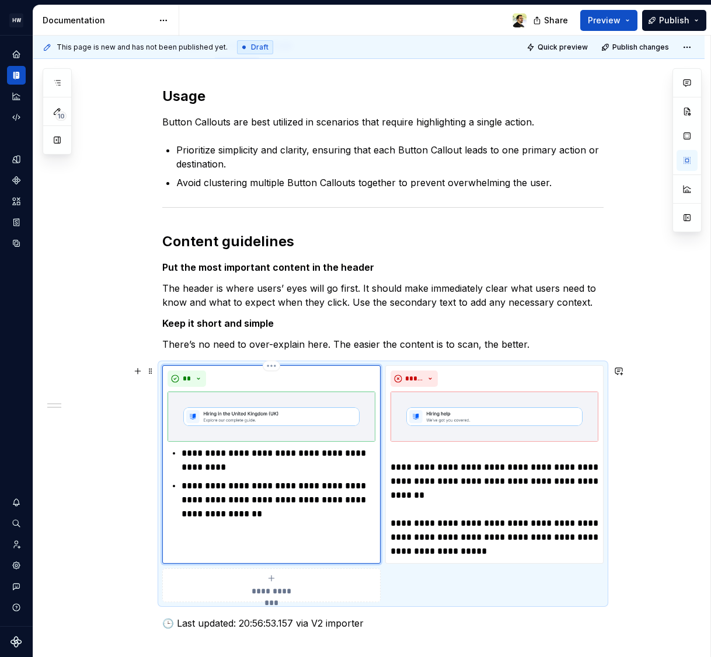
click at [241, 513] on p "**********" at bounding box center [278, 500] width 194 height 42
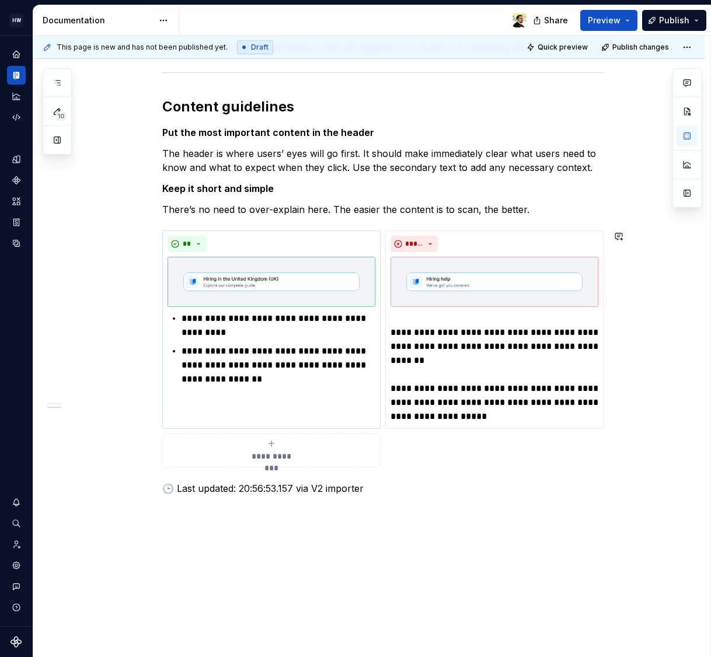
scroll to position [275, 0]
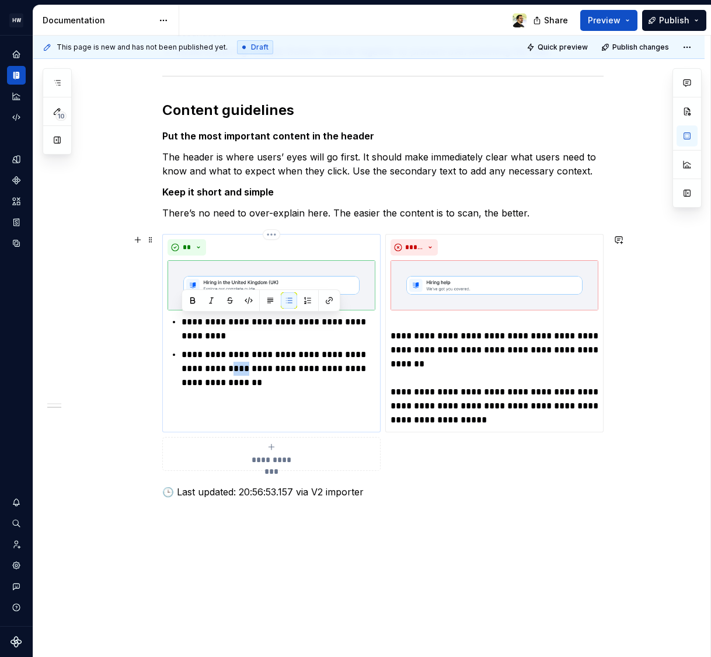
drag, startPoint x: 222, startPoint y: 366, endPoint x: 239, endPoint y: 370, distance: 17.4
click at [238, 370] on p "**********" at bounding box center [278, 369] width 194 height 42
click at [214, 202] on div "**********" at bounding box center [382, 227] width 441 height 543
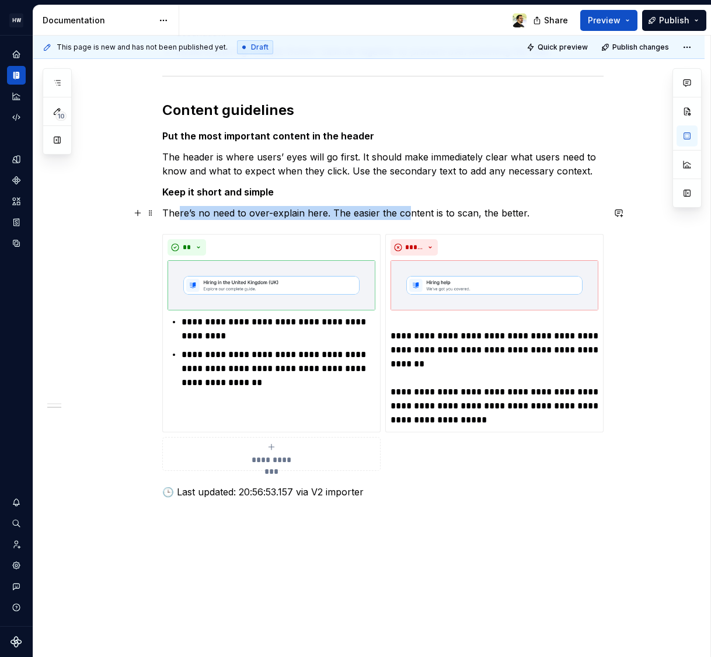
drag, startPoint x: 180, startPoint y: 212, endPoint x: 412, endPoint y: 212, distance: 231.6
click at [410, 212] on p "There’s no need to over-explain here. The easier the content is to scan, the be…" at bounding box center [382, 213] width 441 height 14
click at [412, 212] on p "There’s no need to over-explain here. The easier the content is to scan, the be…" at bounding box center [382, 213] width 441 height 14
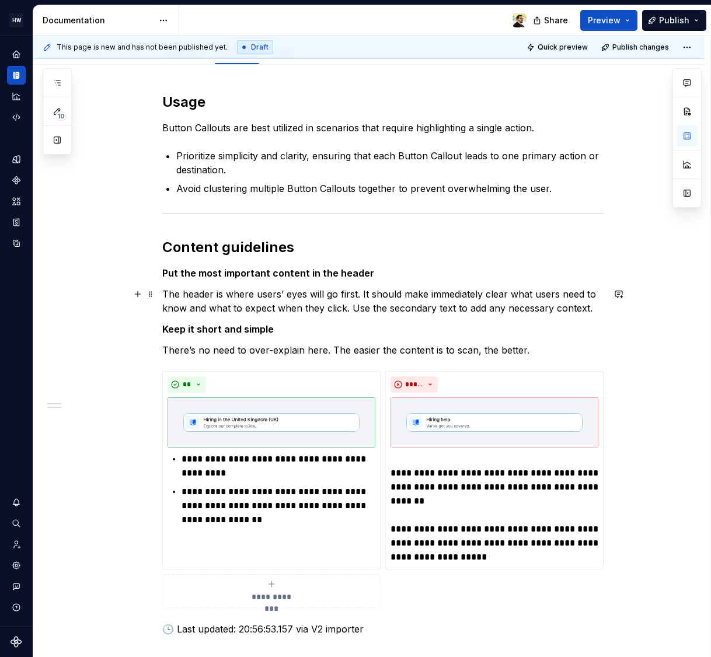
scroll to position [136, 0]
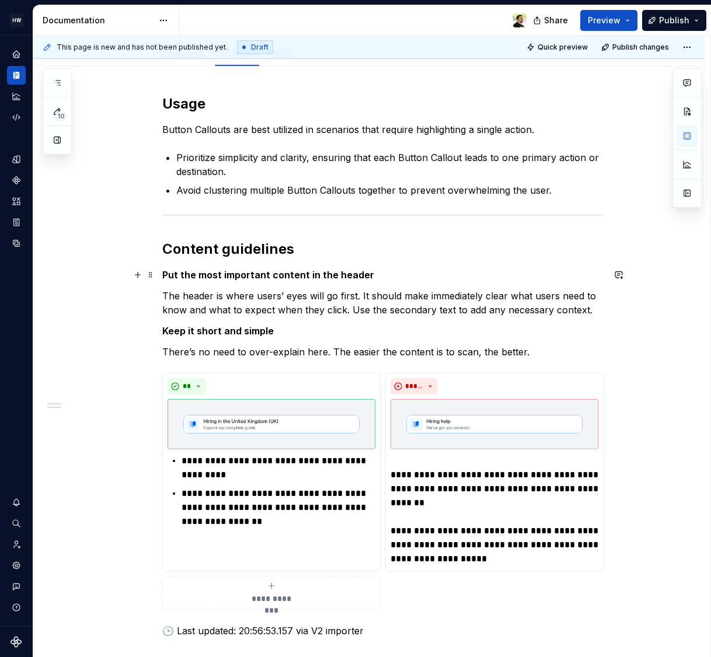
click at [239, 272] on strong "Put the most important content in the header" at bounding box center [268, 275] width 212 height 12
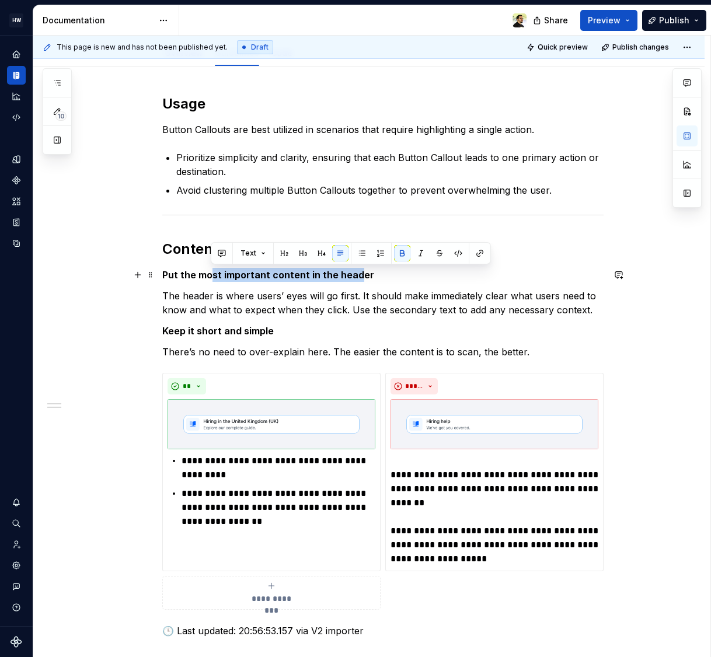
drag, startPoint x: 211, startPoint y: 275, endPoint x: 363, endPoint y: 275, distance: 152.3
click at [362, 275] on strong "Put the most important content in the header" at bounding box center [268, 275] width 212 height 12
click at [363, 275] on strong "Put the most important content in the header" at bounding box center [268, 275] width 212 height 12
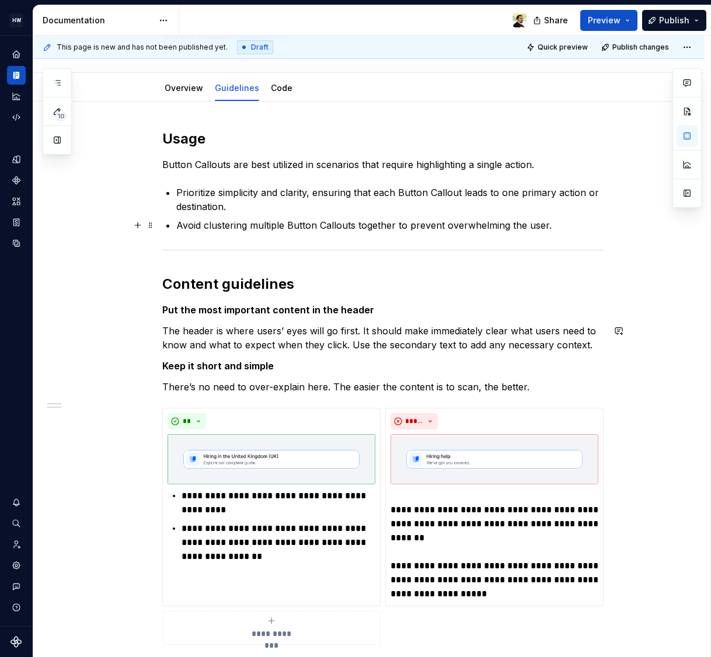
scroll to position [0, 0]
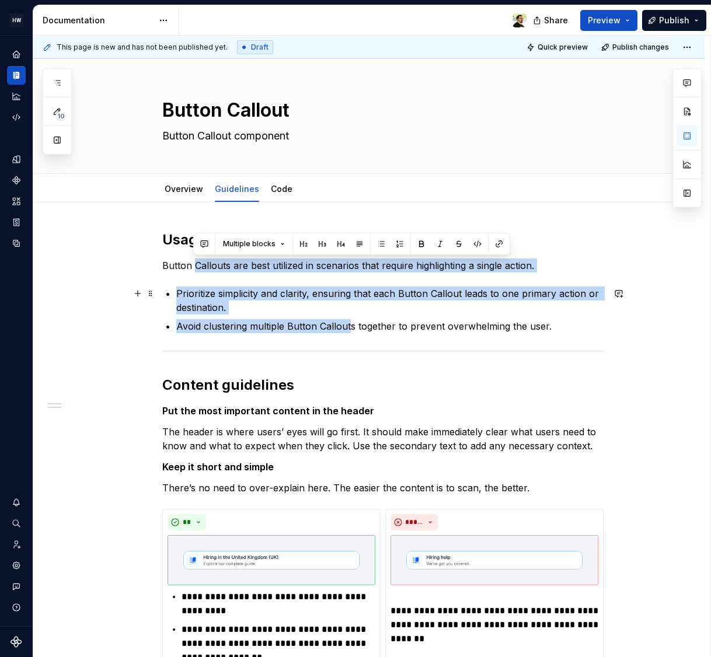
drag, startPoint x: 193, startPoint y: 264, endPoint x: 349, endPoint y: 330, distance: 170.2
click at [349, 328] on div "**********" at bounding box center [382, 501] width 441 height 543
click at [349, 330] on p "Avoid clustering multiple Button Callouts together to prevent overwhelming the …" at bounding box center [389, 326] width 427 height 14
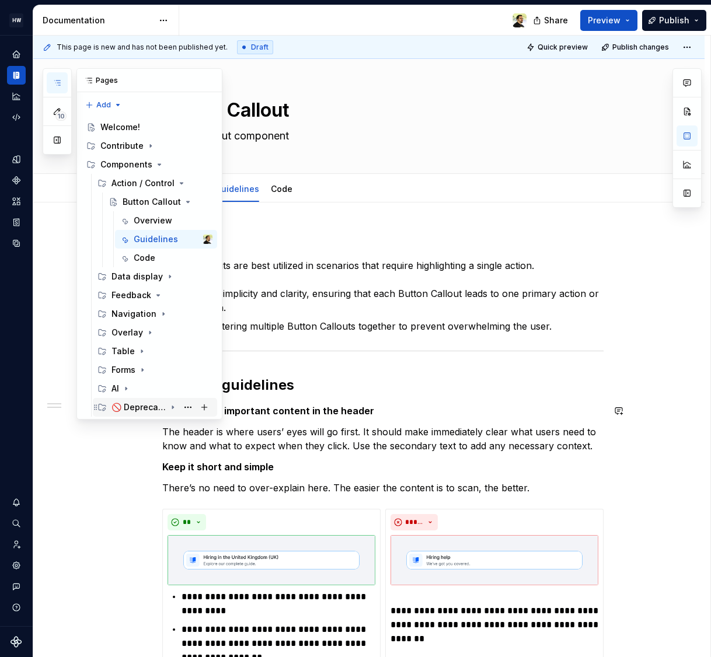
click at [163, 411] on div "🚫 Deprecated" at bounding box center [138, 407] width 54 height 12
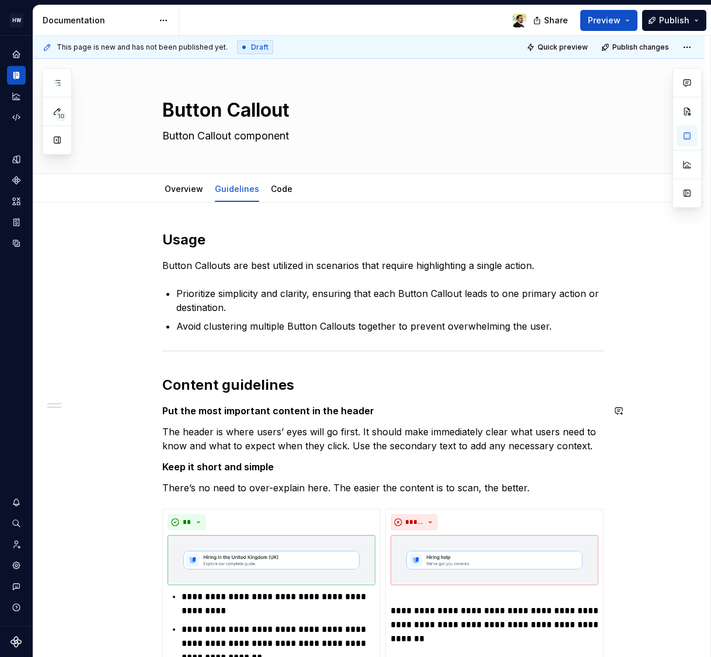
click at [289, 422] on div "**********" at bounding box center [382, 501] width 441 height 543
click at [277, 188] on link "Code" at bounding box center [282, 189] width 22 height 10
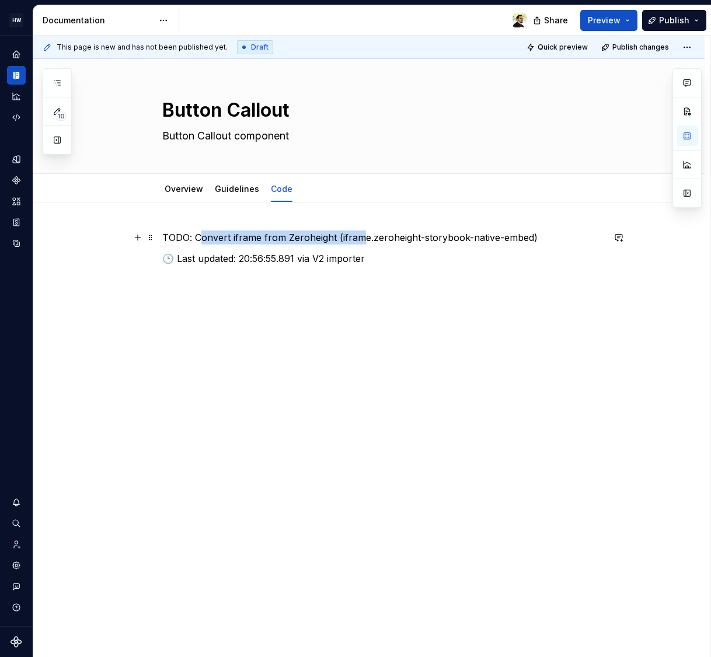
drag, startPoint x: 198, startPoint y: 238, endPoint x: 368, endPoint y: 237, distance: 170.4
click at [367, 238] on p "TODO: Convert iframe from Zeroheight (iframe.zeroheight-storybook-native-embed)" at bounding box center [382, 237] width 441 height 14
click at [368, 237] on p "TODO: Convert iframe from Zeroheight (iframe.zeroheight-storybook-native-embed)" at bounding box center [382, 237] width 441 height 14
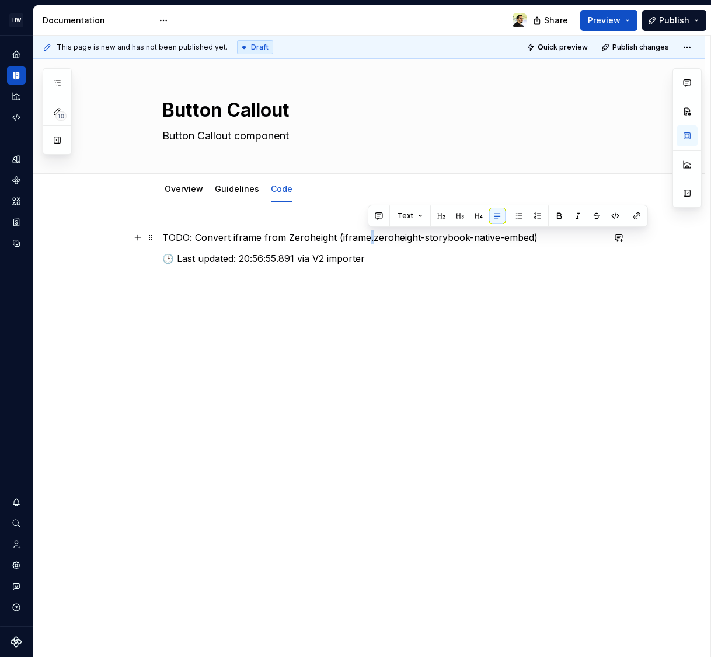
click at [368, 237] on p "TODO: Convert iframe from Zeroheight (iframe.zeroheight-storybook-native-embed)" at bounding box center [382, 237] width 441 height 14
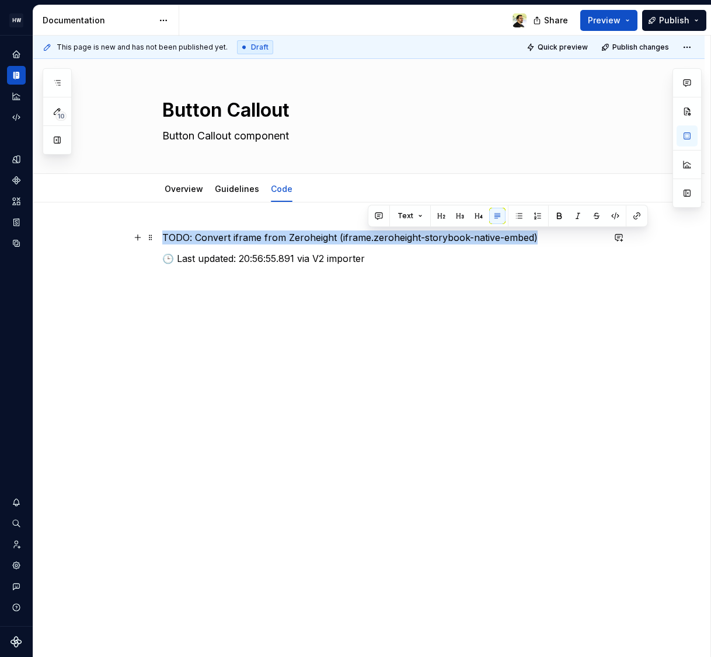
click at [368, 237] on p "TODO: Convert iframe from Zeroheight (iframe.zeroheight-storybook-native-embed)" at bounding box center [382, 237] width 441 height 14
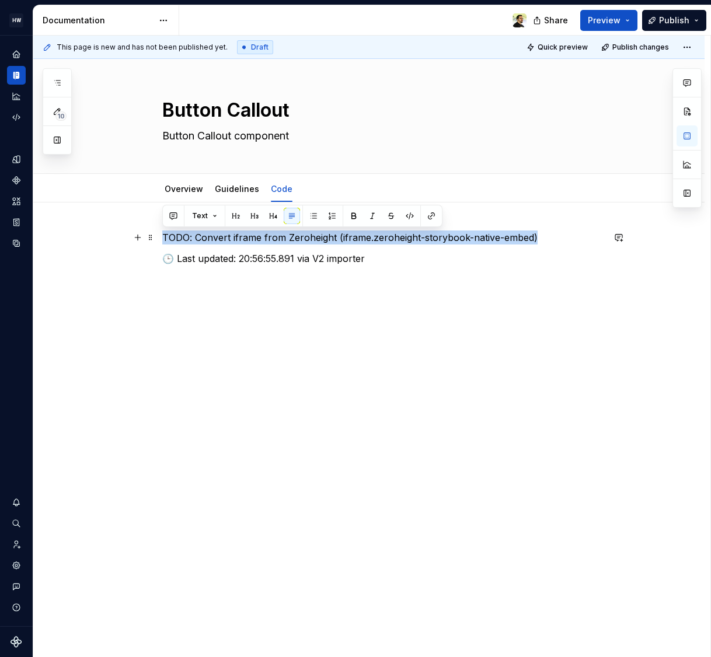
click at [368, 237] on p "TODO: Convert iframe from Zeroheight (iframe.zeroheight-storybook-native-embed)" at bounding box center [382, 237] width 441 height 14
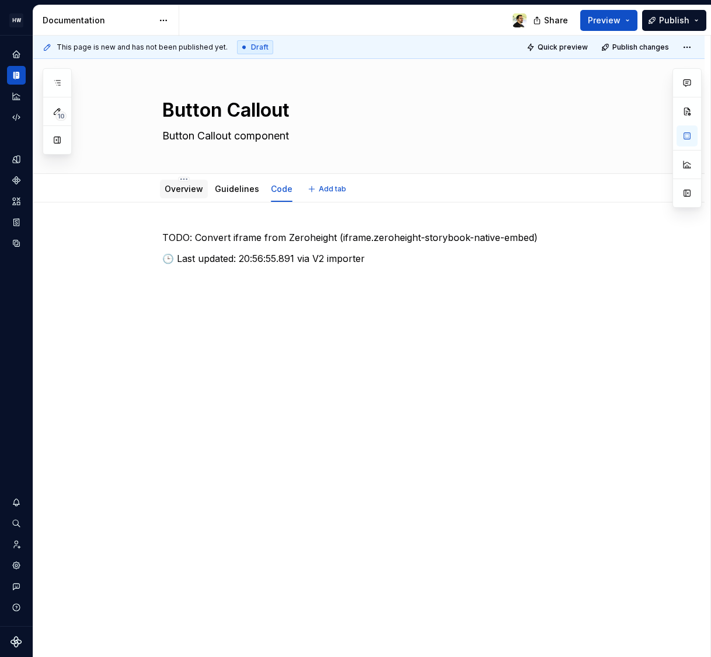
click at [185, 188] on link "Overview" at bounding box center [184, 189] width 39 height 10
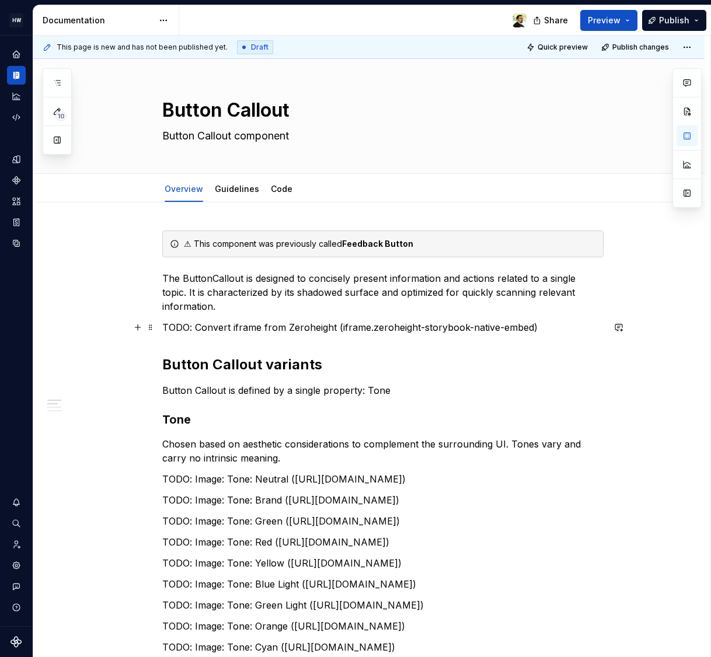
click at [298, 323] on p "TODO: Convert iframe from Zeroheight (iframe.zeroheight-storybook-native-embed)" at bounding box center [382, 327] width 441 height 14
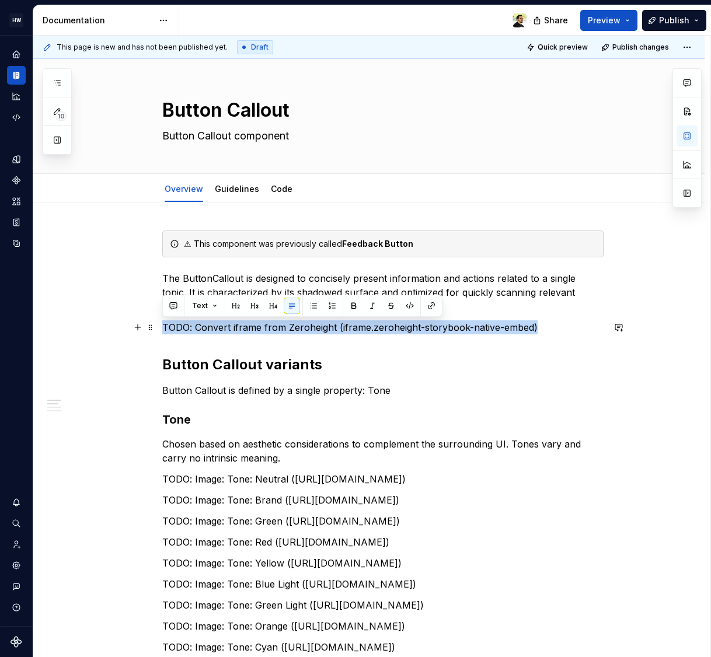
click at [298, 323] on p "TODO: Convert iframe from Zeroheight (iframe.zeroheight-storybook-native-embed)" at bounding box center [382, 327] width 441 height 14
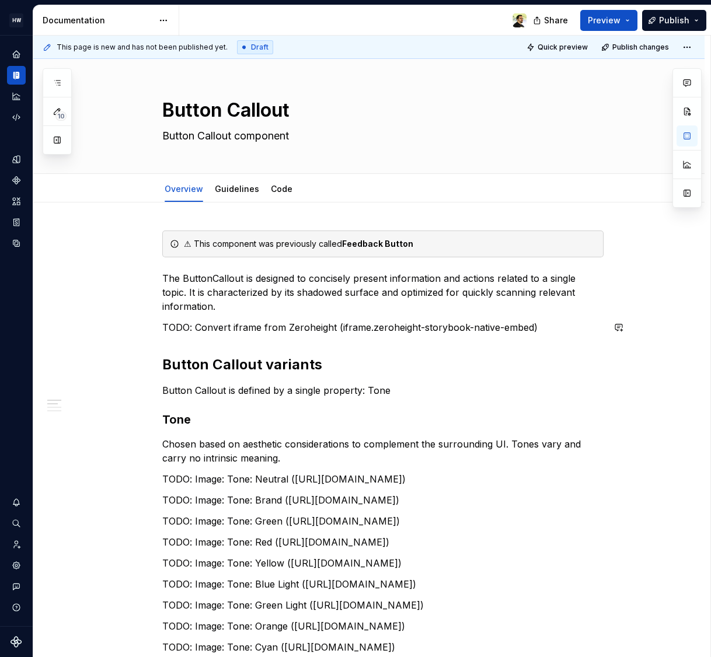
click at [290, 346] on div "⚠ This component was previously called Feedback Button The ButtonCallout is des…" at bounding box center [382, 610] width 441 height 760
click at [208, 311] on p "The ButtonCallout is designed to concisely present information and actions rela…" at bounding box center [382, 292] width 441 height 42
type textarea "*"
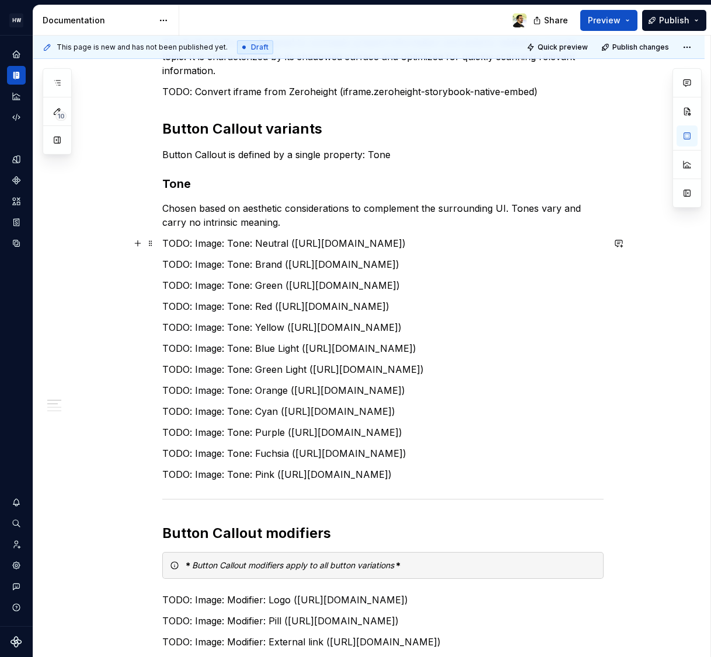
scroll to position [237, 0]
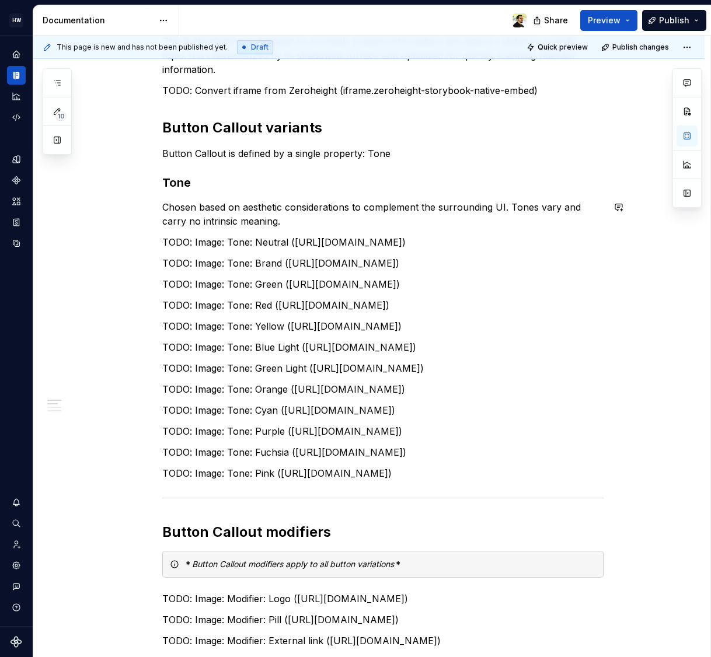
click at [182, 230] on div "⚠ This component was previously called Feedback Button The ButtonCallout is des…" at bounding box center [382, 374] width 441 height 760
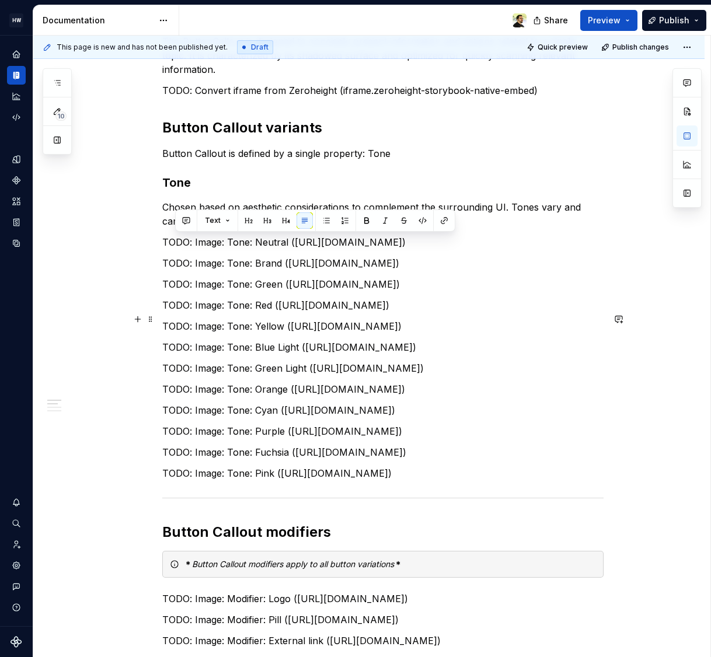
drag, startPoint x: 174, startPoint y: 240, endPoint x: 327, endPoint y: 483, distance: 287.0
click at [327, 483] on div "⚠ This component was previously called Feedback Button The ButtonCallout is des…" at bounding box center [382, 374] width 441 height 760
click at [327, 312] on p "TODO: Image: Tone: Red ([URL][DOMAIN_NAME])" at bounding box center [382, 305] width 441 height 14
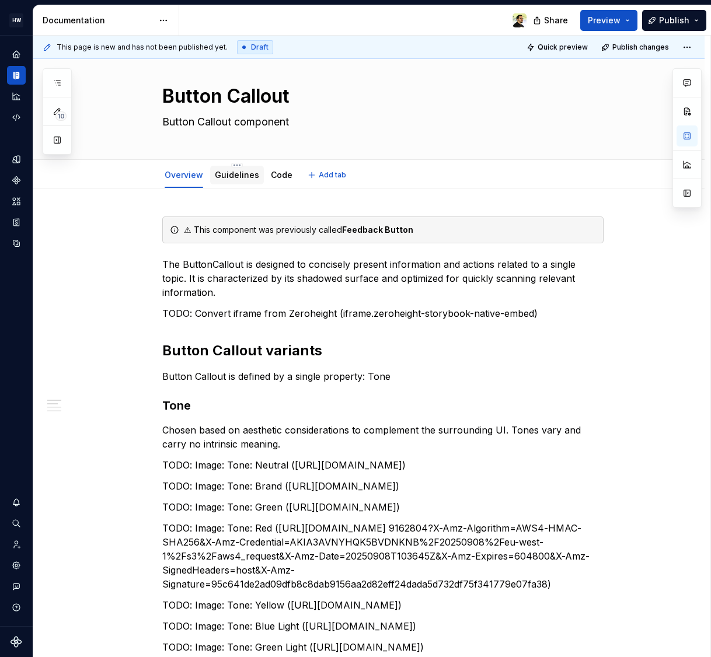
scroll to position [0, 0]
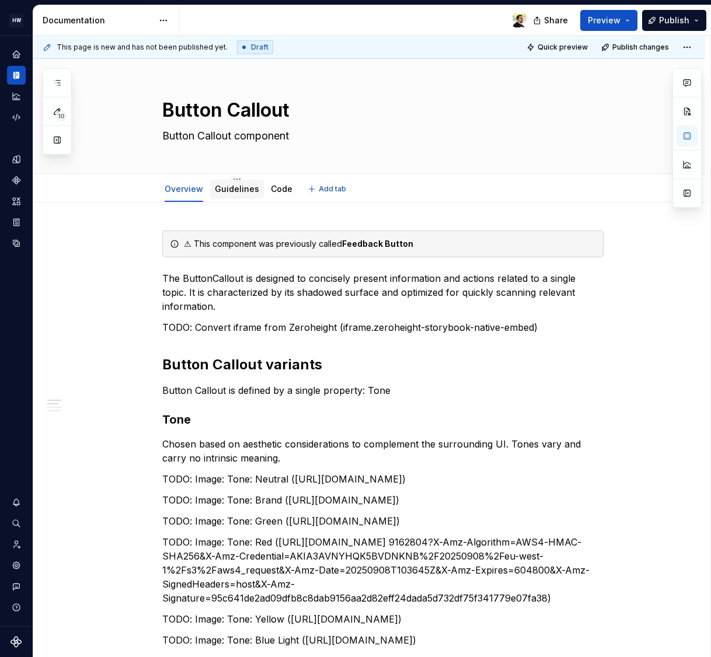
click at [212, 188] on div "Guidelines" at bounding box center [237, 189] width 54 height 19
click at [222, 188] on link "Guidelines" at bounding box center [237, 189] width 44 height 10
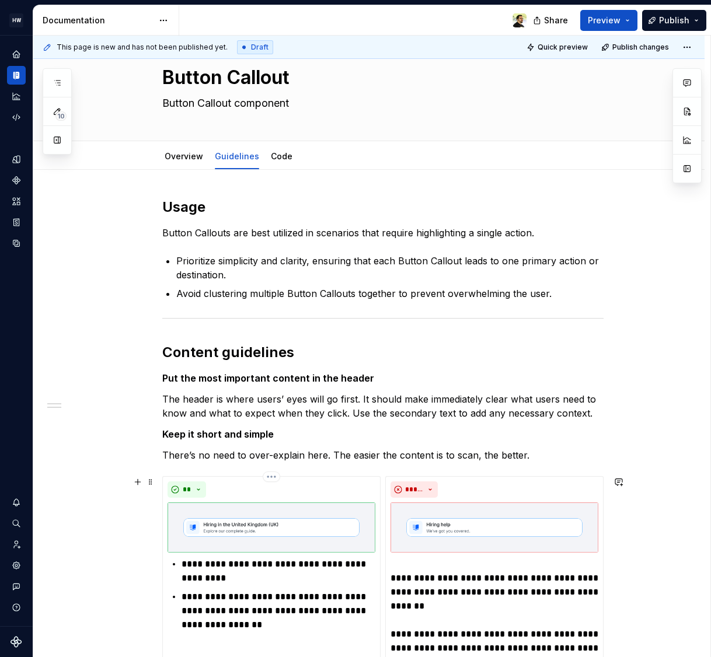
scroll to position [327, 0]
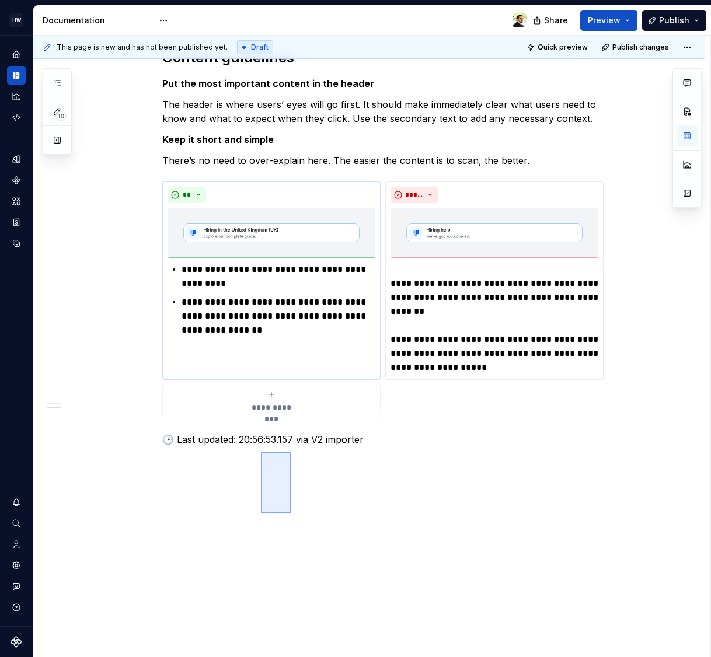
drag, startPoint x: 261, startPoint y: 513, endPoint x: 323, endPoint y: 349, distance: 175.8
click at [291, 451] on div "**********" at bounding box center [371, 347] width 677 height 622
click at [347, 303] on p "**********" at bounding box center [278, 316] width 194 height 42
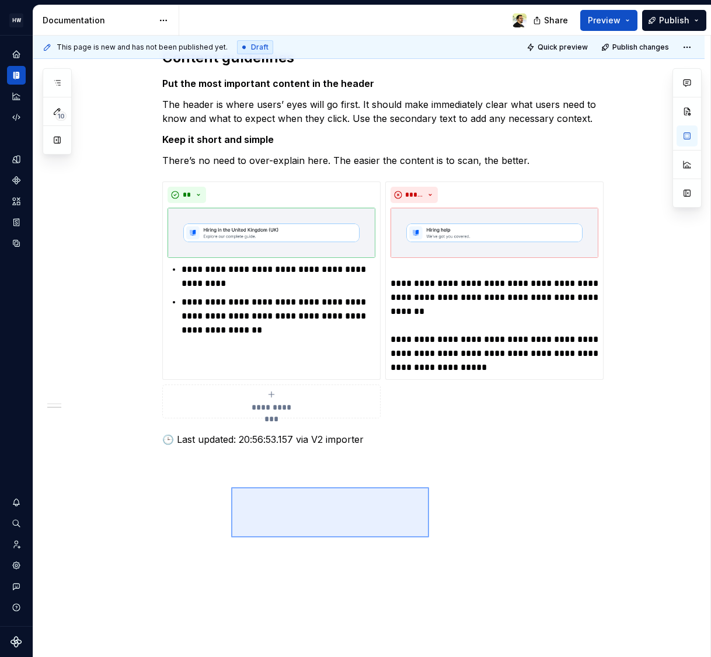
drag, startPoint x: 231, startPoint y: 537, endPoint x: 429, endPoint y: 487, distance: 204.0
click at [429, 487] on div "**********" at bounding box center [371, 347] width 677 height 622
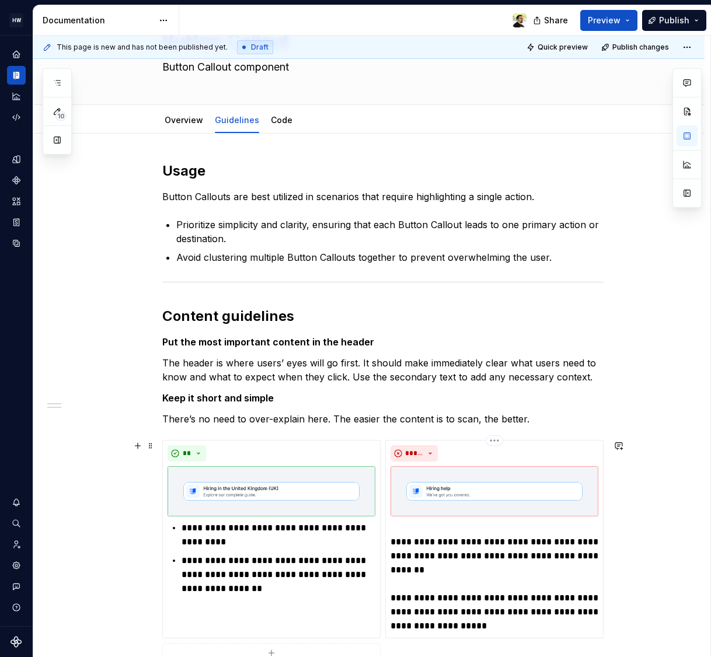
scroll to position [0, 0]
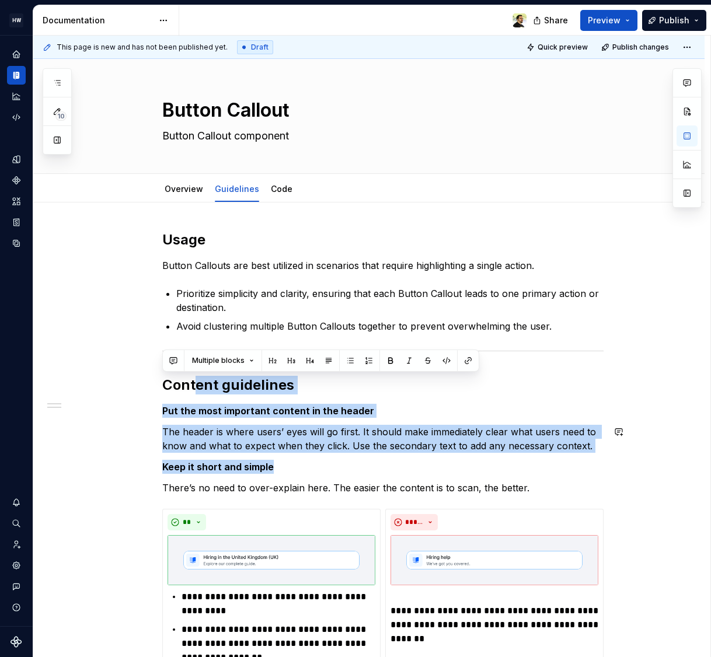
drag, startPoint x: 196, startPoint y: 384, endPoint x: 328, endPoint y: 478, distance: 162.4
click at [328, 477] on div "**********" at bounding box center [382, 501] width 441 height 543
click at [328, 478] on div "**********" at bounding box center [382, 501] width 441 height 543
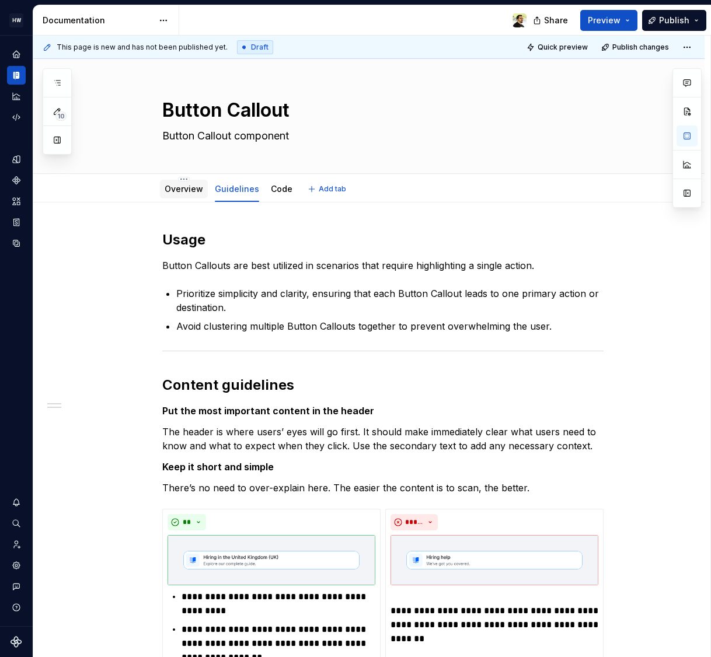
click at [189, 191] on link "Overview" at bounding box center [184, 189] width 39 height 10
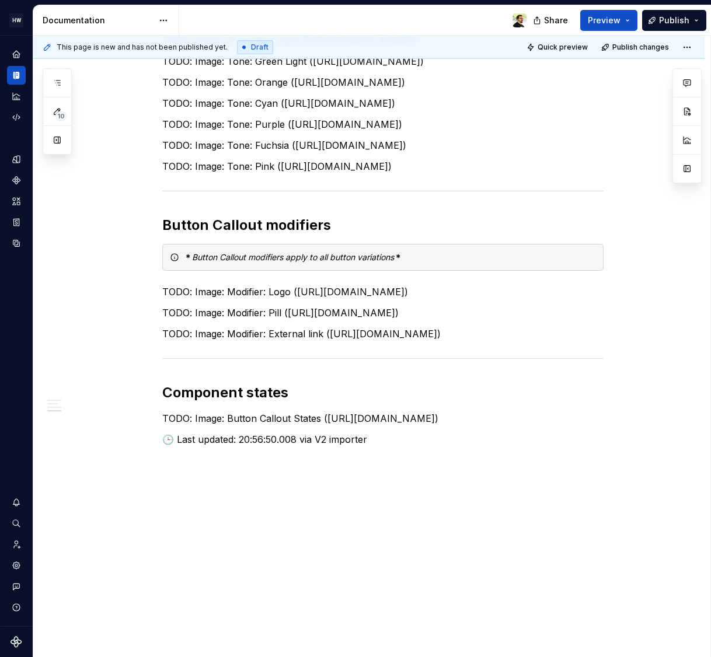
scroll to position [1411, 0]
click at [268, 327] on p "TODO: Image: Modifier: External link ([URL][DOMAIN_NAME])" at bounding box center [382, 334] width 441 height 14
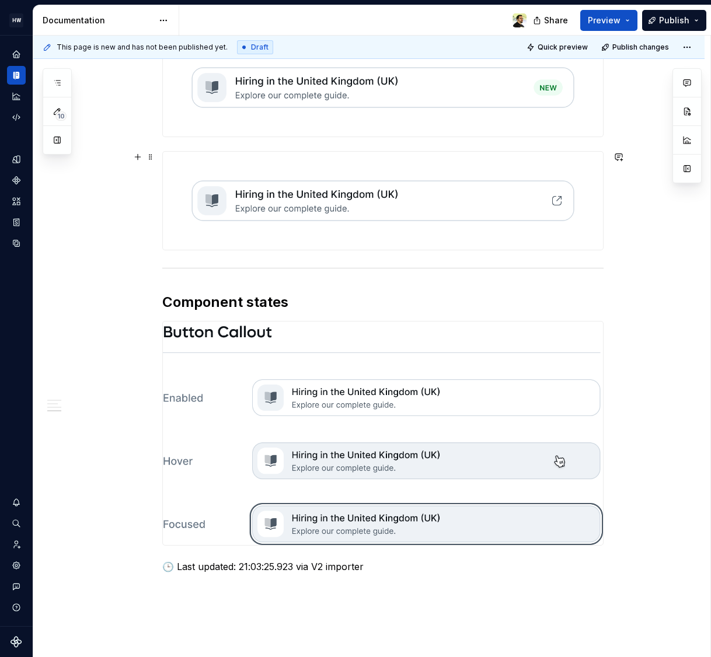
scroll to position [2054, 0]
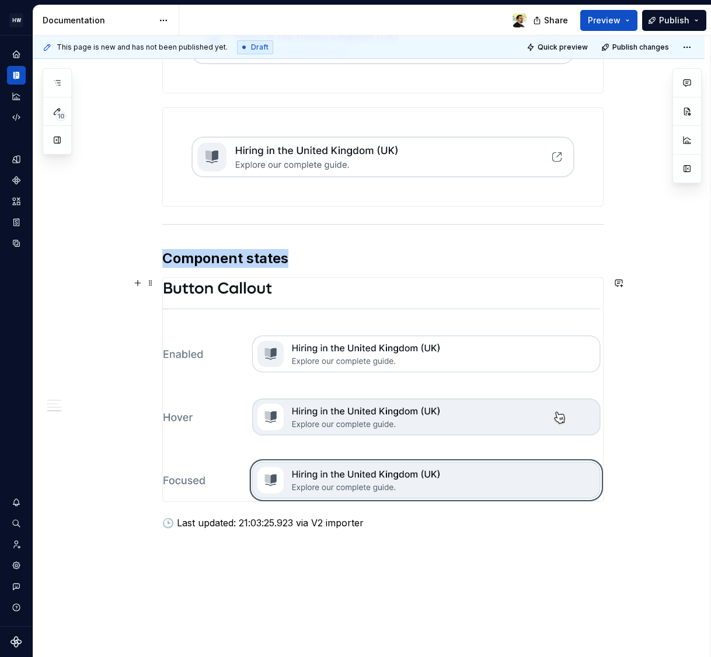
click at [250, 367] on img at bounding box center [383, 389] width 440 height 223
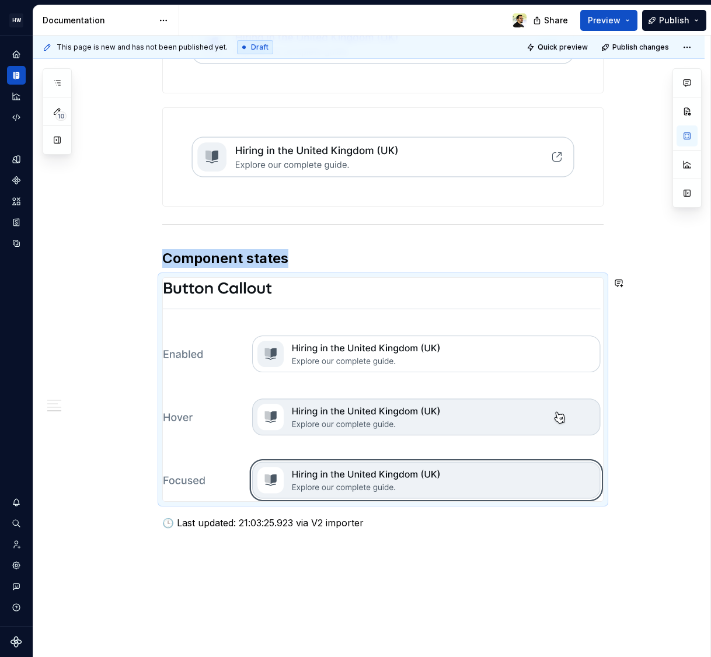
click at [230, 258] on h2 "Component states" at bounding box center [382, 258] width 441 height 19
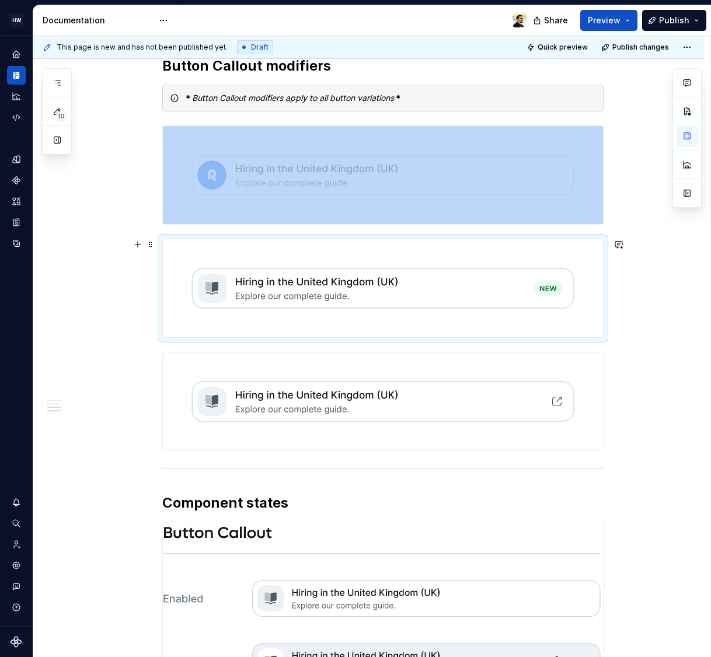
click at [230, 258] on img at bounding box center [383, 288] width 440 height 98
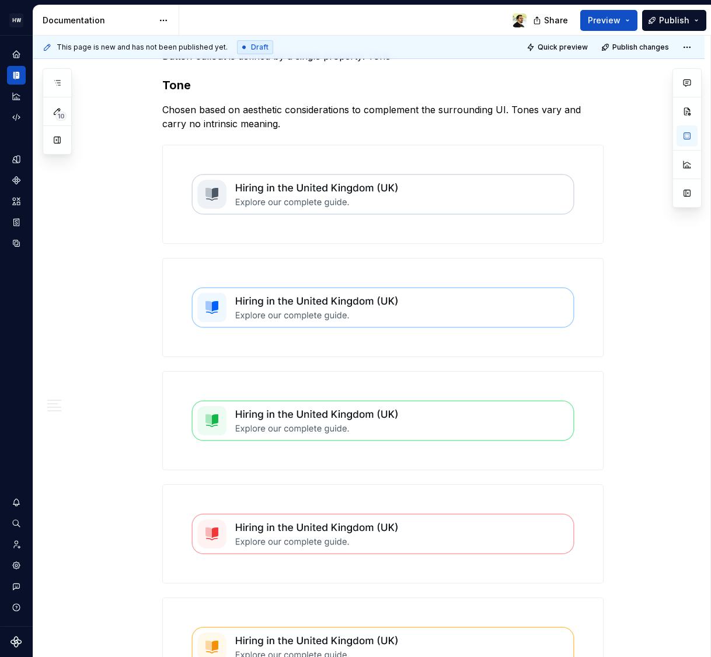
scroll to position [0, 0]
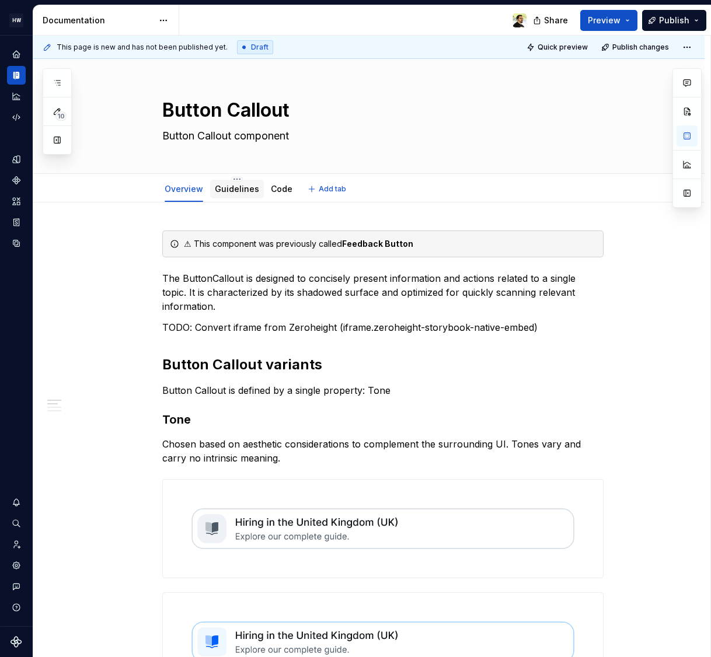
click at [231, 185] on link "Guidelines" at bounding box center [237, 189] width 44 height 10
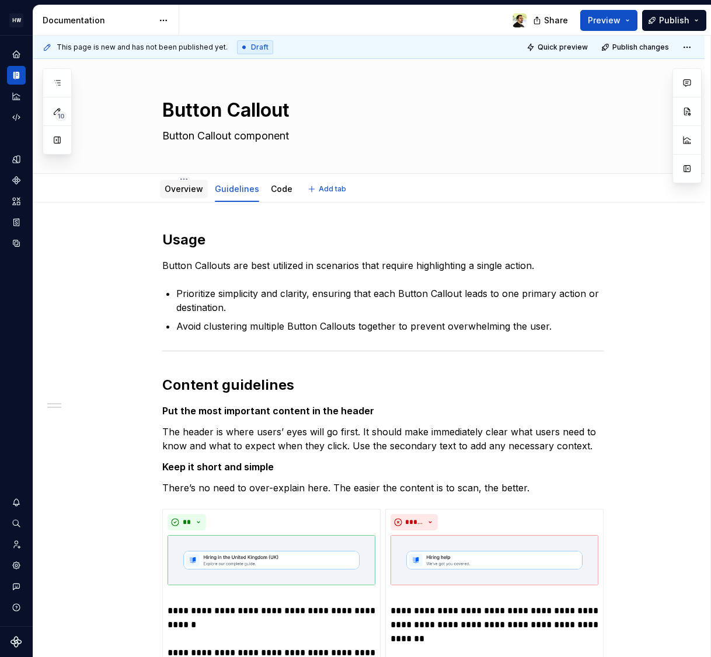
click at [183, 189] on link "Overview" at bounding box center [184, 189] width 39 height 10
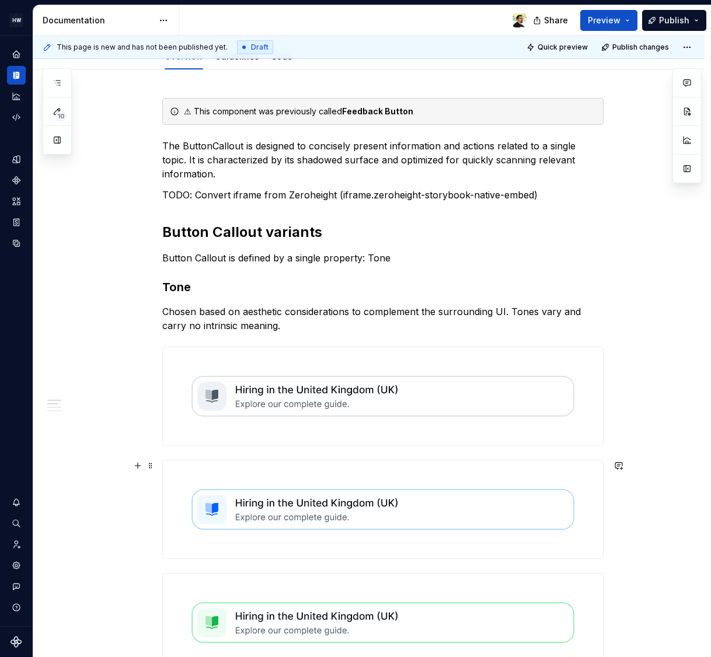
scroll to position [130, 0]
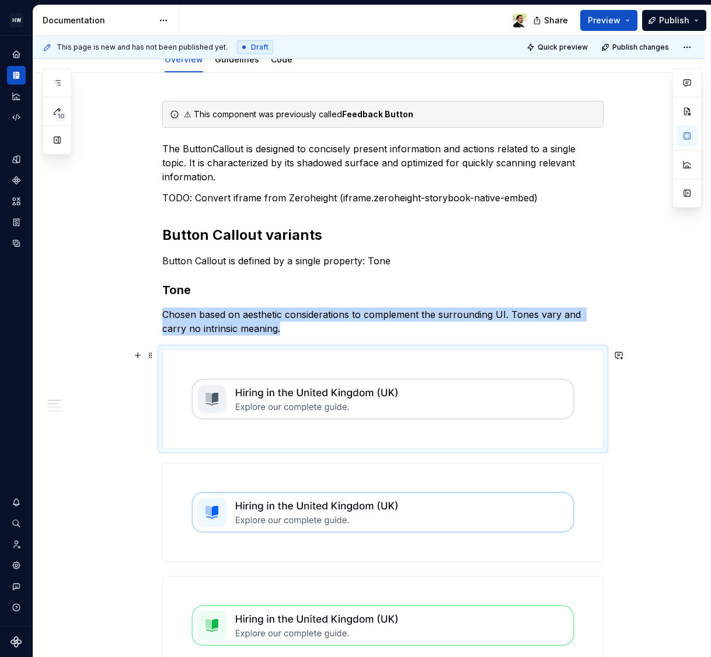
click at [255, 414] on img at bounding box center [383, 399] width 440 height 98
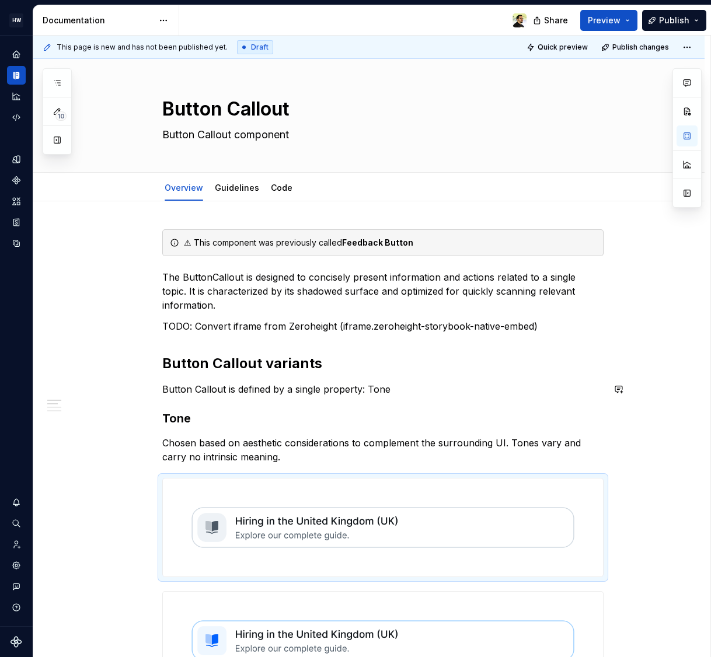
scroll to position [106, 0]
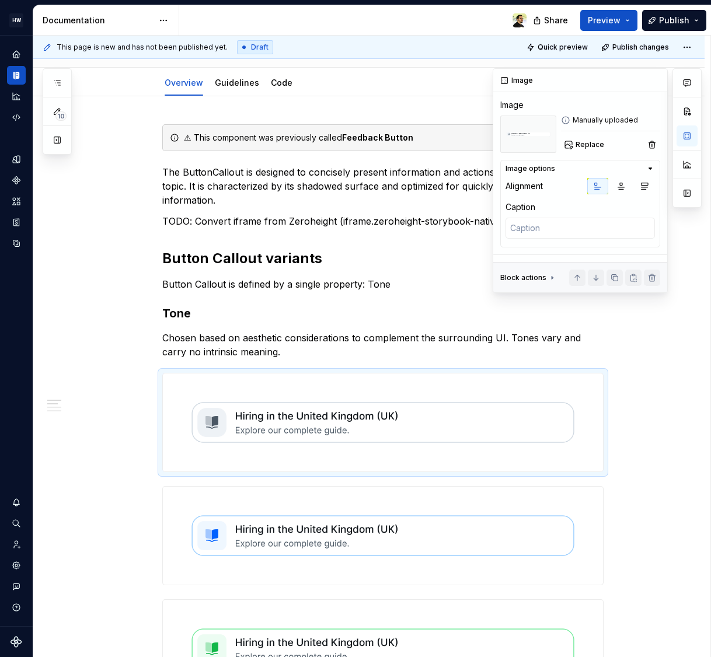
click at [530, 207] on div "Caption" at bounding box center [520, 207] width 30 height 12
drag, startPoint x: 516, startPoint y: 166, endPoint x: 570, endPoint y: 201, distance: 64.6
click at [570, 201] on div "Image options Alignment Caption" at bounding box center [580, 204] width 160 height 88
click at [548, 171] on div "Image options" at bounding box center [530, 168] width 50 height 9
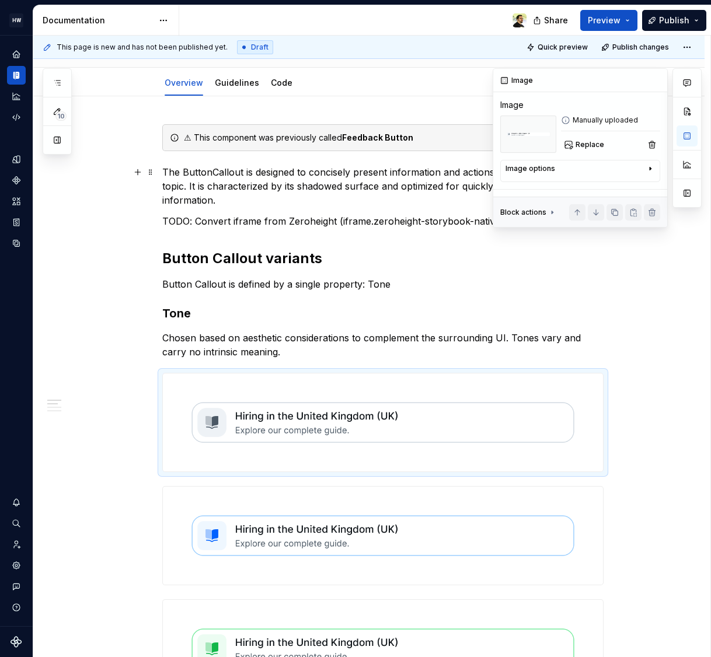
click at [548, 171] on div "Image options" at bounding box center [530, 168] width 50 height 9
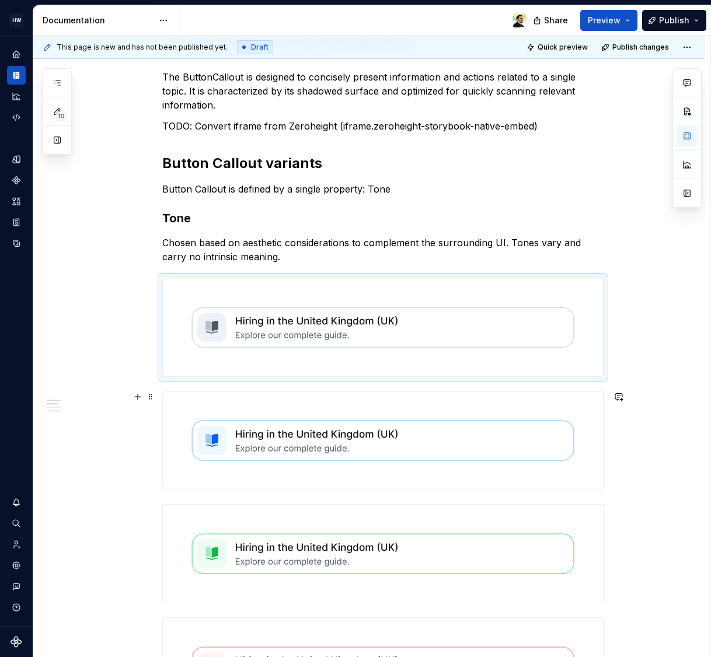
scroll to position [200, 0]
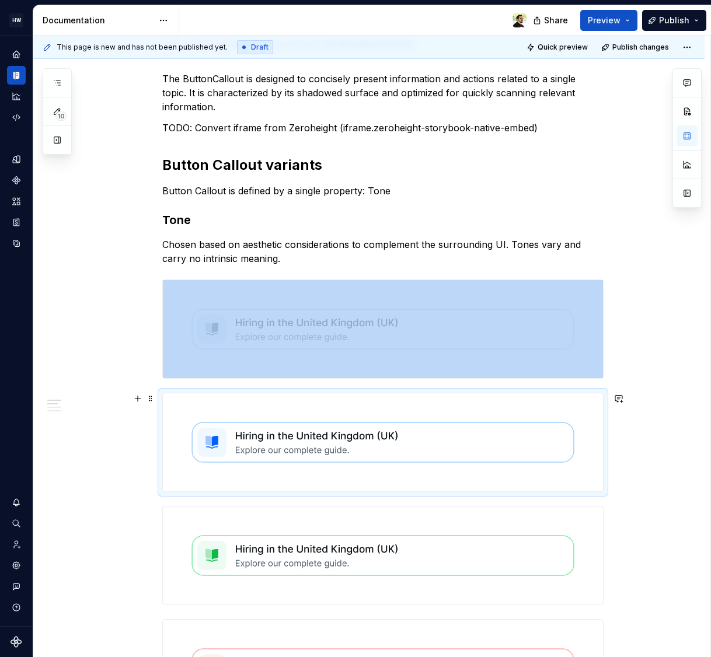
click at [248, 436] on img at bounding box center [383, 442] width 440 height 98
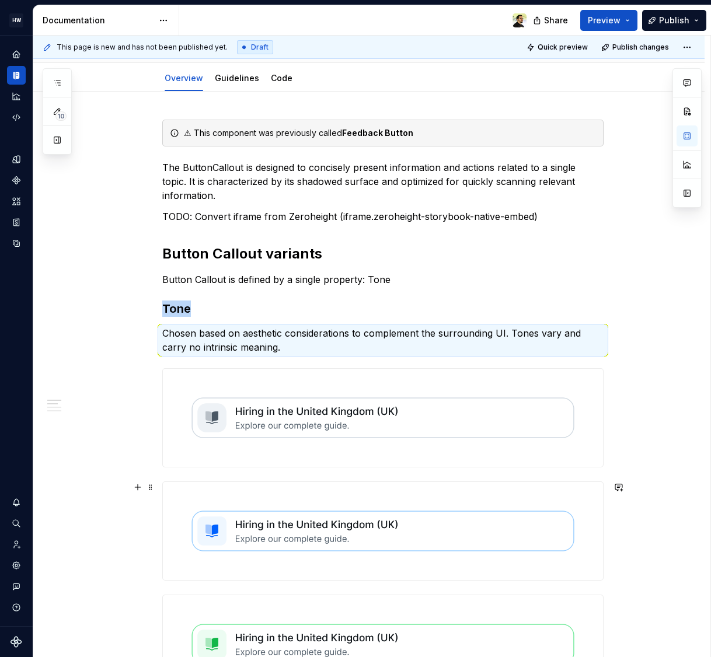
scroll to position [99, 0]
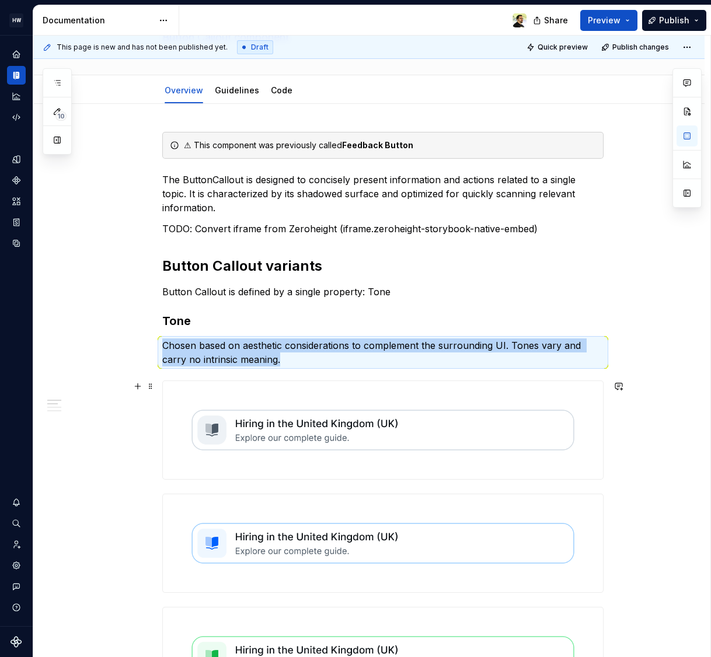
click at [253, 422] on img at bounding box center [383, 430] width 440 height 98
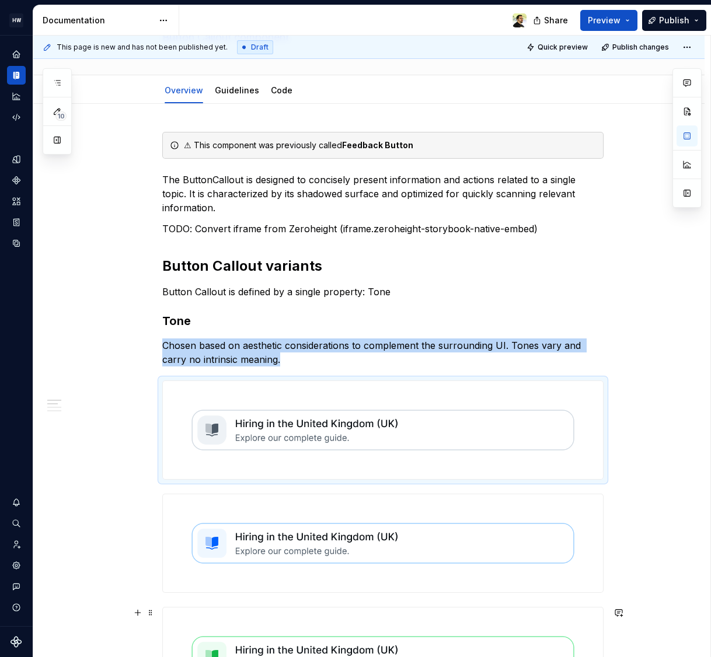
click at [259, 438] on img at bounding box center [383, 430] width 440 height 98
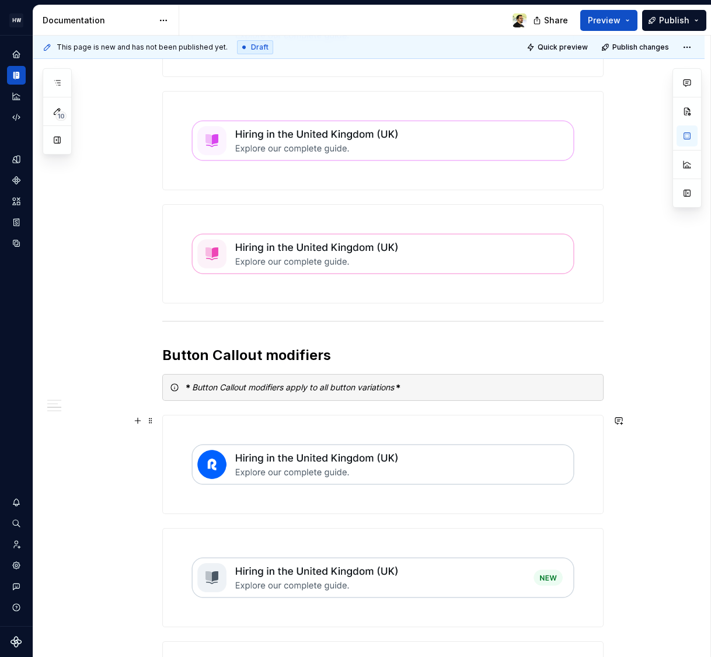
scroll to position [1570, 0]
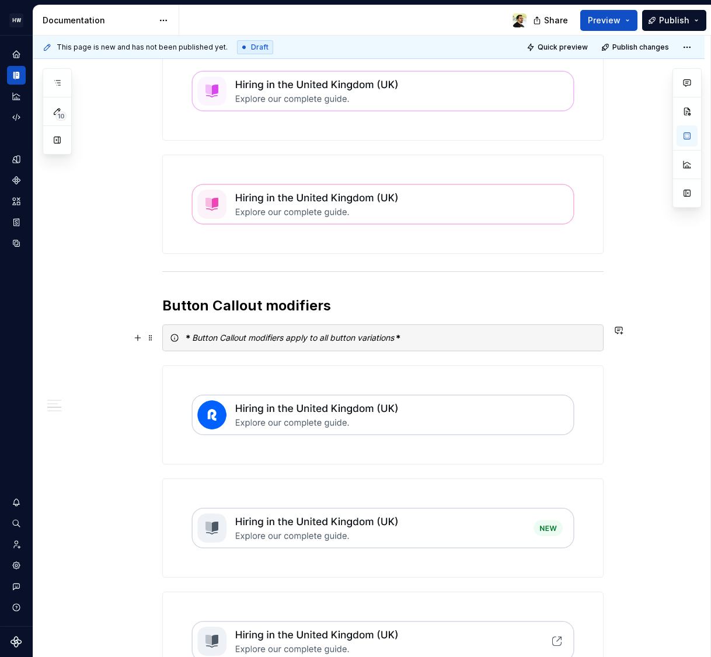
click at [261, 336] on em "Button Callout modifiers apply to all button variations" at bounding box center [293, 338] width 202 height 10
drag, startPoint x: 204, startPoint y: 337, endPoint x: 398, endPoint y: 338, distance: 193.7
click at [397, 338] on div "＊ Button Callout modifiers apply to all button variations ＊" at bounding box center [390, 338] width 412 height 12
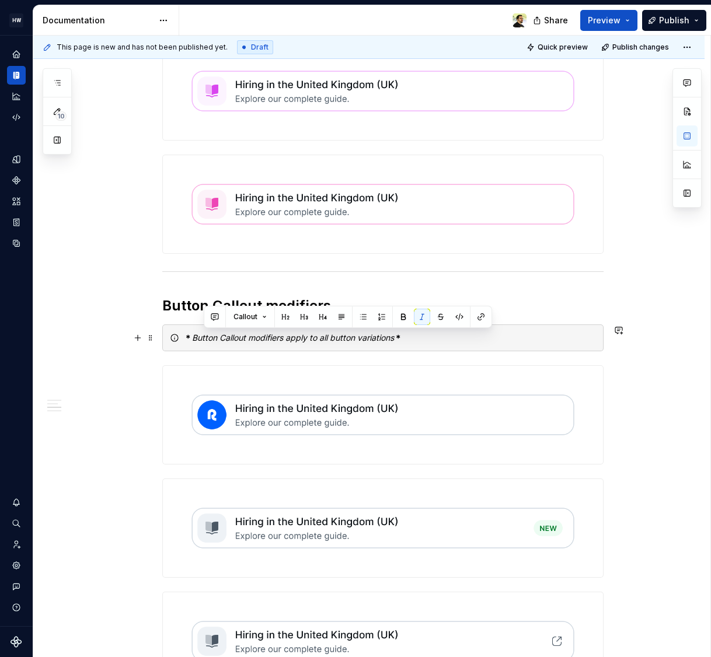
click at [398, 338] on strong "＊" at bounding box center [398, 338] width 8 height 10
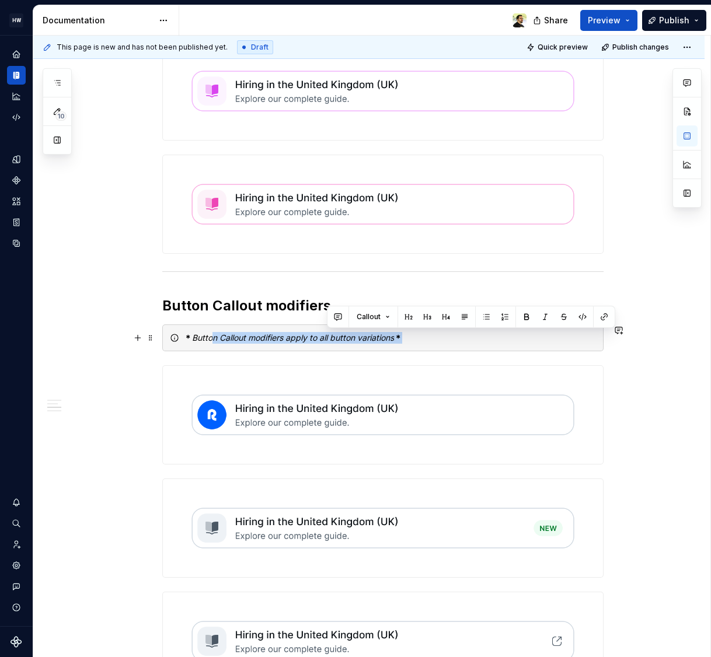
drag, startPoint x: 421, startPoint y: 338, endPoint x: 214, endPoint y: 338, distance: 207.1
click at [214, 338] on div "＊ Button Callout modifiers apply to all button variations ＊" at bounding box center [390, 338] width 412 height 12
click at [215, 338] on em "Button Callout modifiers apply to all button variations" at bounding box center [293, 338] width 202 height 10
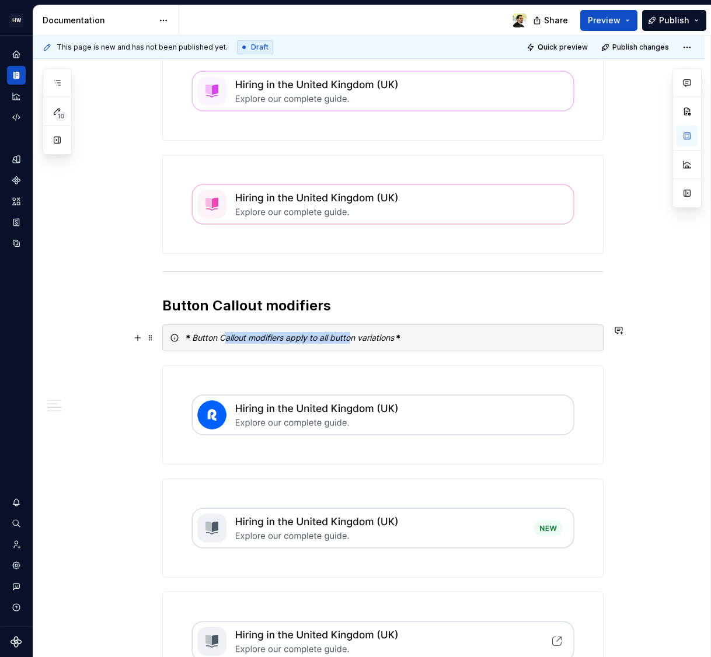
drag, startPoint x: 226, startPoint y: 340, endPoint x: 352, endPoint y: 338, distance: 126.6
click at [352, 339] on em "Button Callout modifiers apply to all button variations" at bounding box center [293, 338] width 202 height 10
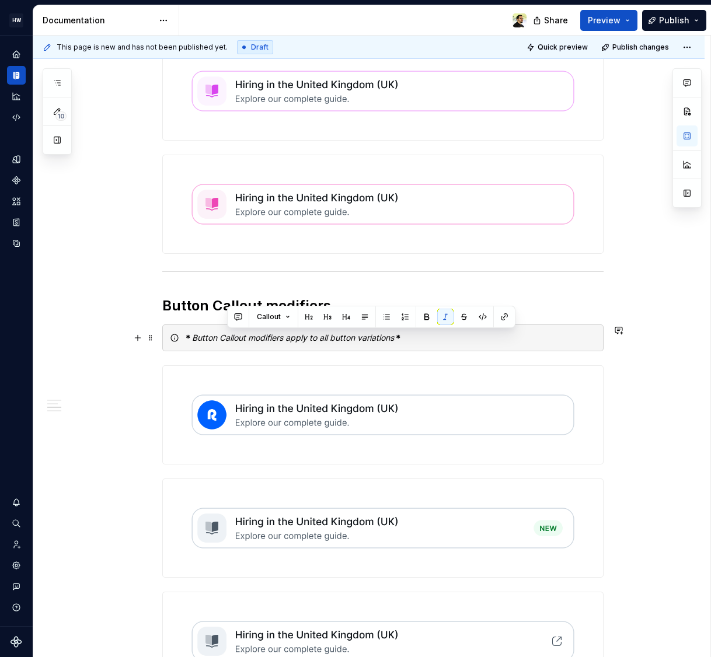
click at [366, 337] on em "Button Callout modifiers apply to all button variations" at bounding box center [293, 338] width 202 height 10
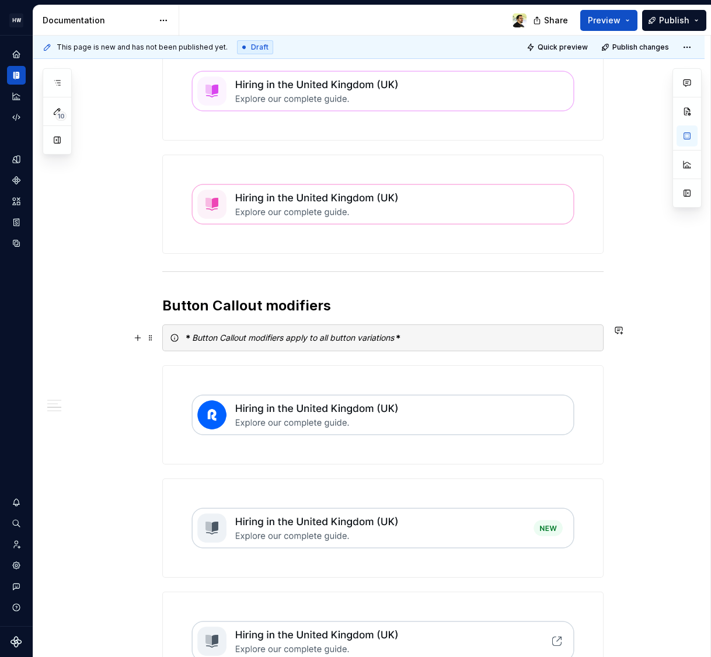
click at [359, 336] on em "Button Callout modifiers apply to all button variations" at bounding box center [293, 338] width 202 height 10
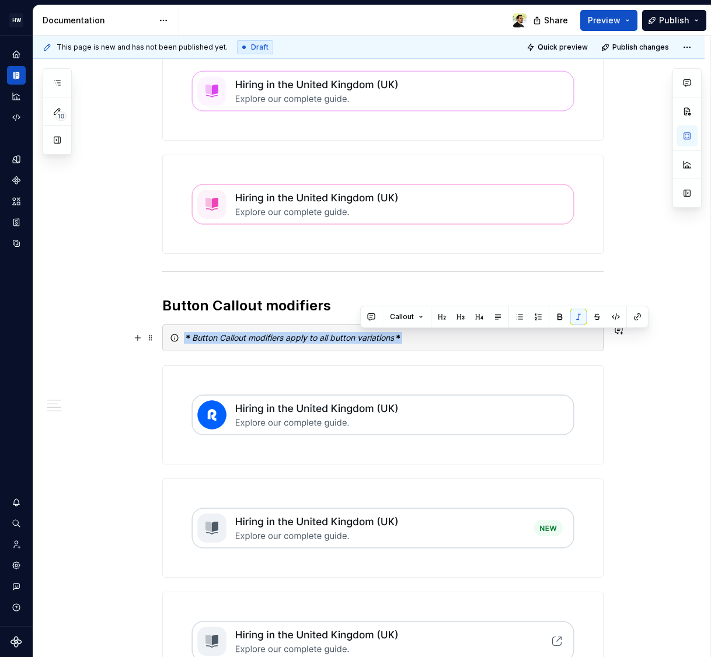
click at [359, 336] on em "Button Callout modifiers apply to all button variations" at bounding box center [293, 338] width 202 height 10
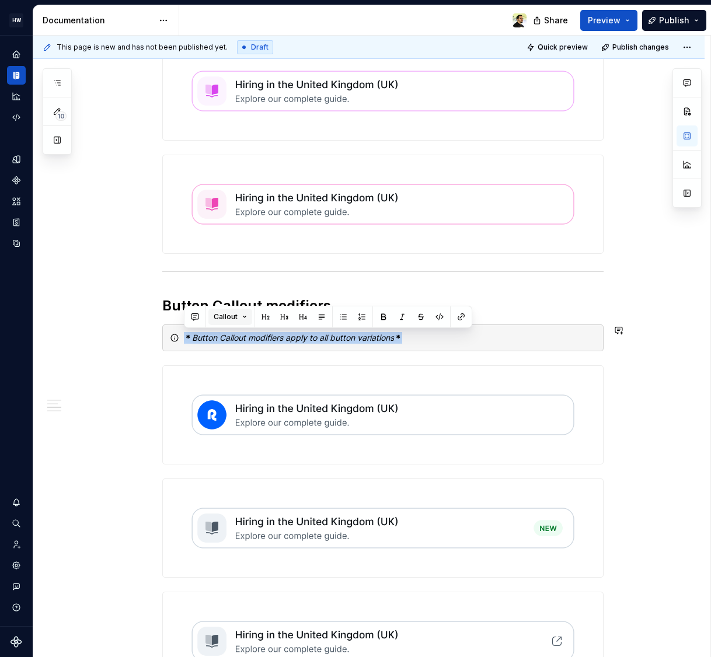
click at [227, 316] on span "Callout" at bounding box center [226, 316] width 24 height 9
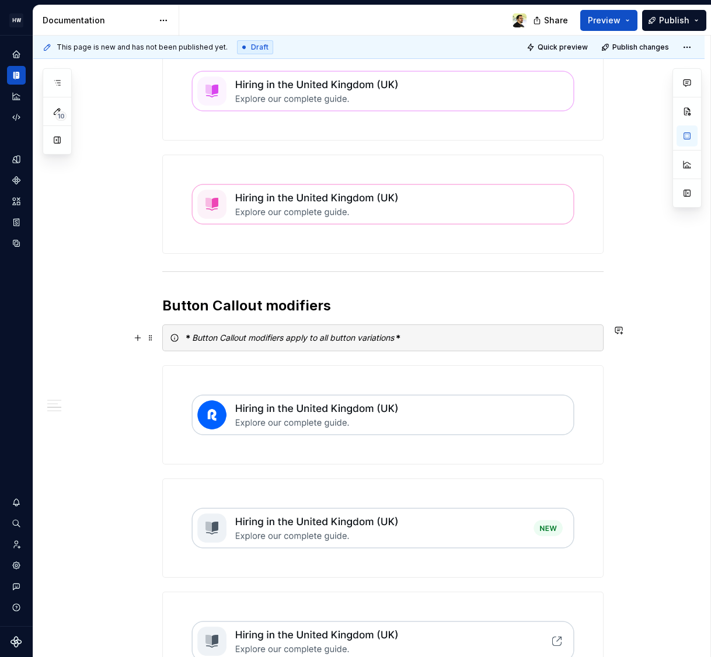
click at [402, 339] on strong "＊" at bounding box center [398, 338] width 8 height 10
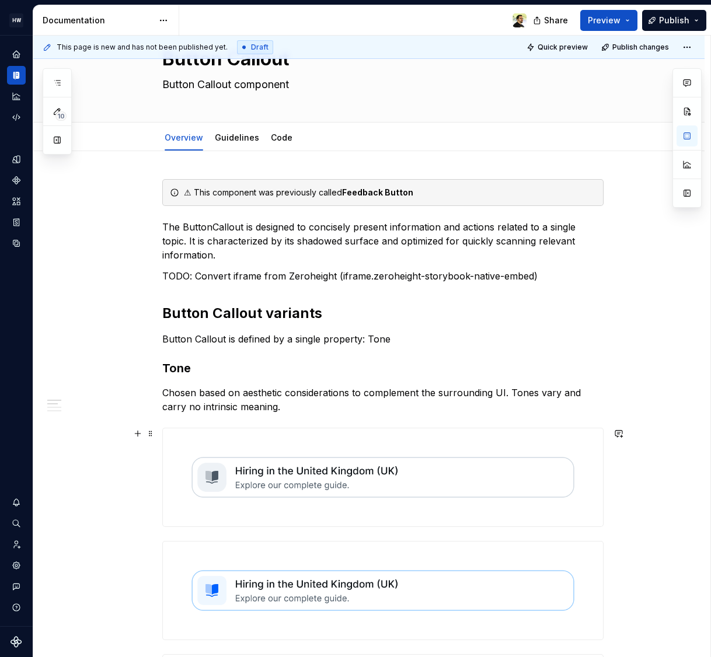
scroll to position [22, 0]
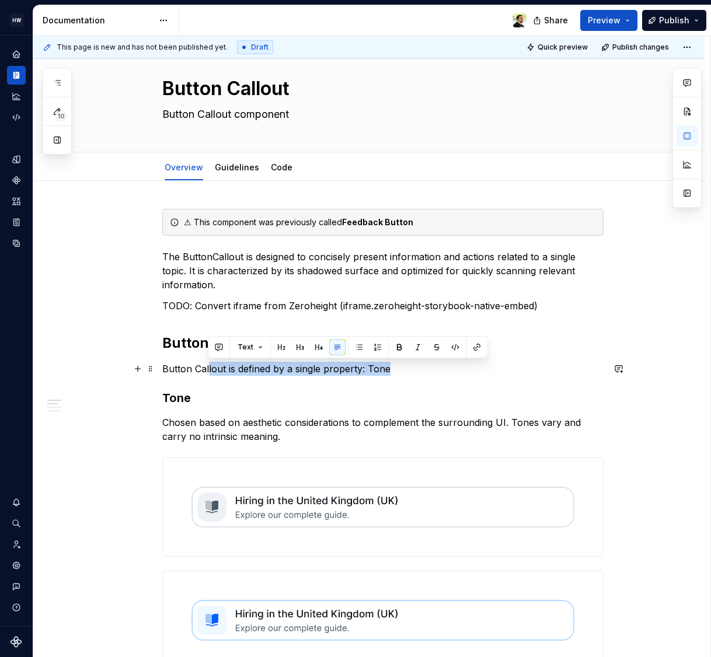
drag, startPoint x: 207, startPoint y: 365, endPoint x: 404, endPoint y: 365, distance: 197.2
click at [403, 365] on p "Button Callout is defined by a single property: Tone" at bounding box center [382, 369] width 441 height 14
click at [404, 365] on p "Button Callout is defined by a single property: Tone" at bounding box center [382, 369] width 441 height 14
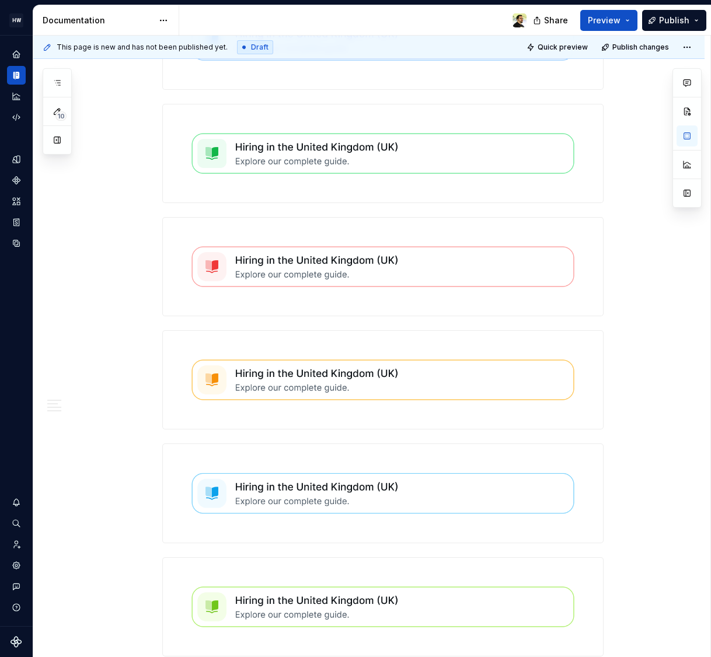
scroll to position [0, 0]
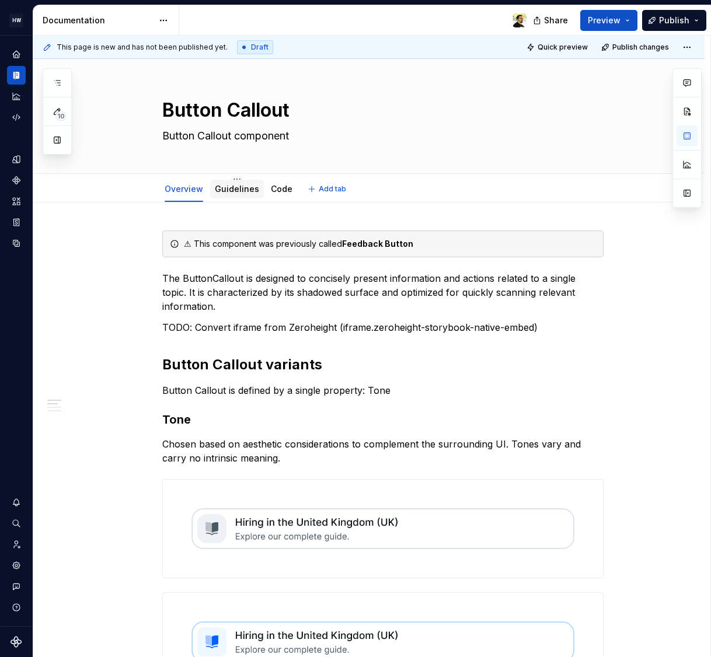
click at [229, 190] on link "Guidelines" at bounding box center [237, 189] width 44 height 10
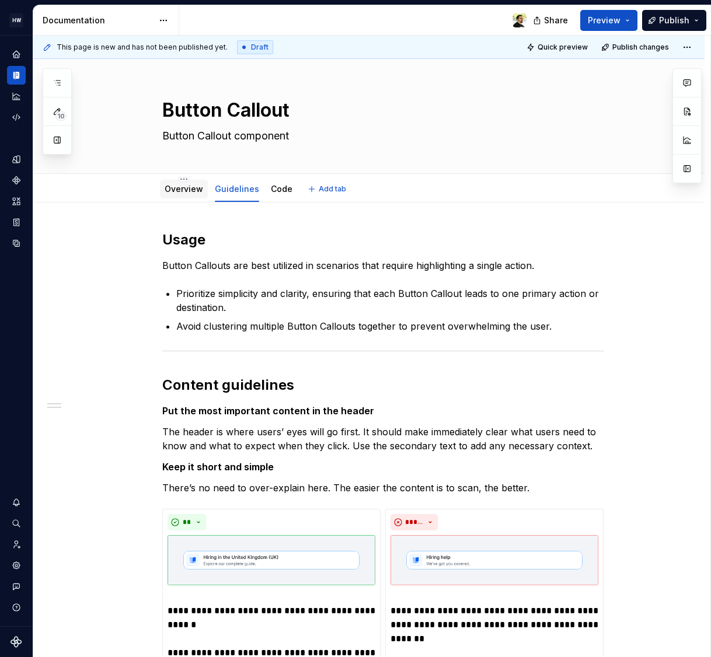
click at [176, 190] on link "Overview" at bounding box center [184, 189] width 39 height 10
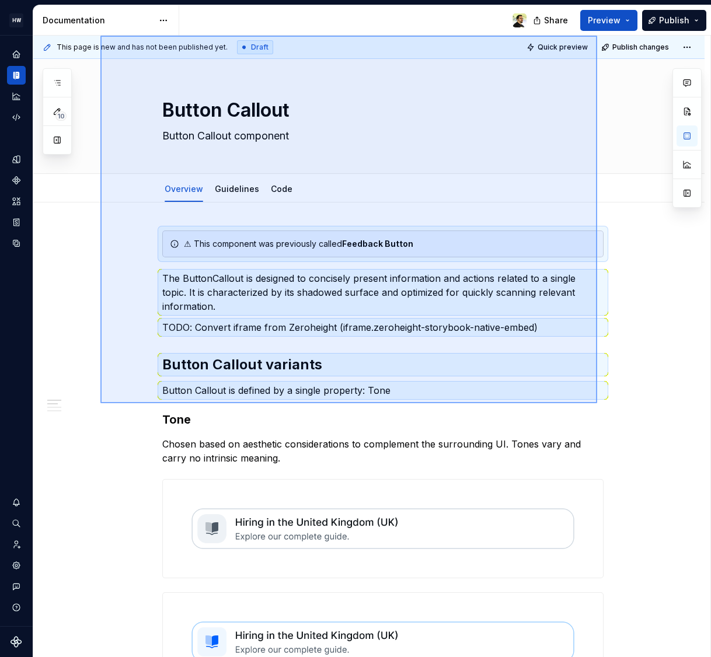
drag, startPoint x: 107, startPoint y: 272, endPoint x: 597, endPoint y: -29, distance: 575.4
click at [597, 0] on html "HW [DOMAIN_NAME] Design system data Documentation Share Preview Publish 10 Page…" at bounding box center [355, 328] width 711 height 657
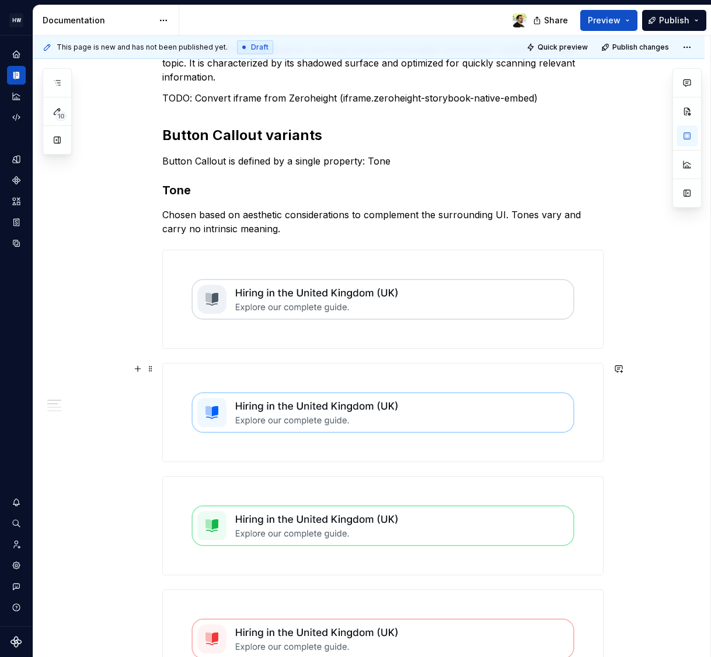
scroll to position [230, 0]
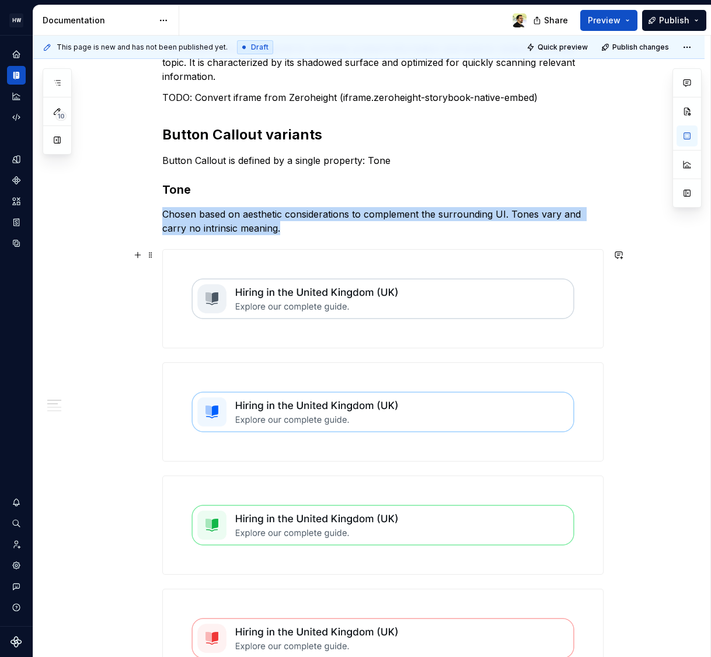
click at [416, 307] on img at bounding box center [383, 299] width 440 height 98
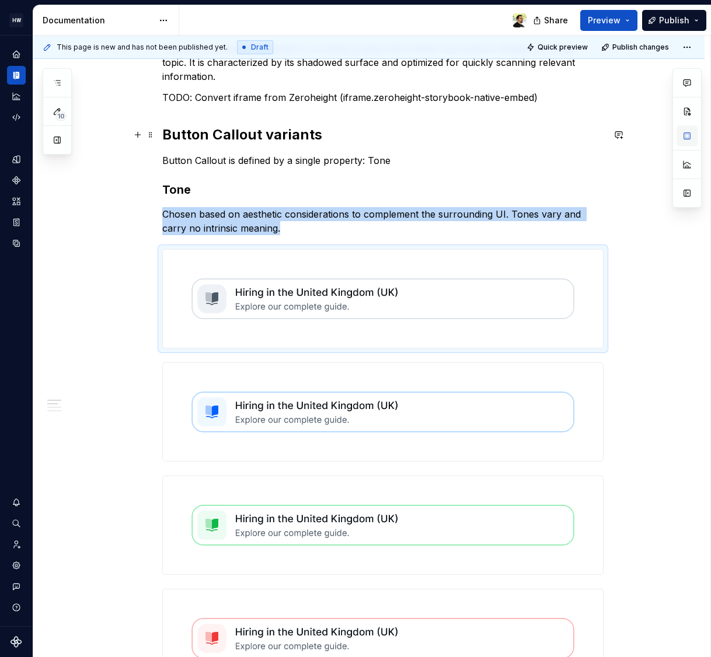
type textarea "*"
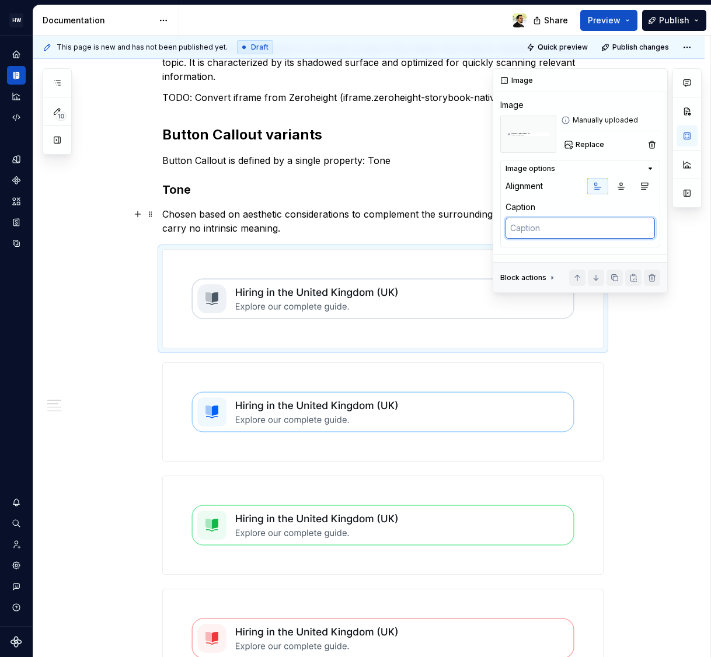
click at [545, 234] on textarea at bounding box center [579, 228] width 149 height 21
type textarea "aa"
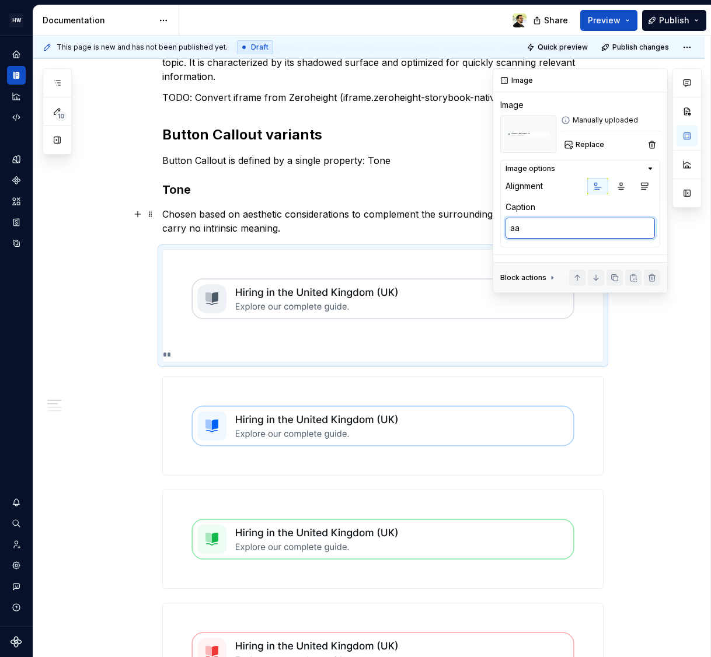
type textarea "*"
type textarea "aaa"
type textarea "*"
type textarea "aa"
type textarea "*"
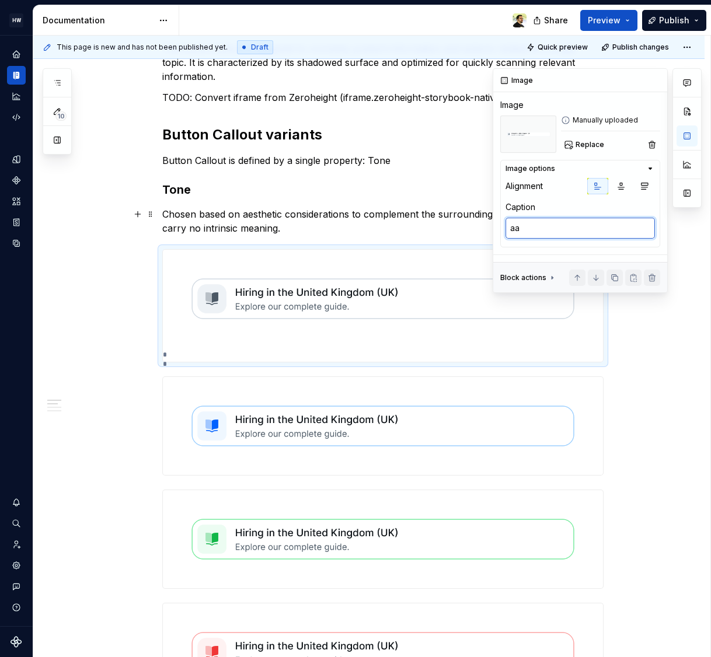
type textarea "a"
type textarea "*"
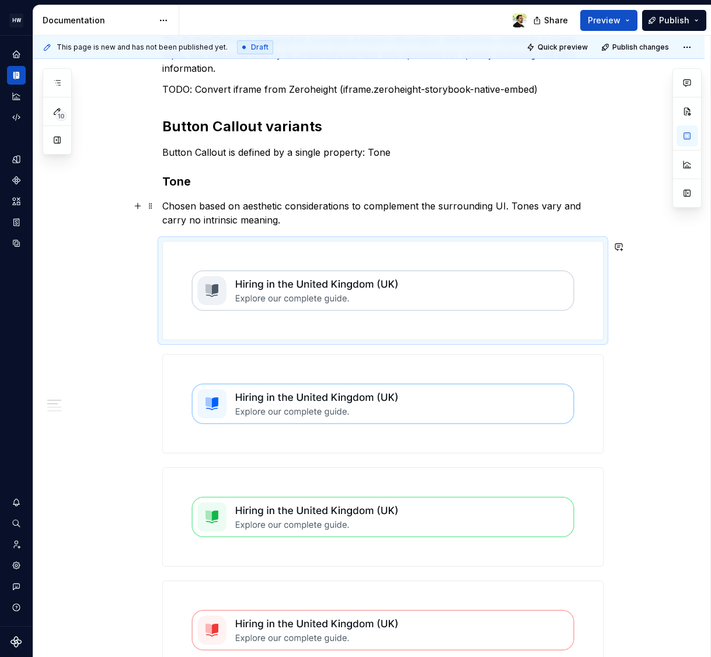
scroll to position [0, 0]
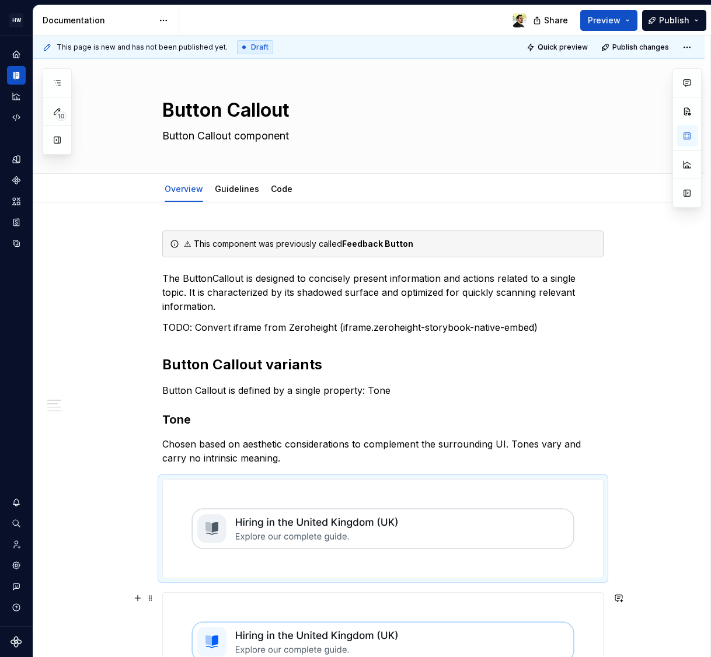
click at [289, 283] on p "The ButtonCallout is designed to concisely present information and actions rela…" at bounding box center [382, 292] width 441 height 42
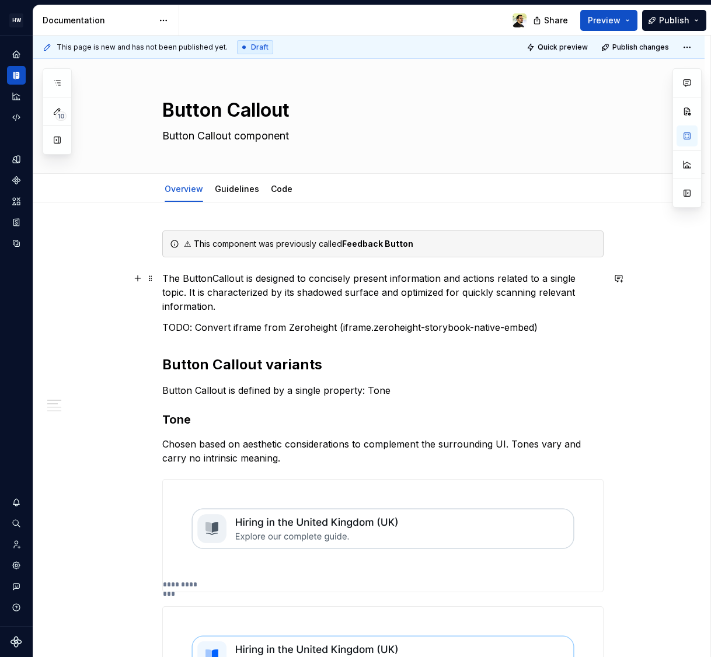
click at [382, 288] on p "The ButtonCallout is designed to concisely present information and actions rela…" at bounding box center [382, 292] width 441 height 42
click at [277, 187] on link "Code" at bounding box center [282, 189] width 22 height 10
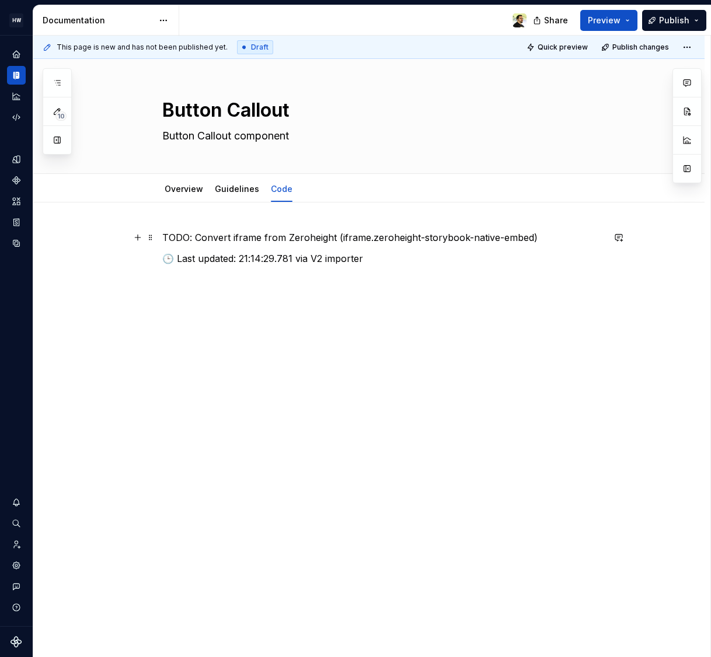
click at [211, 236] on p "TODO: Convert iframe from Zeroheight (iframe.zeroheight-storybook-native-embed)" at bounding box center [382, 237] width 441 height 14
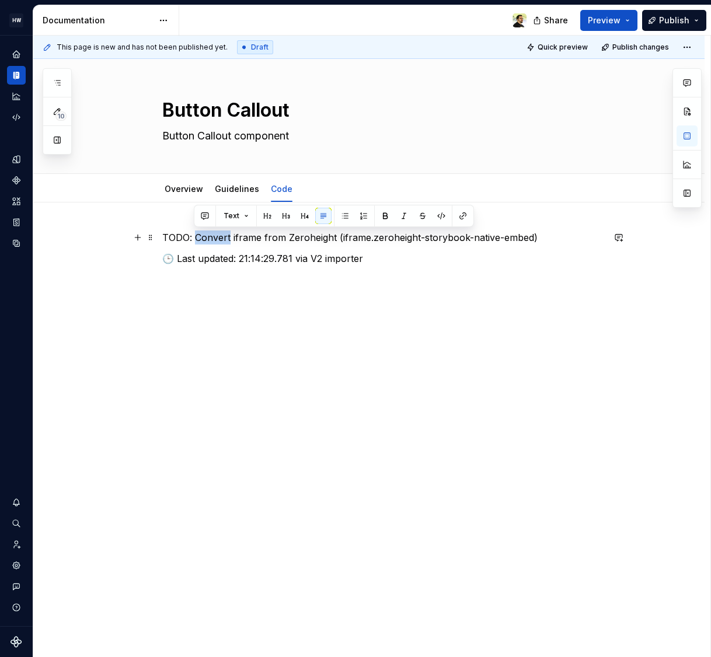
click at [211, 236] on p "TODO: Convert iframe from Zeroheight (iframe.zeroheight-storybook-native-embed)" at bounding box center [382, 237] width 441 height 14
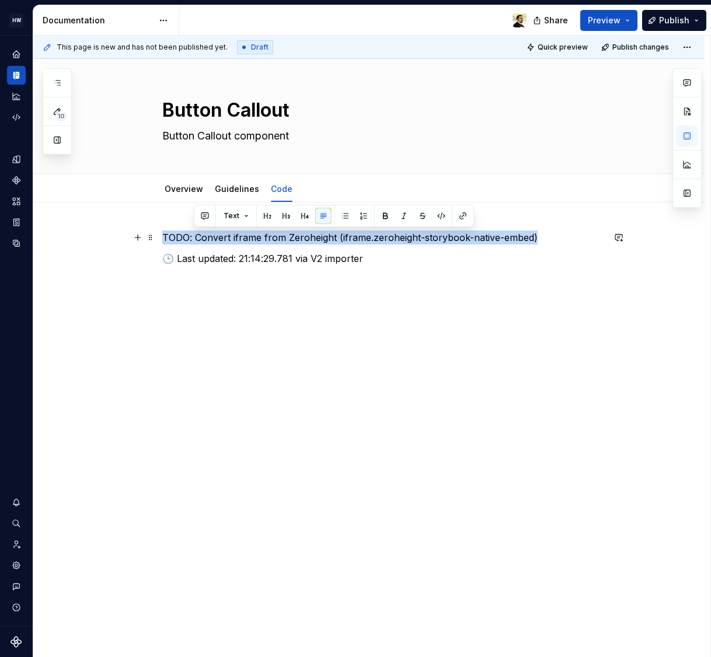
click at [211, 236] on p "TODO: Convert iframe from Zeroheight (iframe.zeroheight-storybook-native-embed)" at bounding box center [382, 237] width 441 height 14
copy p "TODO: Convert iframe from Zeroheight (iframe.zeroheight-storybook-native-embed)"
click at [254, 240] on p "TODO: Convert iframe from Zeroheight (iframe.zeroheight-storybook-native-embed)" at bounding box center [382, 237] width 441 height 14
copy p "Convert iframe from Zeroheight"
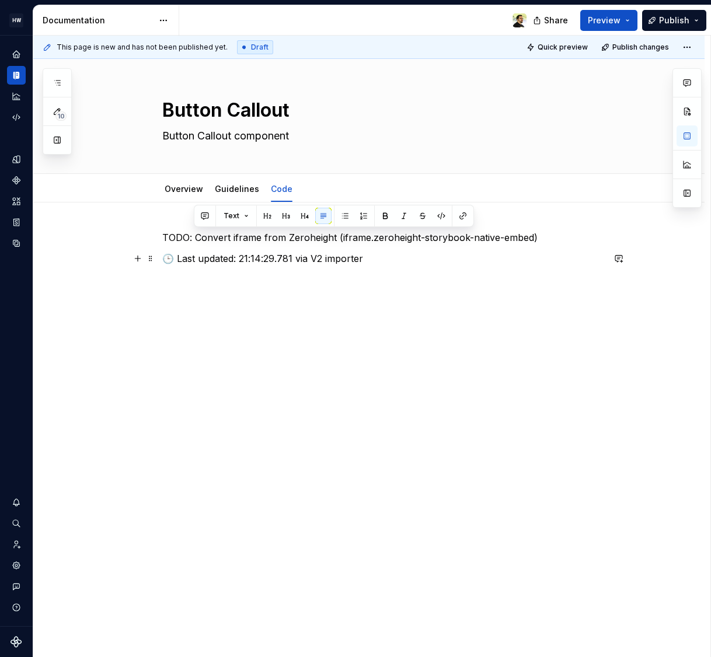
click at [243, 252] on p "🕒 Last updated: 21:14:29.781 via V2 importer" at bounding box center [382, 258] width 441 height 14
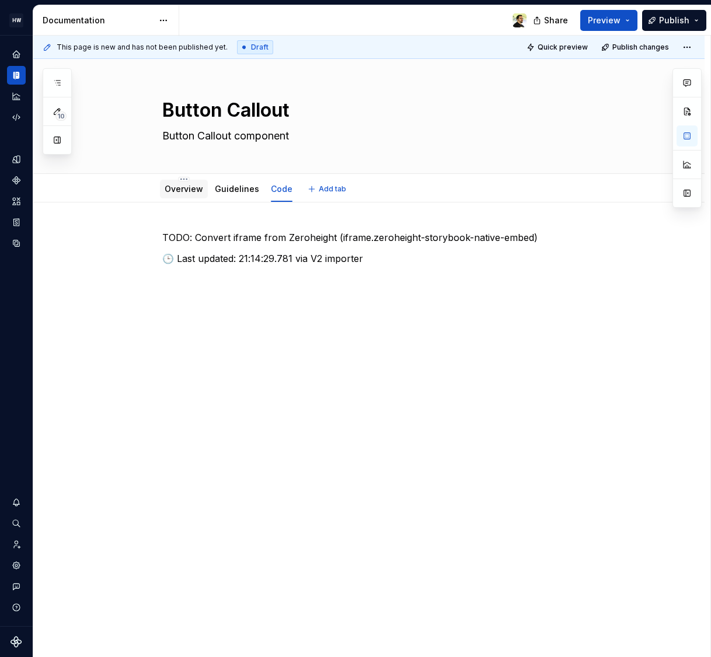
click at [180, 192] on link "Overview" at bounding box center [184, 189] width 39 height 10
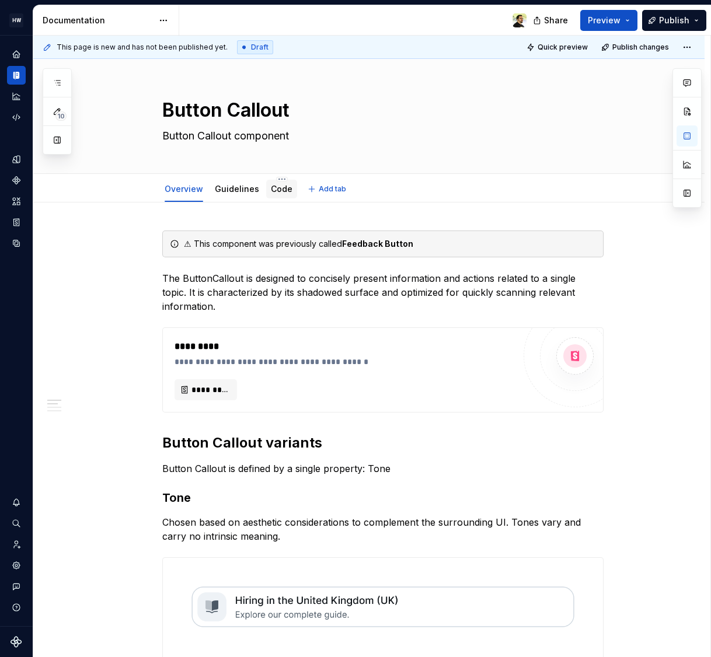
click at [271, 191] on link "Code" at bounding box center [282, 189] width 22 height 10
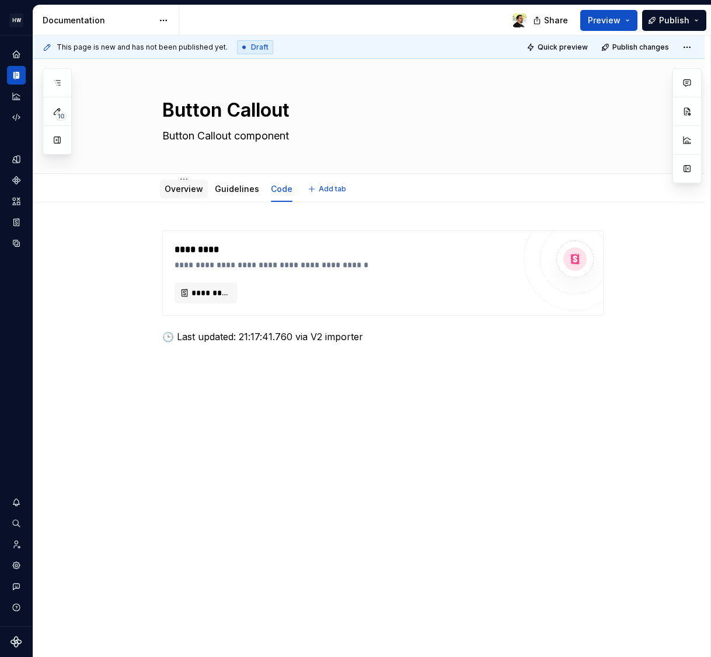
click at [186, 191] on link "Overview" at bounding box center [184, 189] width 39 height 10
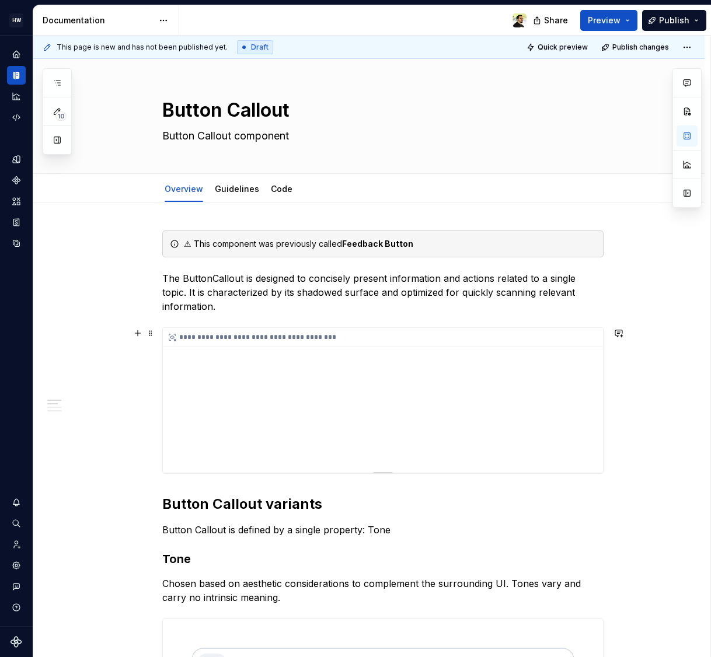
click at [445, 456] on div "**********" at bounding box center [383, 400] width 440 height 145
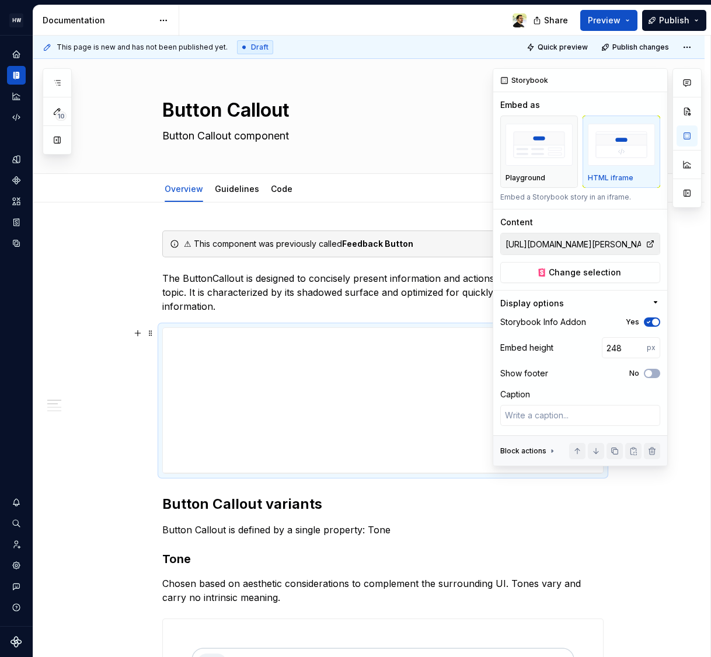
click at [652, 323] on span "button" at bounding box center [655, 322] width 7 height 7
click at [652, 323] on icon "button" at bounding box center [647, 322] width 9 height 7
click at [652, 324] on span "button" at bounding box center [655, 322] width 7 height 7
click at [543, 173] on div "Playground" at bounding box center [538, 177] width 67 height 9
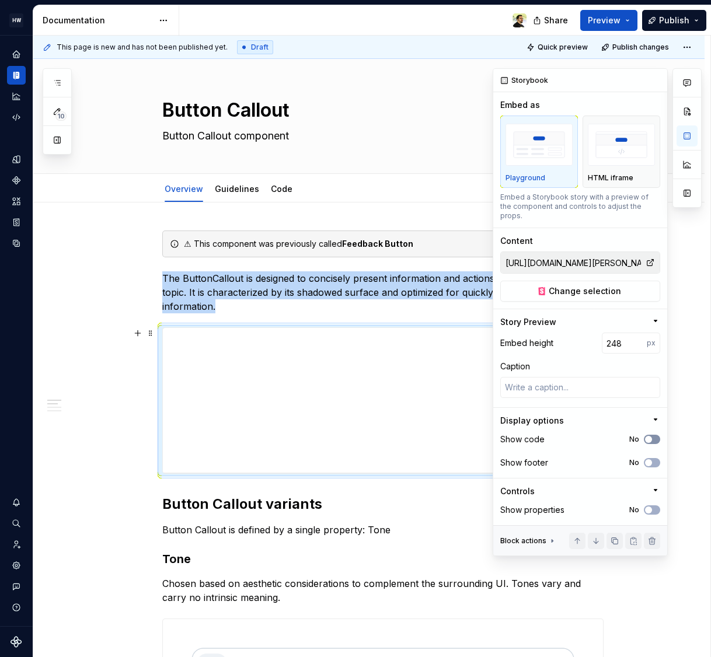
click at [653, 435] on button "No" at bounding box center [651, 439] width 16 height 9
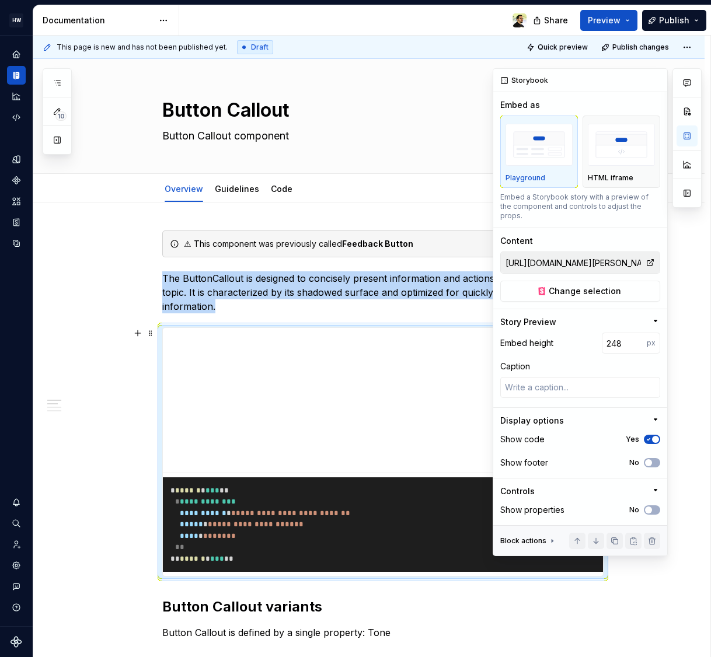
click at [653, 436] on span "button" at bounding box center [655, 439] width 7 height 7
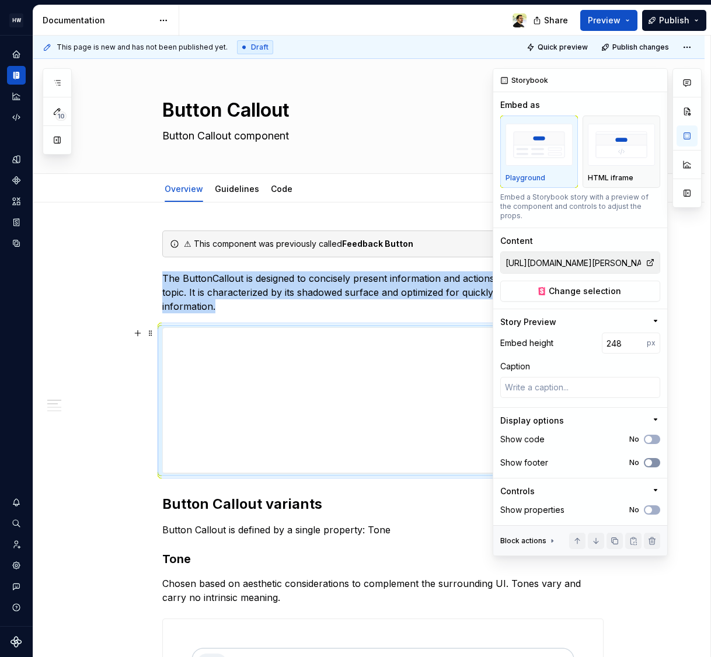
click at [653, 458] on button "No" at bounding box center [651, 462] width 16 height 9
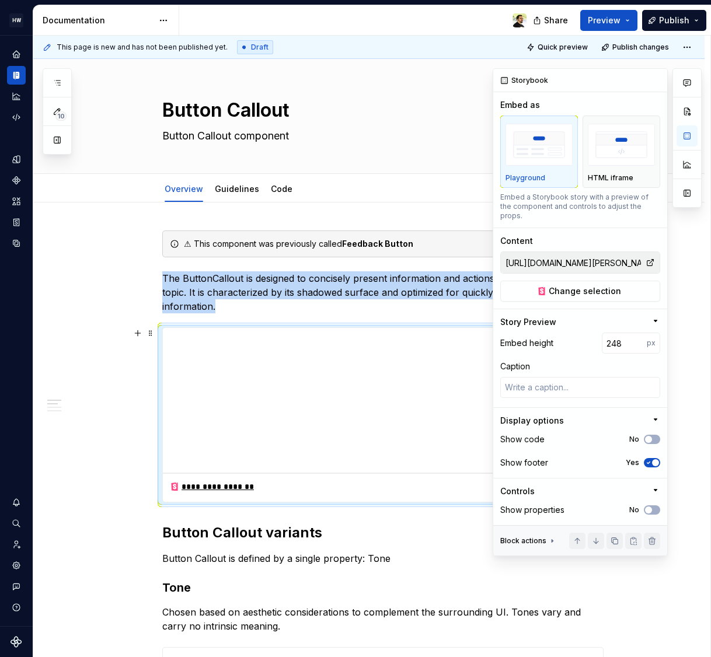
click at [653, 459] on span "button" at bounding box center [655, 462] width 7 height 7
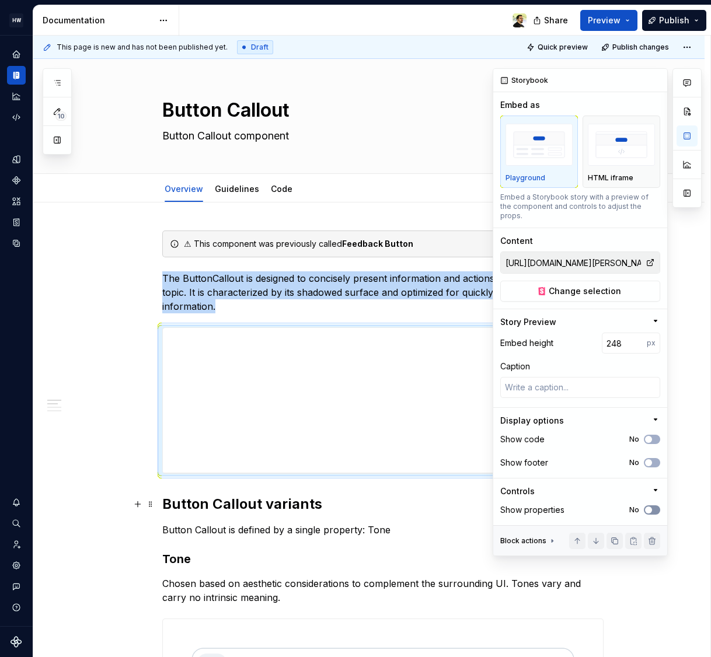
click at [656, 505] on button "No" at bounding box center [651, 509] width 16 height 9
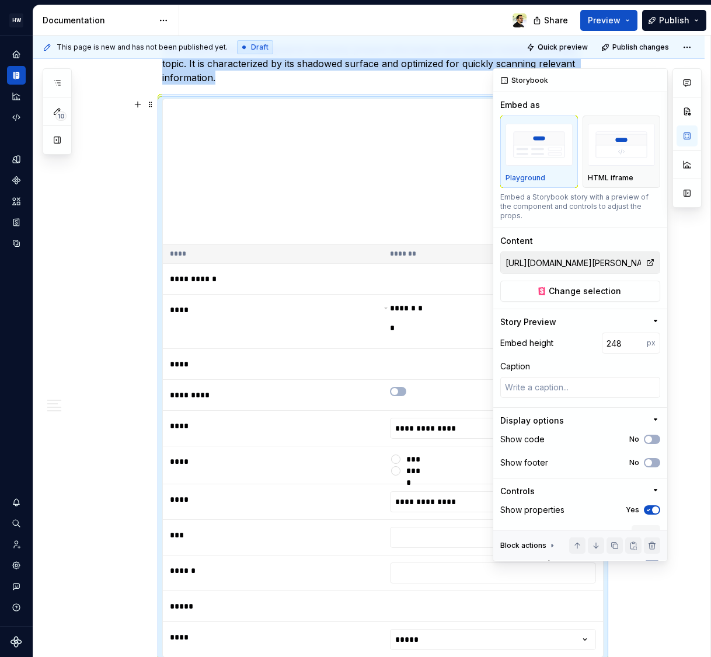
click at [652, 512] on span "button" at bounding box center [655, 509] width 7 height 7
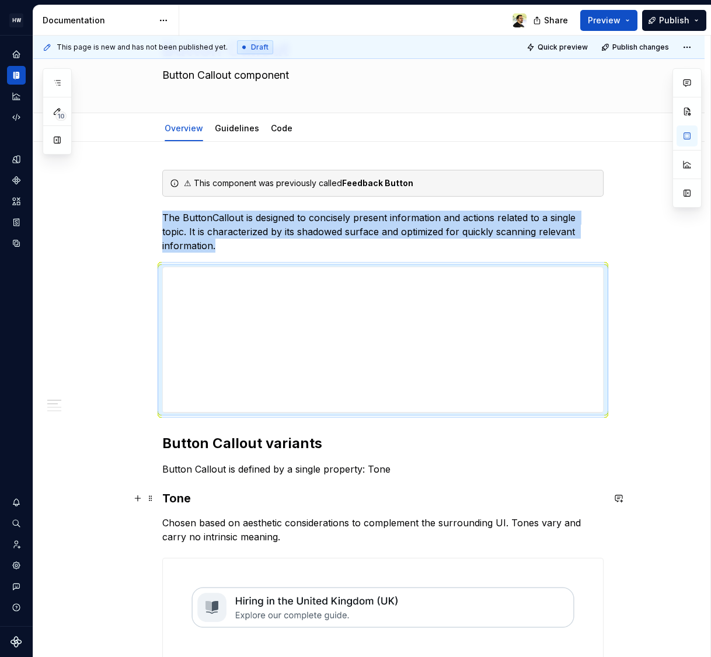
scroll to position [53, 0]
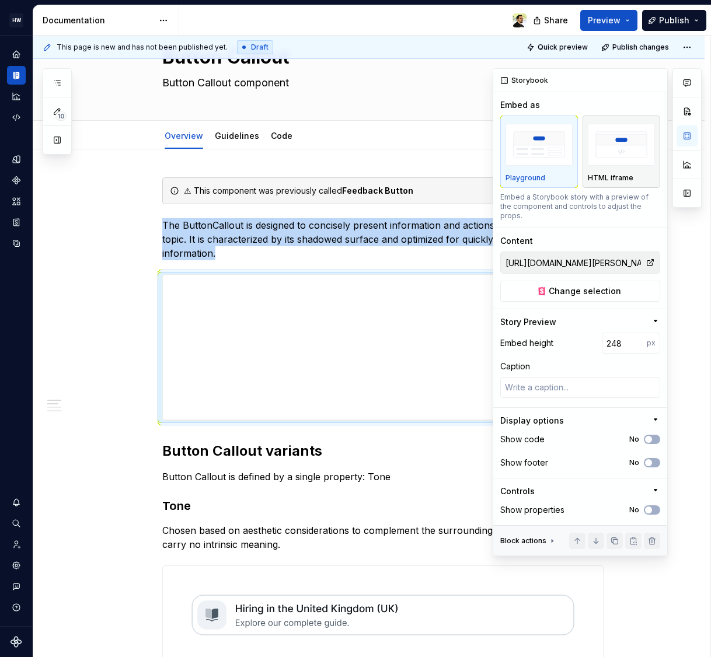
click at [646, 148] on img "button" at bounding box center [620, 145] width 67 height 43
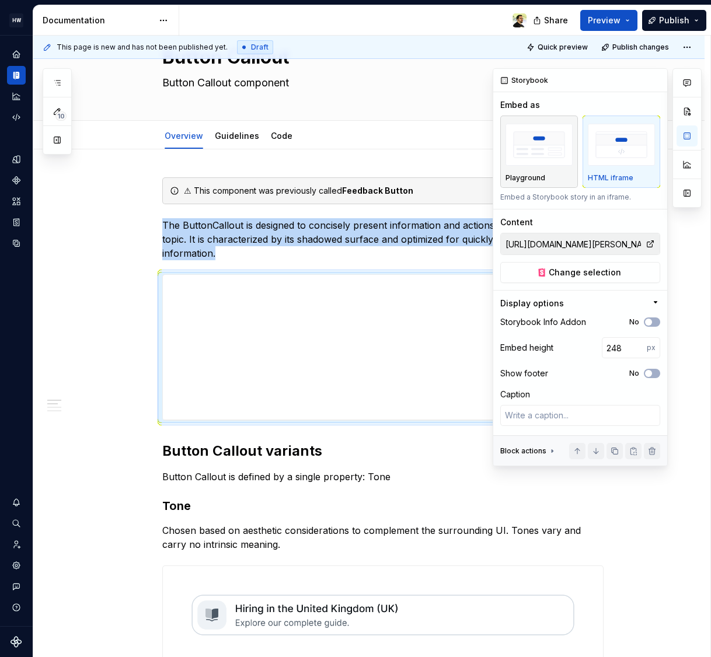
click at [547, 160] on img "button" at bounding box center [538, 145] width 67 height 43
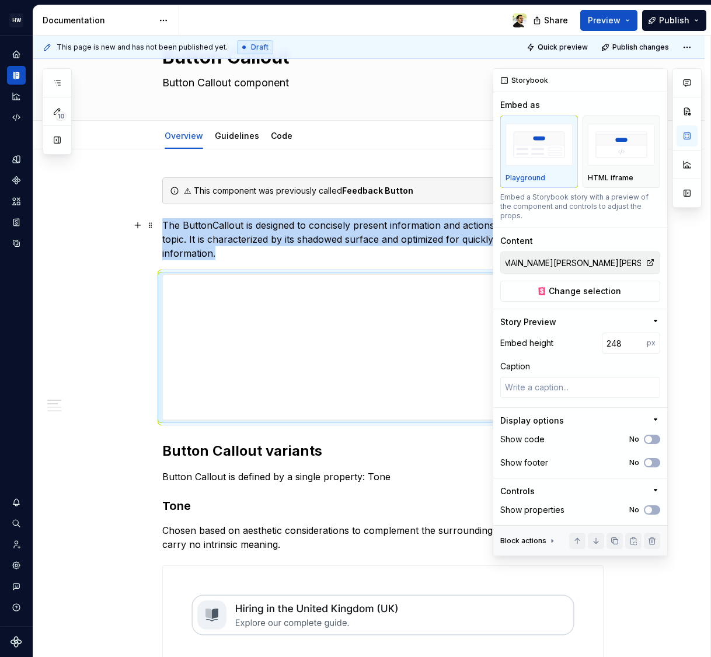
scroll to position [0, 308]
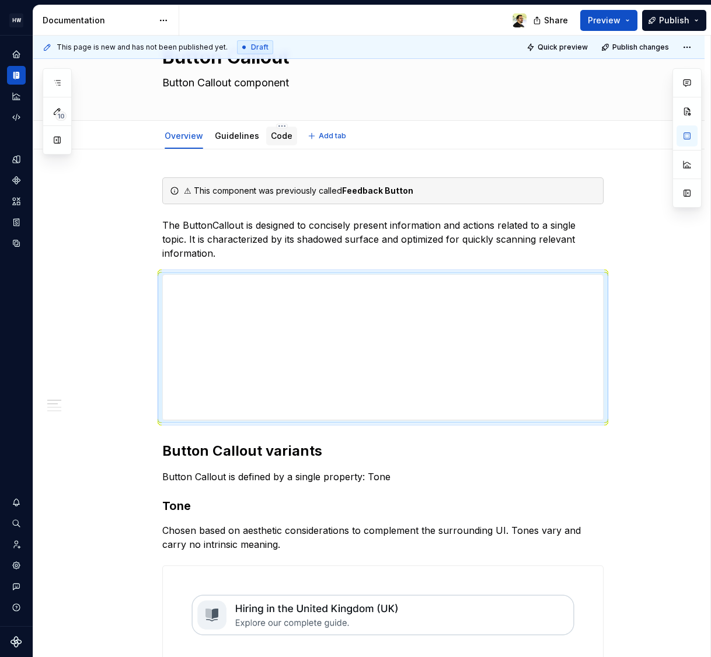
click at [271, 141] on div "Code" at bounding box center [282, 136] width 22 height 12
click at [277, 136] on link "Code" at bounding box center [282, 136] width 22 height 10
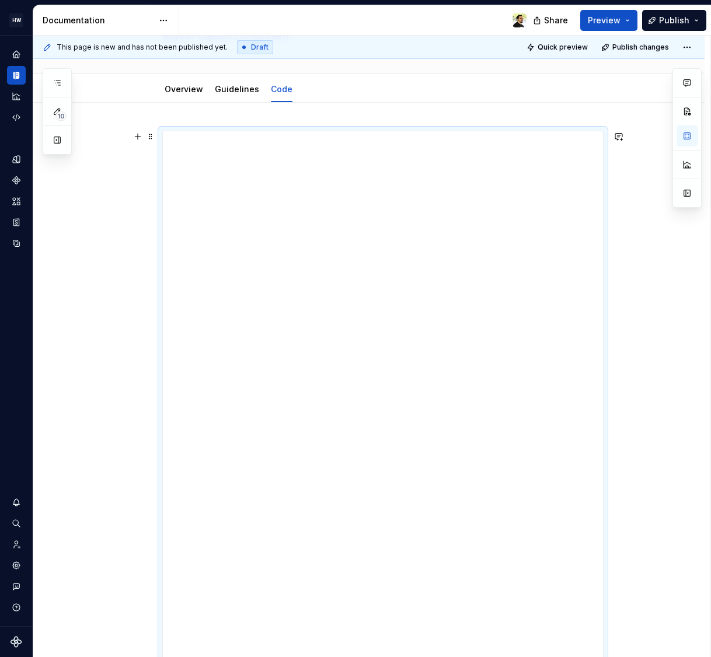
scroll to position [55, 0]
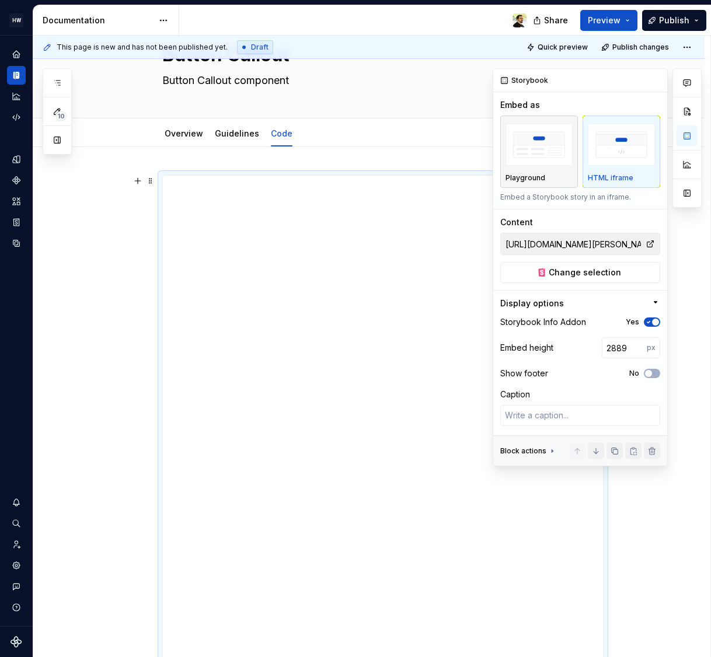
click at [517, 180] on p "Playground" at bounding box center [525, 177] width 40 height 9
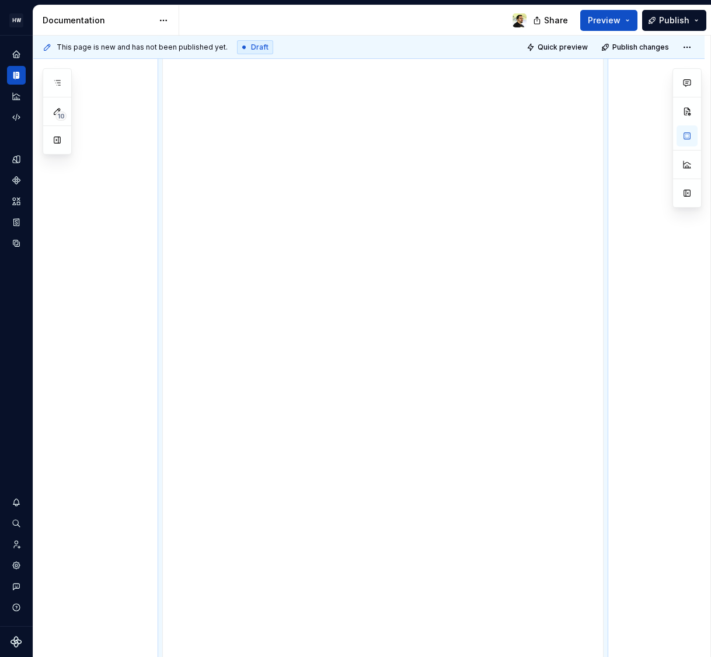
scroll to position [0, 0]
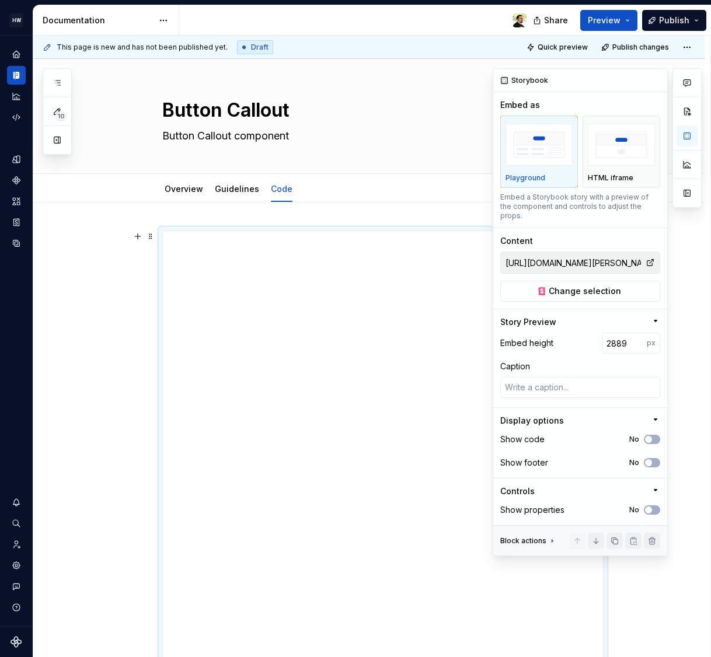
click at [552, 361] on div "Caption" at bounding box center [580, 367] width 160 height 12
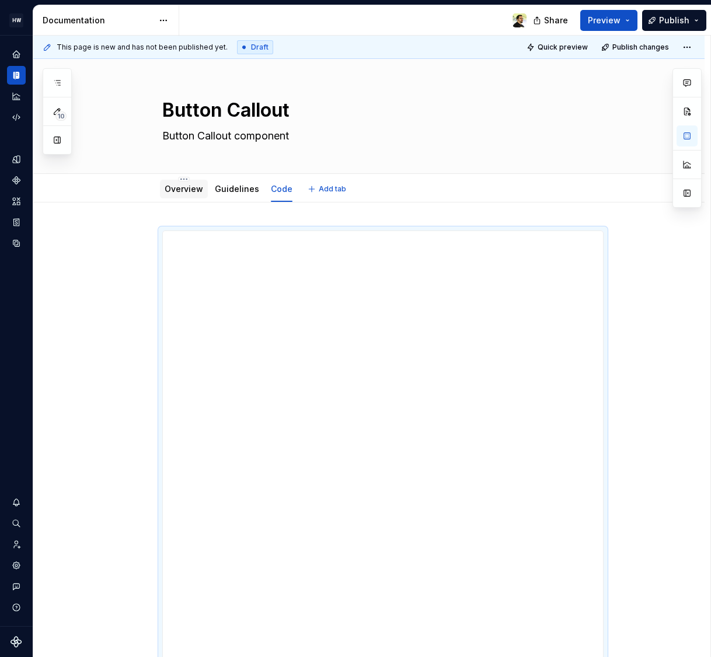
click at [185, 192] on link "Overview" at bounding box center [184, 189] width 39 height 10
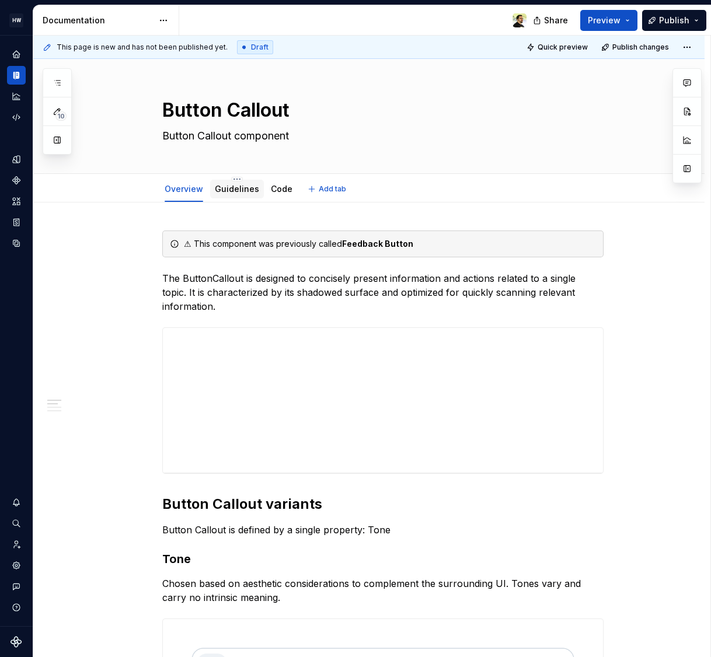
click at [242, 193] on link "Guidelines" at bounding box center [237, 189] width 44 height 10
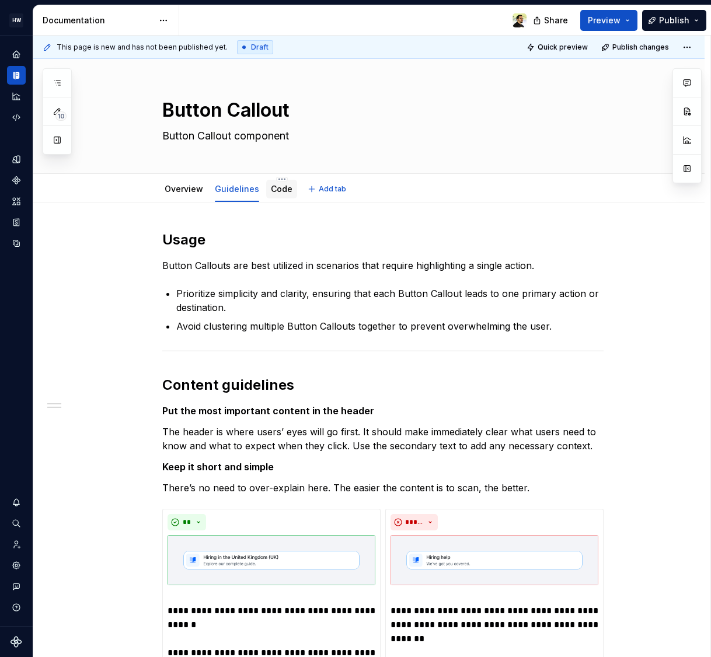
click at [272, 193] on link "Code" at bounding box center [282, 189] width 22 height 10
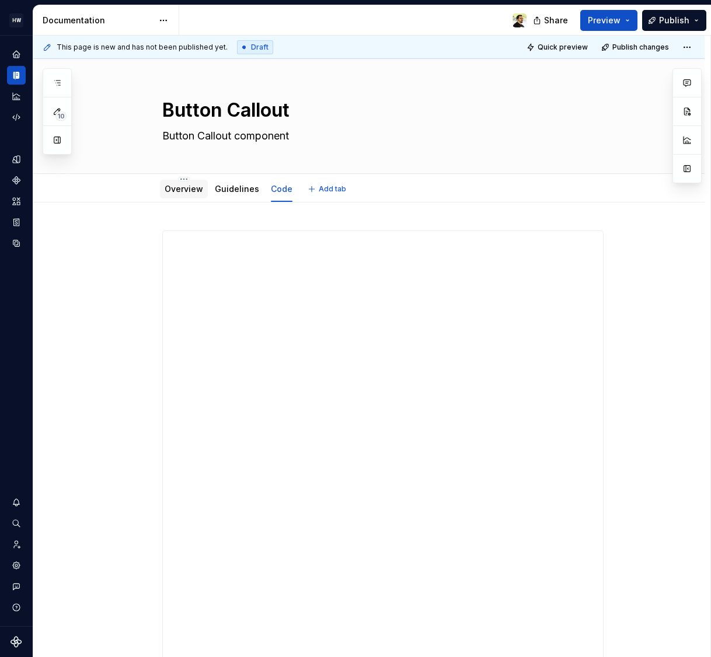
click at [181, 187] on link "Overview" at bounding box center [184, 189] width 39 height 10
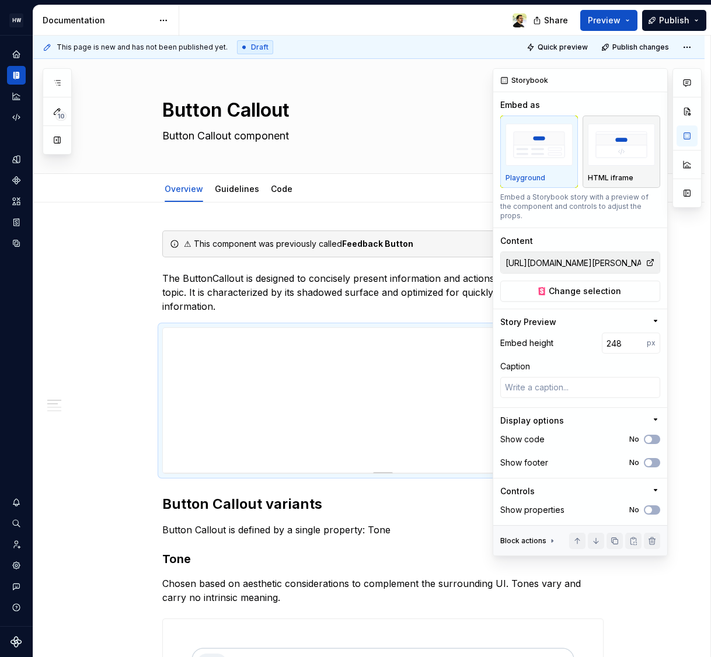
click at [636, 173] on div "HTML iframe" at bounding box center [620, 177] width 67 height 9
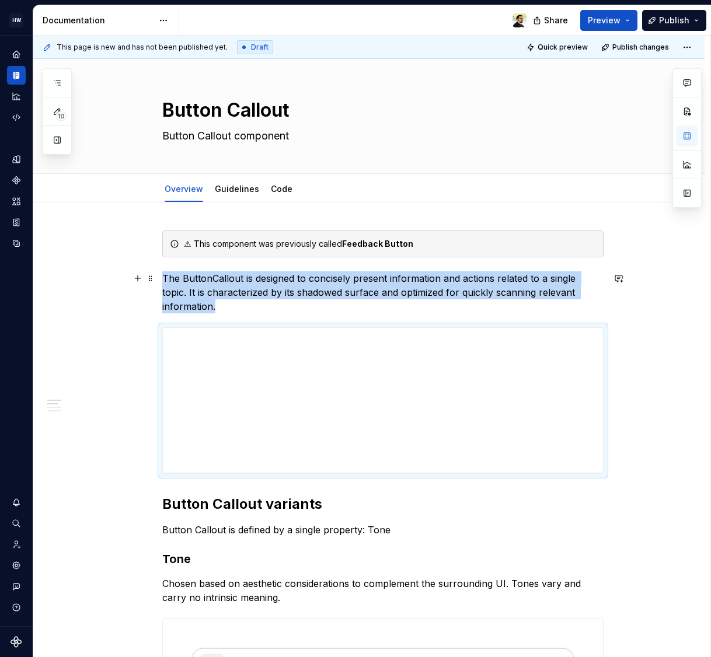
click at [321, 305] on p "The ButtonCallout is designed to concisely present information and actions rela…" at bounding box center [382, 292] width 441 height 42
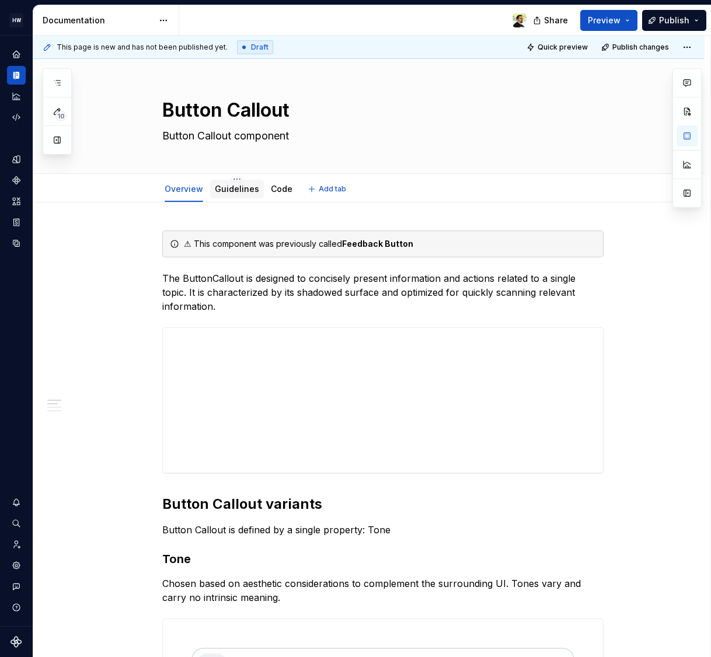
click at [230, 190] on link "Guidelines" at bounding box center [237, 189] width 44 height 10
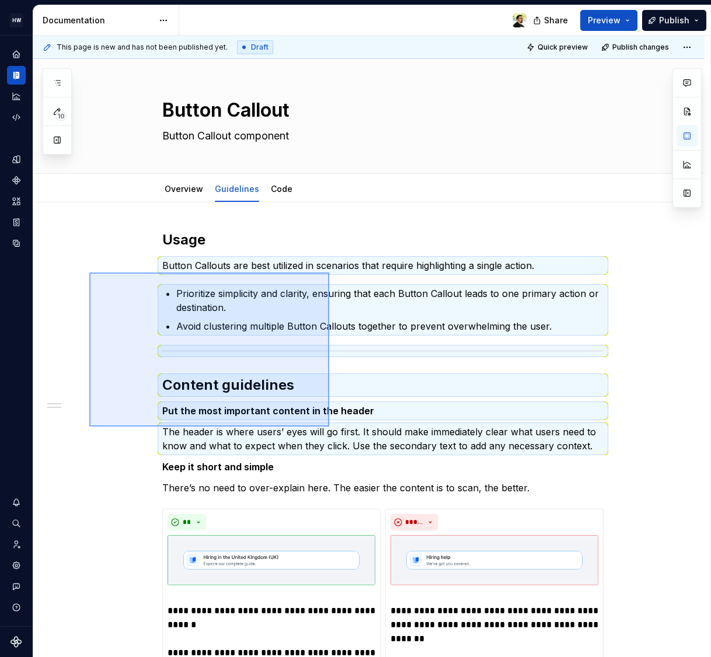
drag, startPoint x: 89, startPoint y: 426, endPoint x: 329, endPoint y: 272, distance: 285.0
click at [329, 272] on div "**********" at bounding box center [371, 347] width 677 height 622
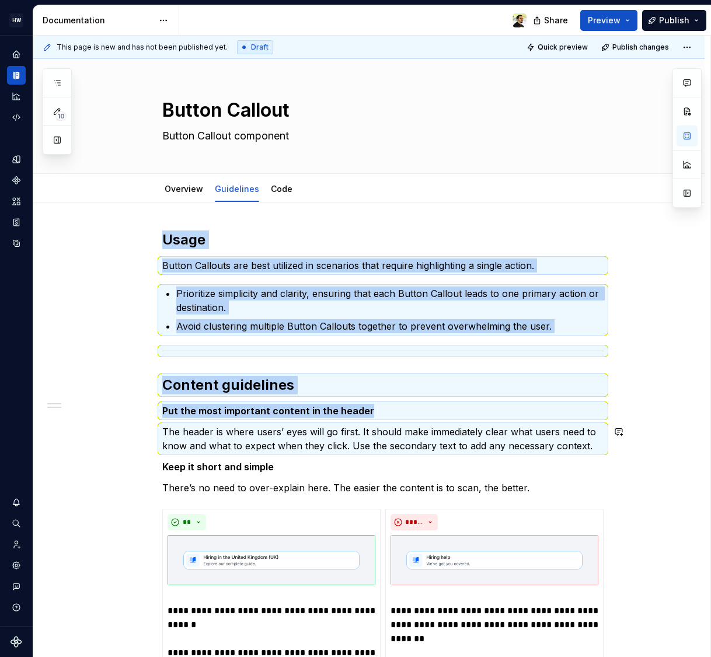
click at [309, 262] on p "Button Callouts are best utilized in scenarios that require highlighting a sing…" at bounding box center [382, 265] width 441 height 14
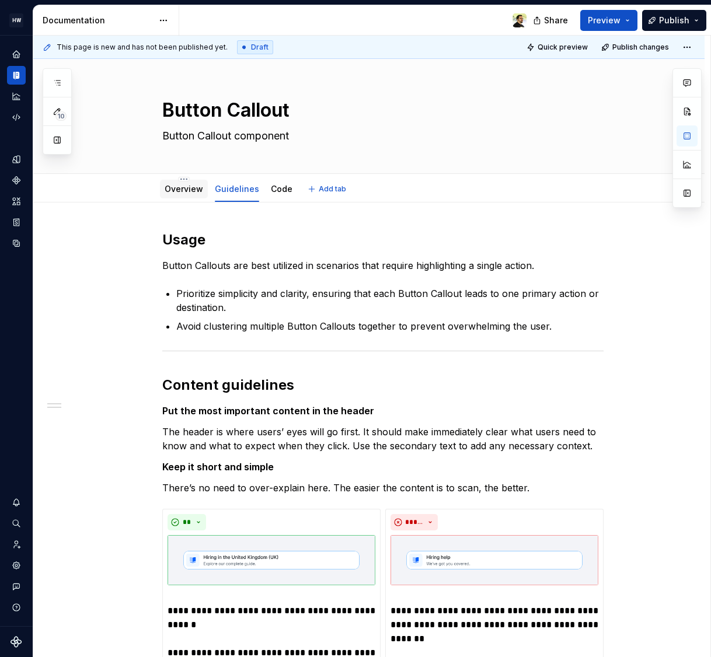
click at [174, 184] on link "Overview" at bounding box center [184, 189] width 39 height 10
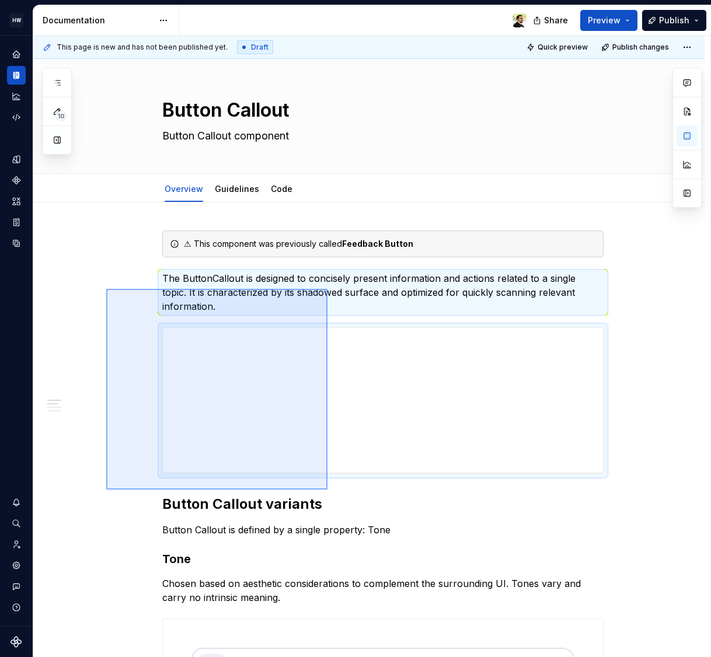
drag, startPoint x: 106, startPoint y: 289, endPoint x: 334, endPoint y: 499, distance: 310.1
click at [333, 498] on div "**********" at bounding box center [371, 347] width 677 height 622
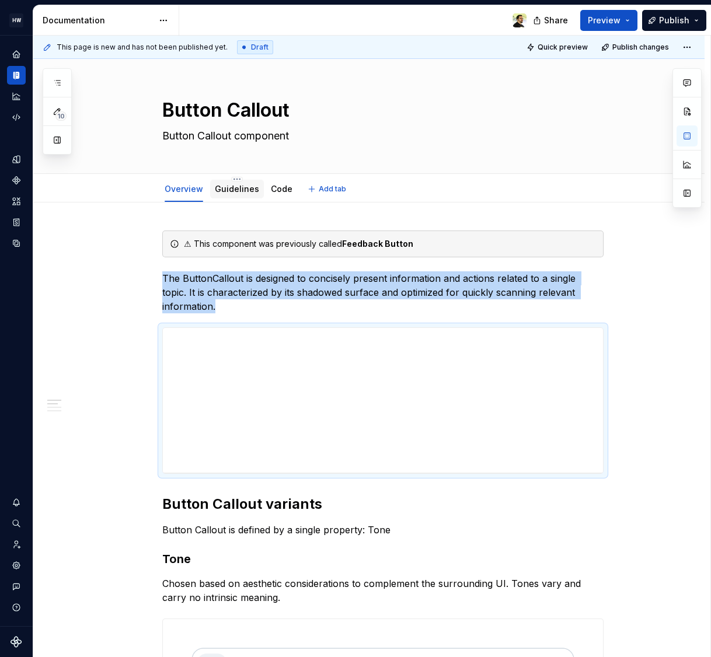
click at [230, 188] on link "Guidelines" at bounding box center [237, 189] width 44 height 10
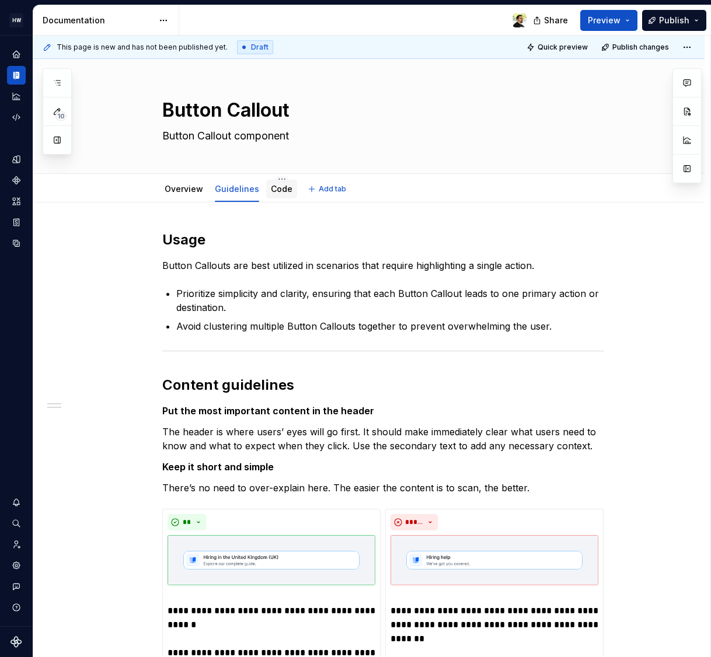
click at [279, 192] on link "Code" at bounding box center [282, 189] width 22 height 10
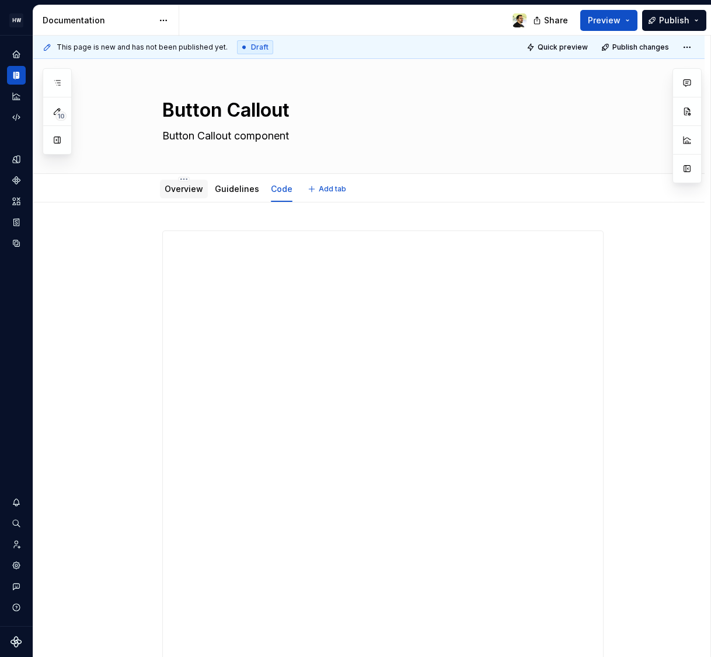
click at [189, 187] on link "Overview" at bounding box center [184, 189] width 39 height 10
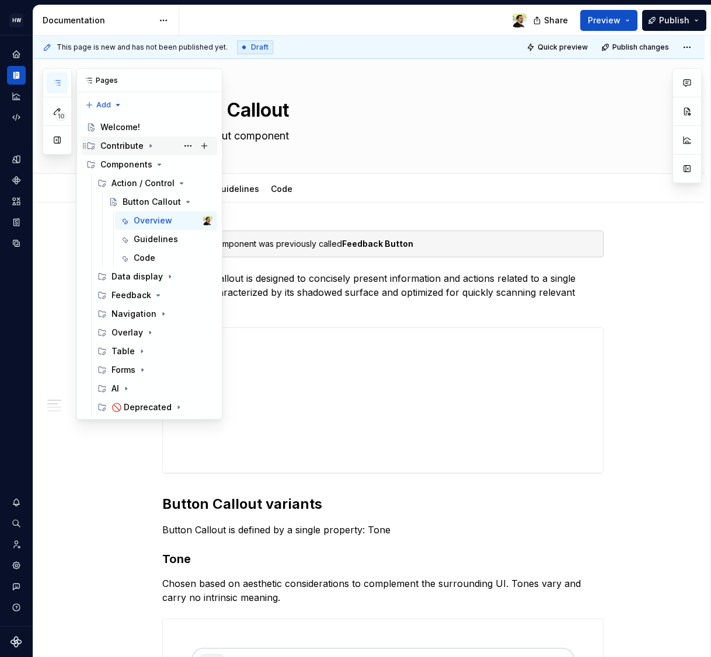
click at [125, 142] on div "Contribute" at bounding box center [121, 146] width 43 height 12
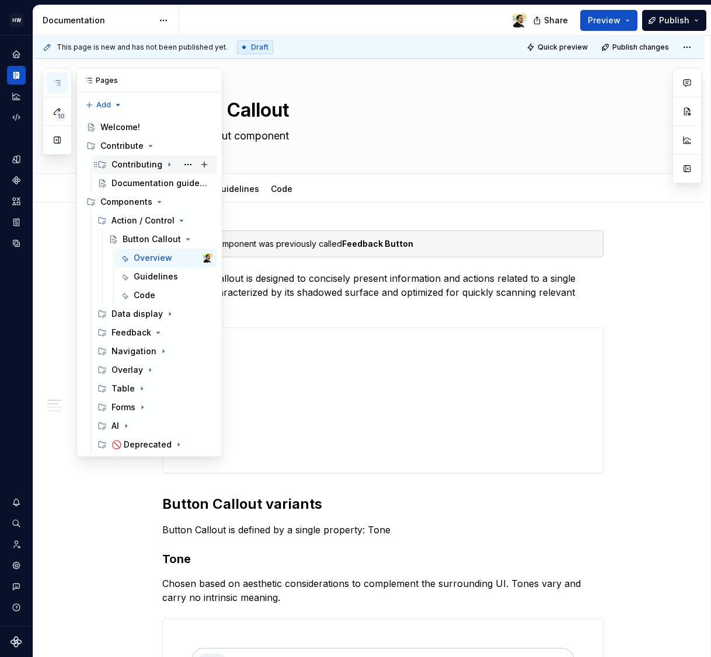
click at [128, 171] on div "Contributing" at bounding box center [161, 164] width 101 height 16
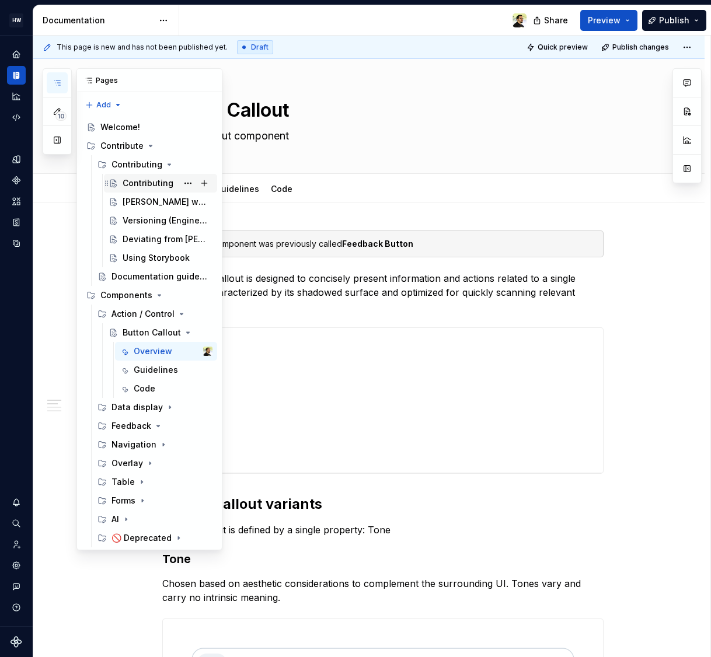
click at [133, 187] on div "Contributing" at bounding box center [148, 183] width 51 height 12
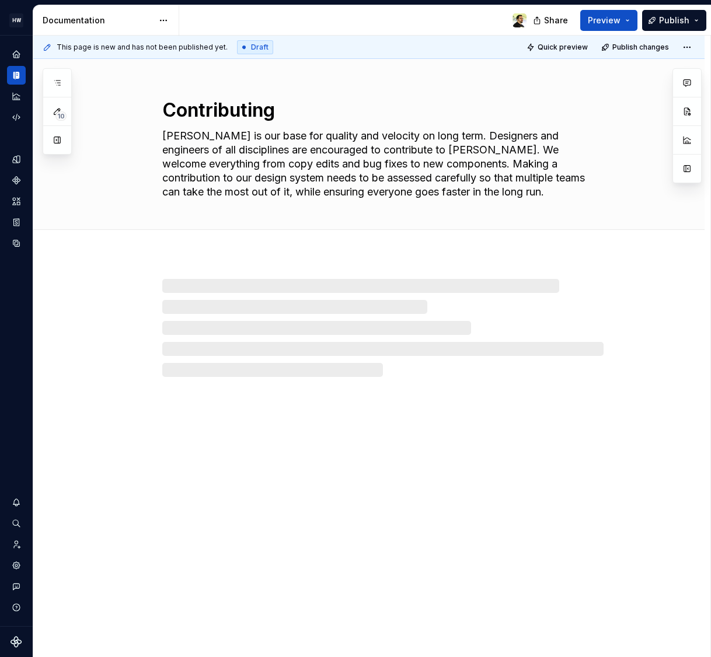
type textarea "*"
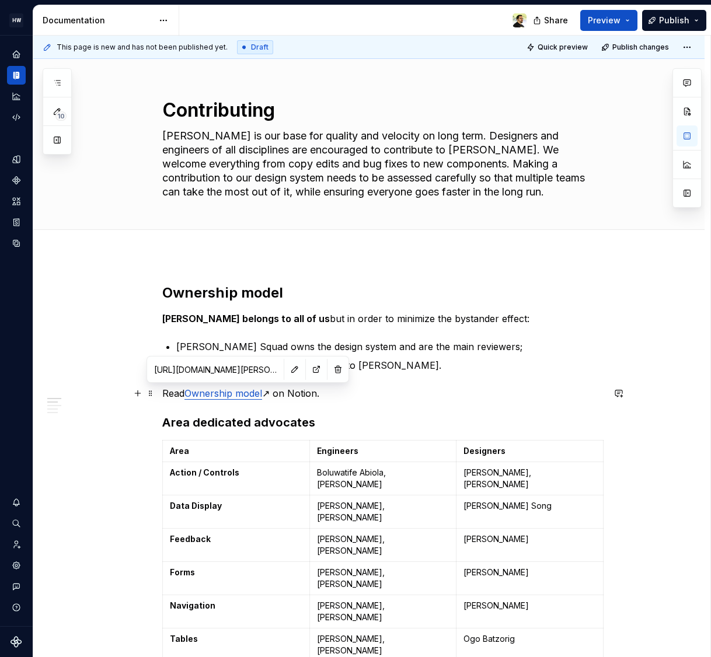
click at [232, 390] on link "Ownership model" at bounding box center [223, 393] width 78 height 12
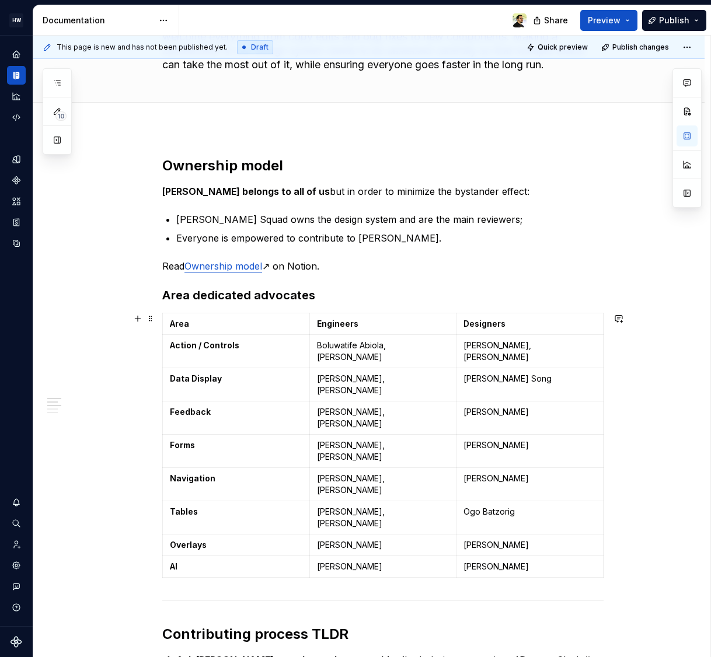
click at [432, 378] on p "[PERSON_NAME], [PERSON_NAME]" at bounding box center [383, 384] width 132 height 23
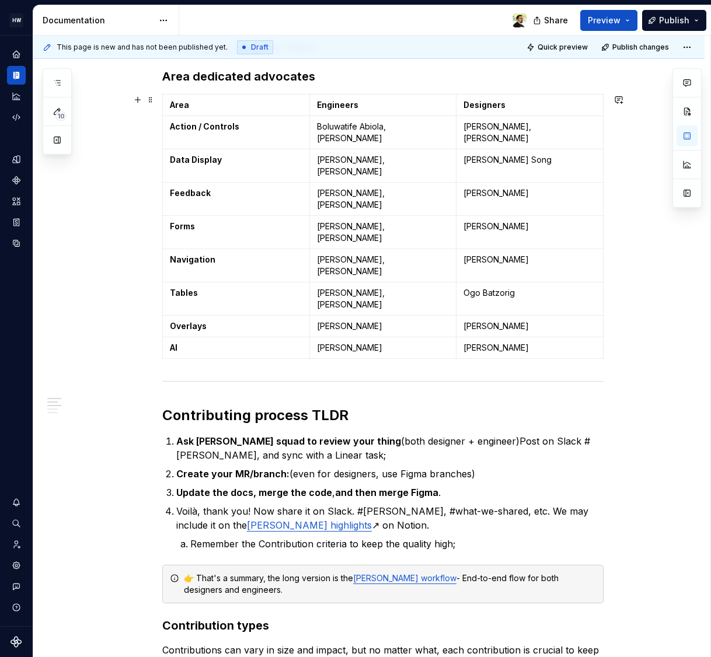
scroll to position [496, 0]
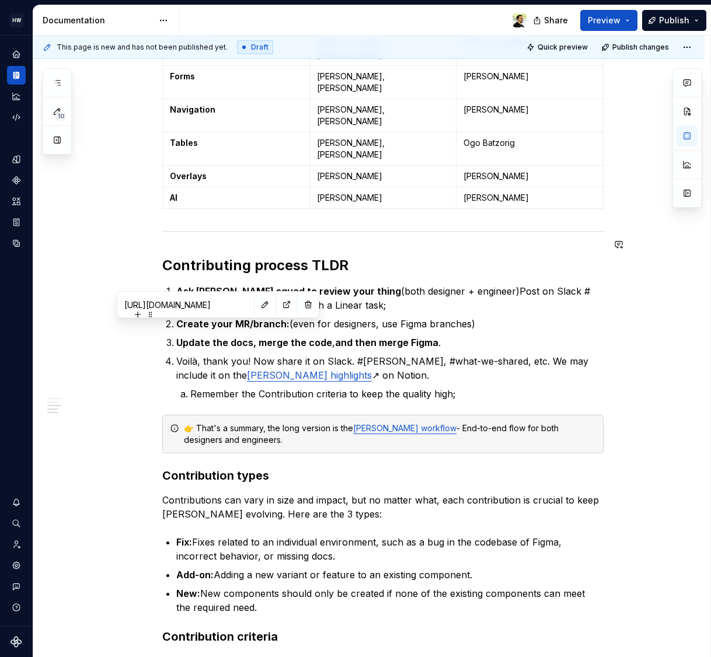
click at [247, 369] on link "[PERSON_NAME] highlights" at bounding box center [309, 375] width 125 height 12
type input "[URL][PERSON_NAME][DOMAIN_NAME]"
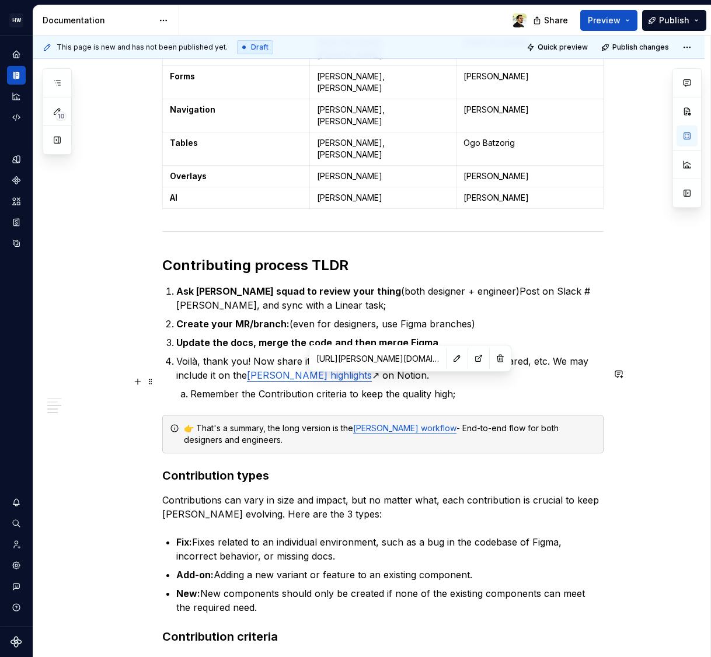
click at [397, 423] on link "[PERSON_NAME] workflow" at bounding box center [404, 428] width 103 height 10
click at [368, 356] on input "[URL][PERSON_NAME][DOMAIN_NAME]" at bounding box center [378, 358] width 132 height 21
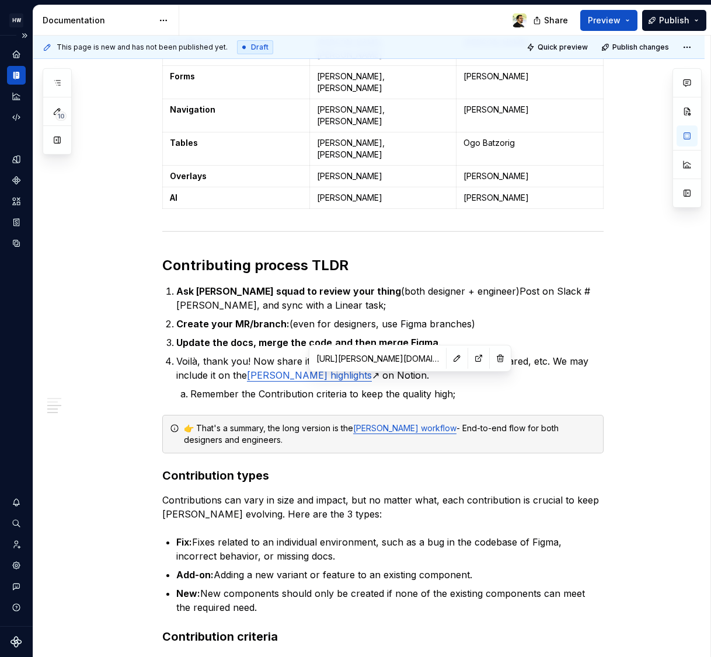
type textarea "*"
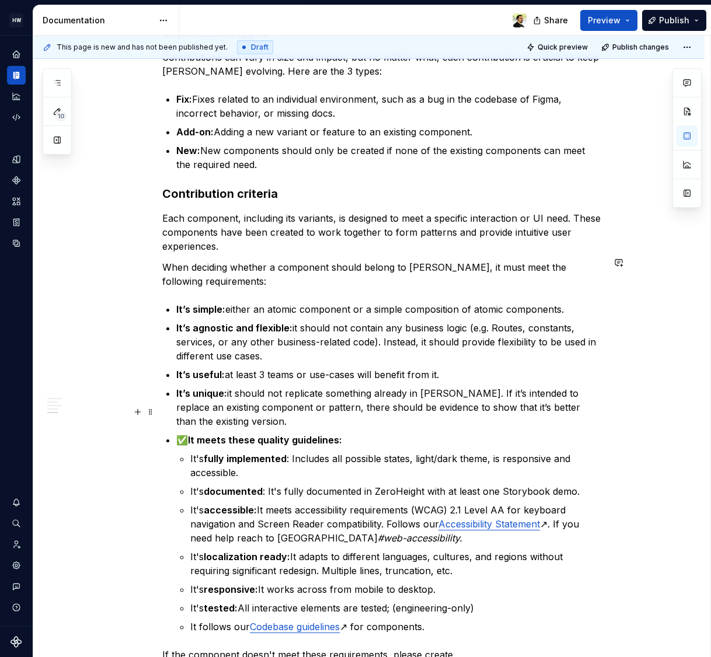
scroll to position [945, 0]
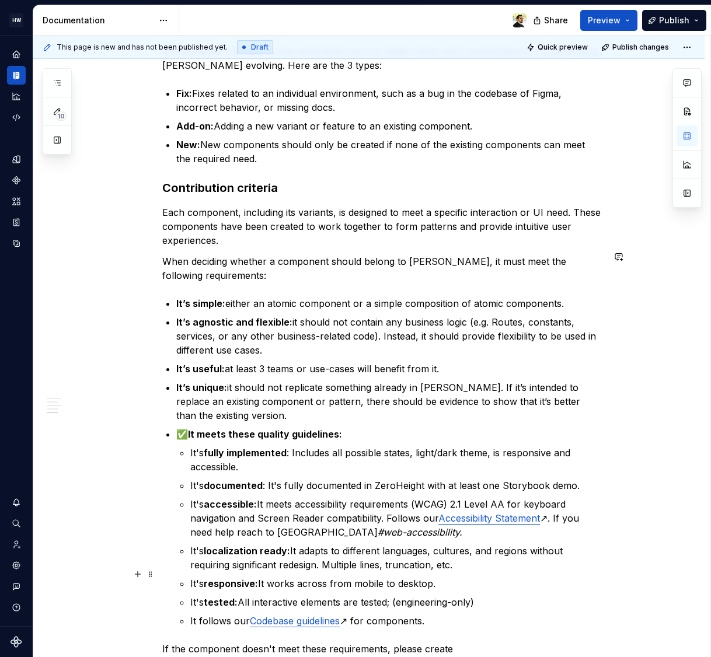
click at [298, 615] on link "Codebase guidelines" at bounding box center [295, 621] width 90 height 12
type input "[URL][DOMAIN_NAME]"
click at [516, 512] on link "Accessibility Statement" at bounding box center [489, 518] width 102 height 12
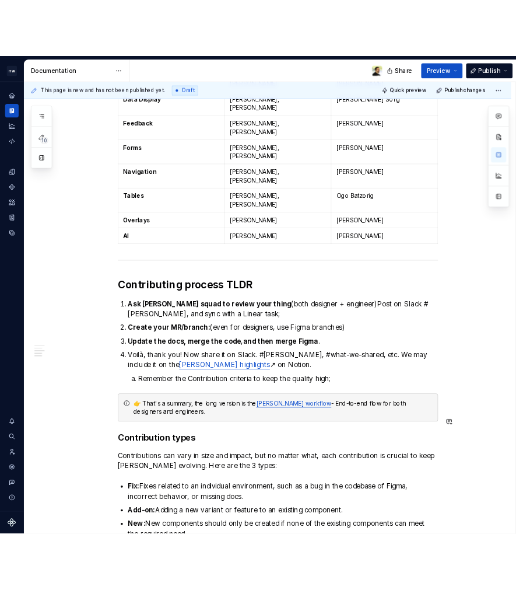
scroll to position [0, 0]
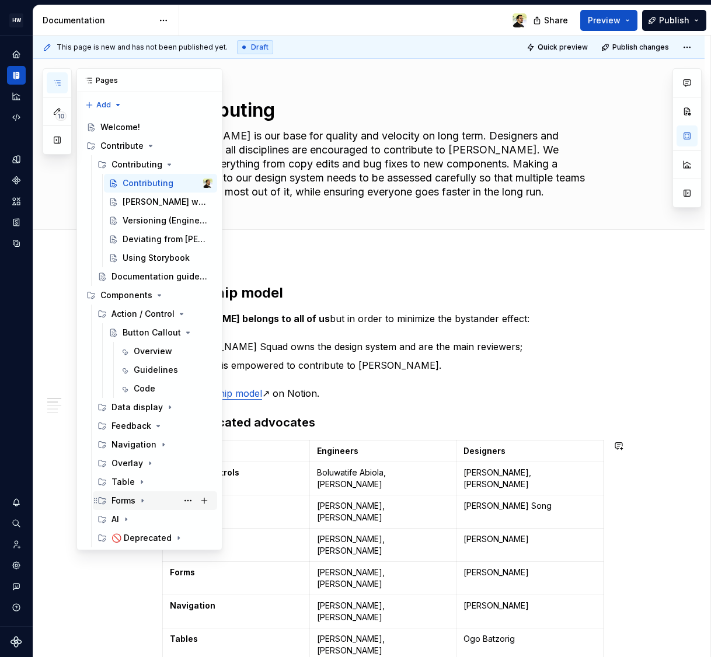
click at [144, 505] on icon "Page tree" at bounding box center [142, 500] width 9 height 9
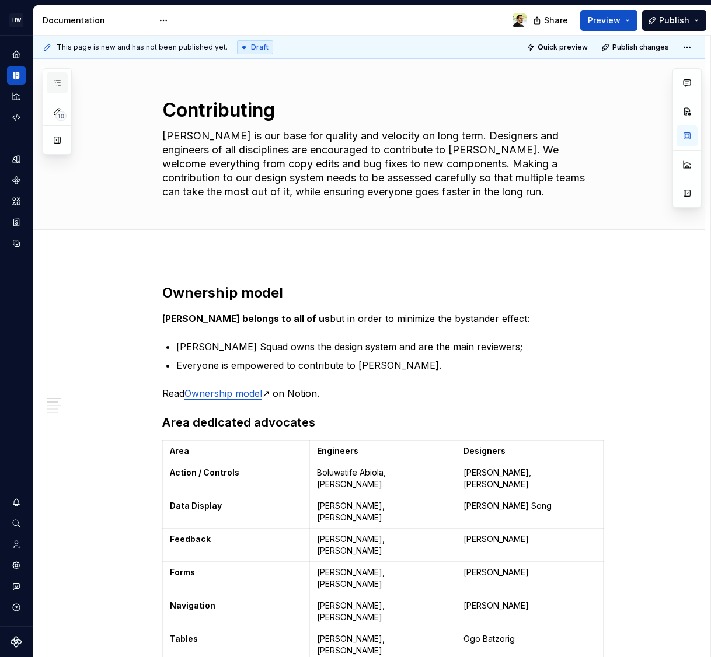
click at [53, 82] on icon "button" at bounding box center [57, 82] width 9 height 9
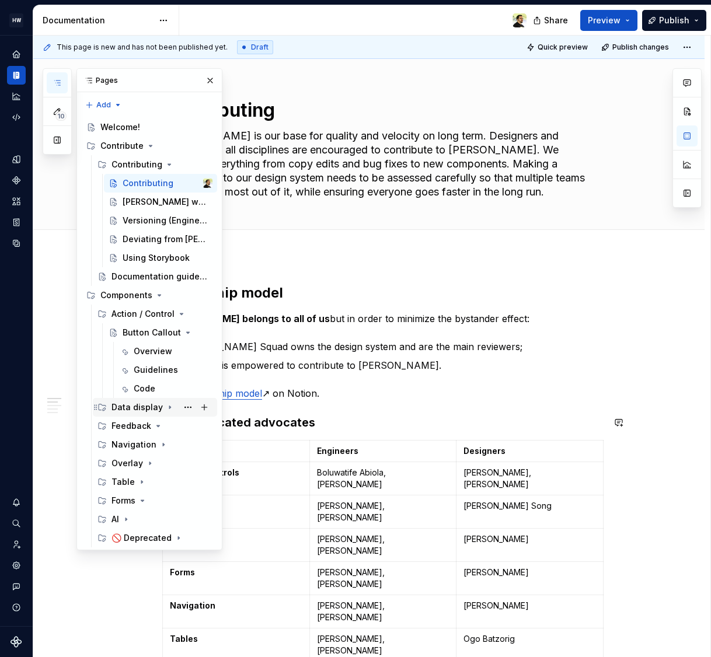
click at [138, 403] on div "Data display" at bounding box center [136, 407] width 51 height 12
click at [134, 443] on div "Navigation" at bounding box center [133, 445] width 45 height 12
click at [134, 464] on div "Overlay" at bounding box center [127, 463] width 32 height 12
click at [134, 482] on div "Table" at bounding box center [161, 482] width 101 height 16
click at [129, 517] on icon "Page tree" at bounding box center [125, 519] width 9 height 9
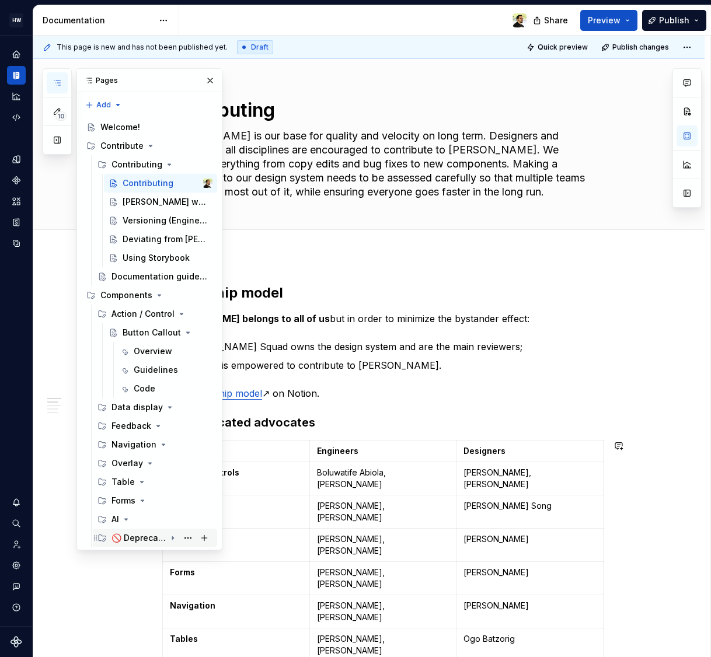
click at [133, 538] on div "🚫 Deprecated" at bounding box center [138, 538] width 54 height 12
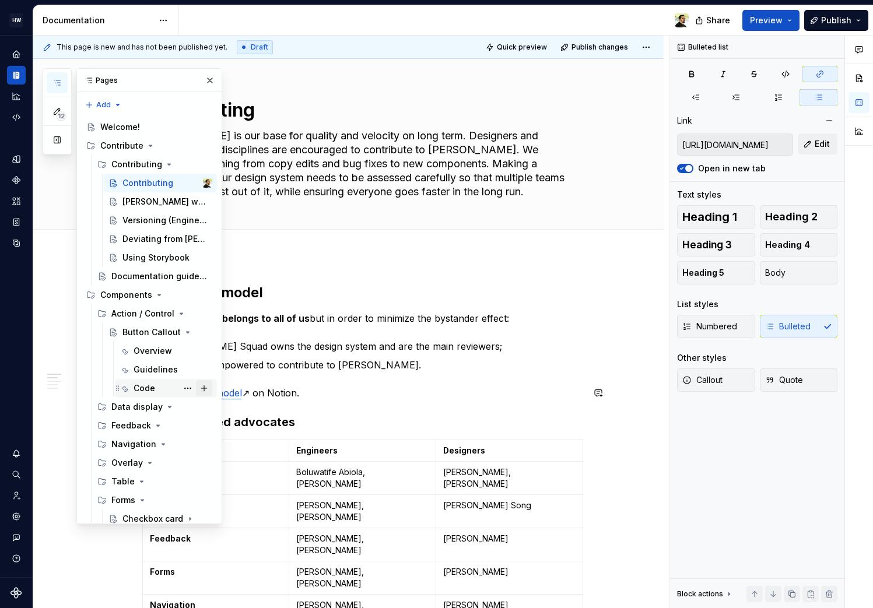
scroll to position [44, 0]
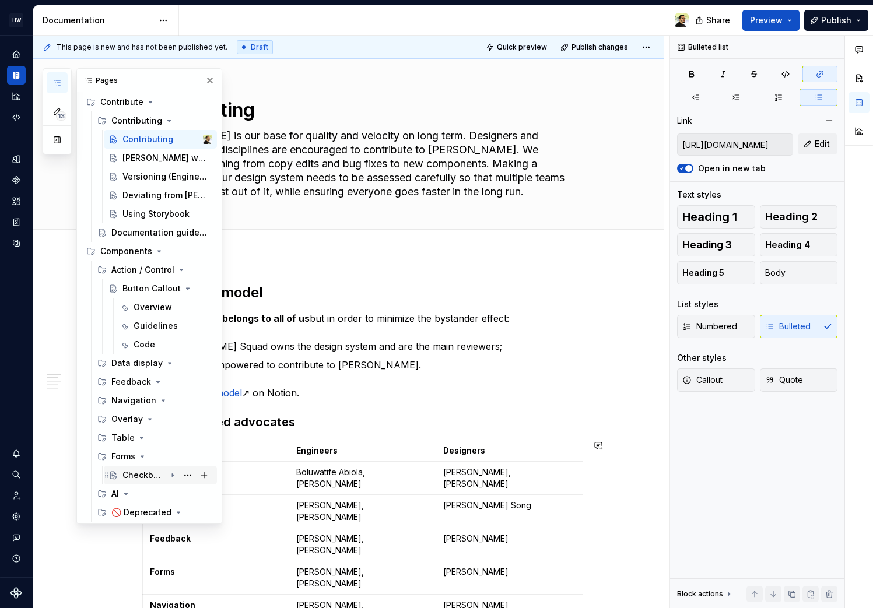
click at [146, 477] on div "Checkbox card" at bounding box center [144, 476] width 43 height 12
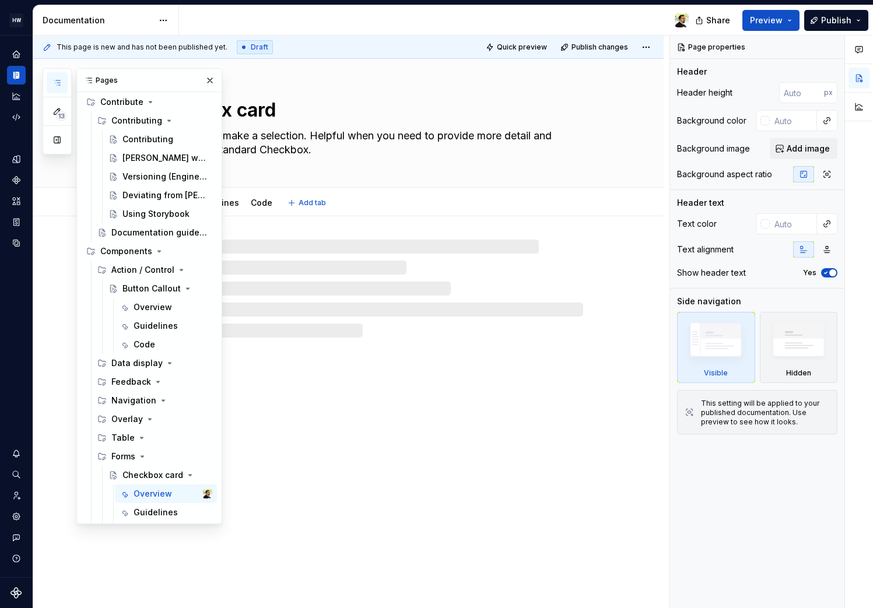
click at [297, 137] on textarea "Allows a user to make a selection. Helpful when you need to provide more detail…" at bounding box center [360, 143] width 441 height 33
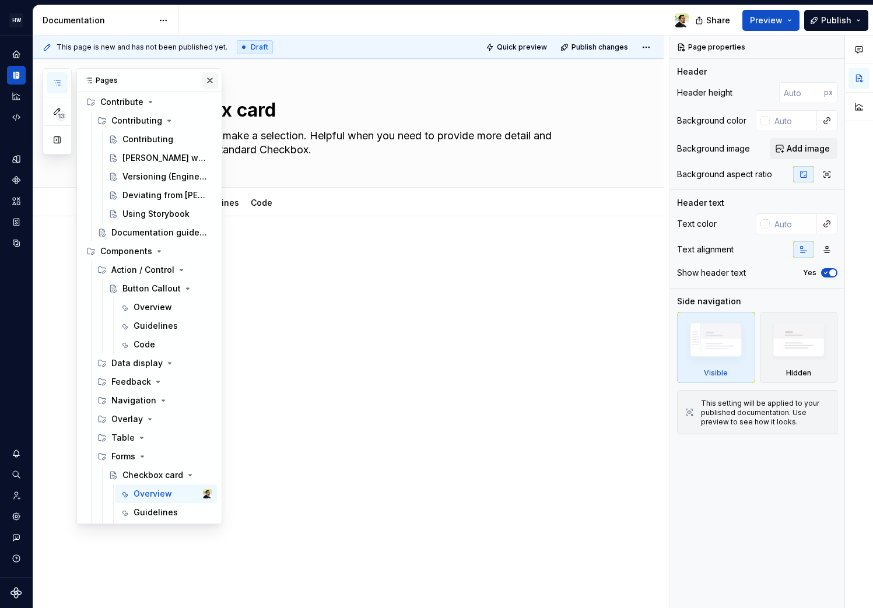
click at [202, 86] on button "button" at bounding box center [210, 80] width 16 height 16
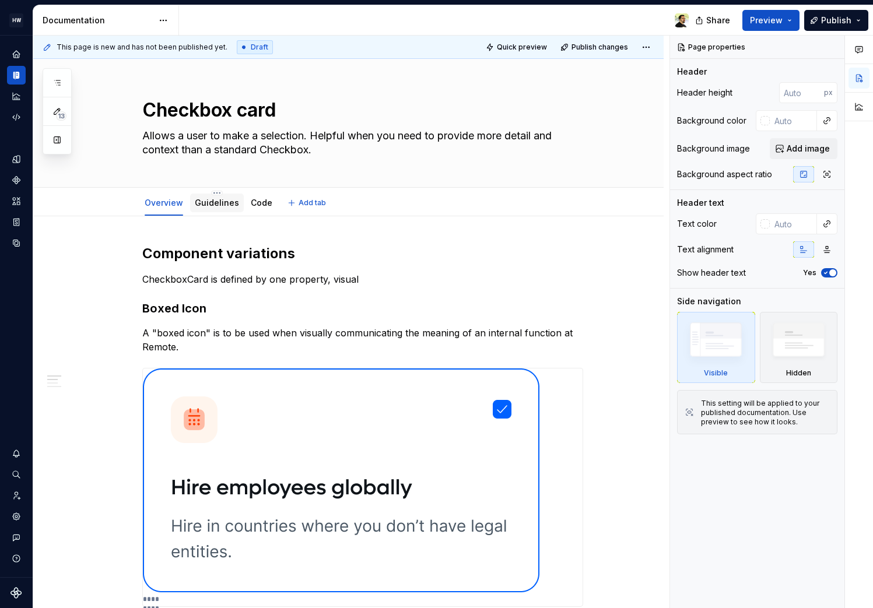
click at [211, 202] on link "Guidelines" at bounding box center [217, 203] width 44 height 10
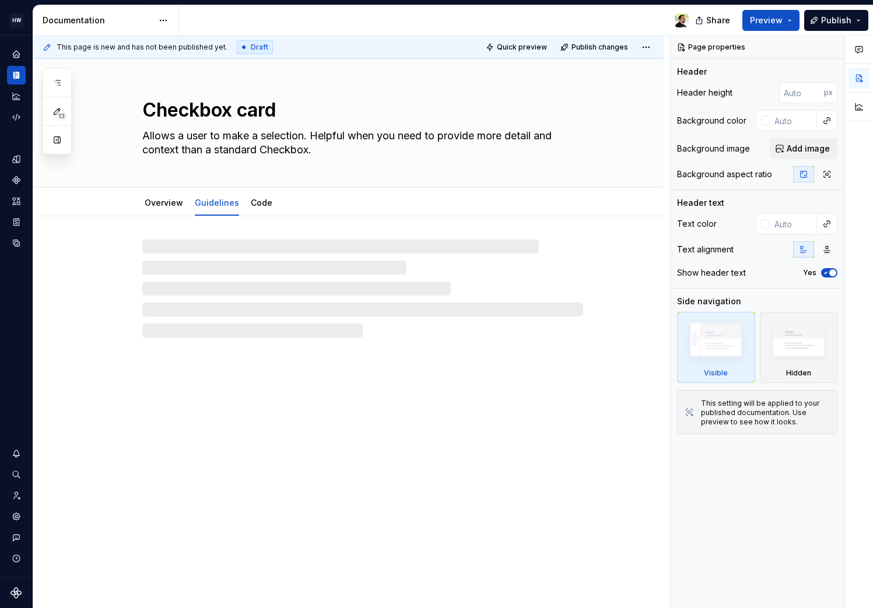
type textarea "*"
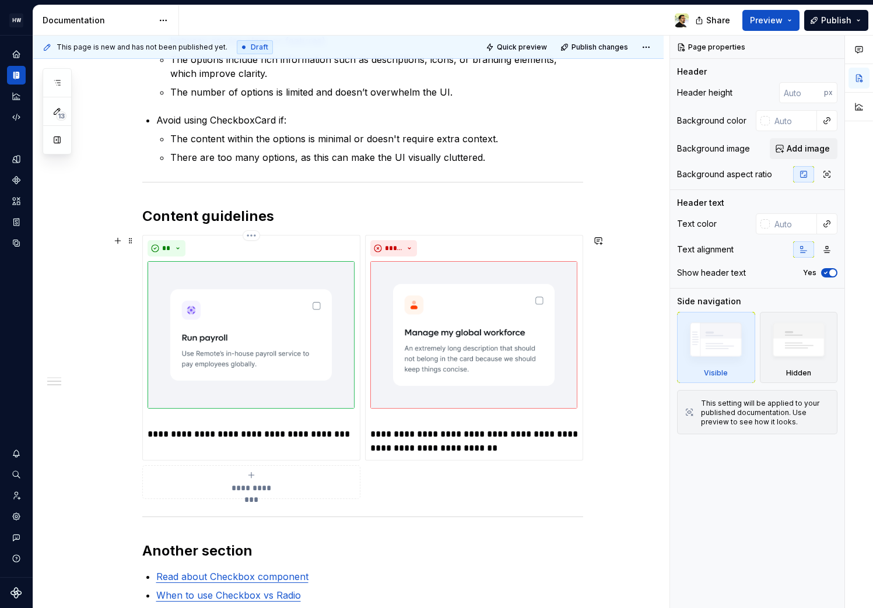
scroll to position [452, 0]
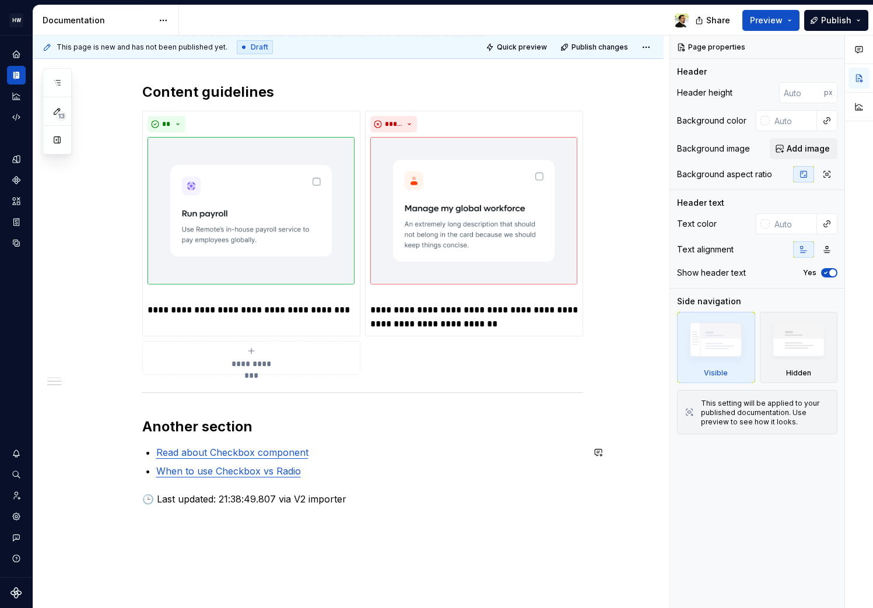
click at [241, 450] on link "Read about Checkbox component" at bounding box center [232, 453] width 152 height 12
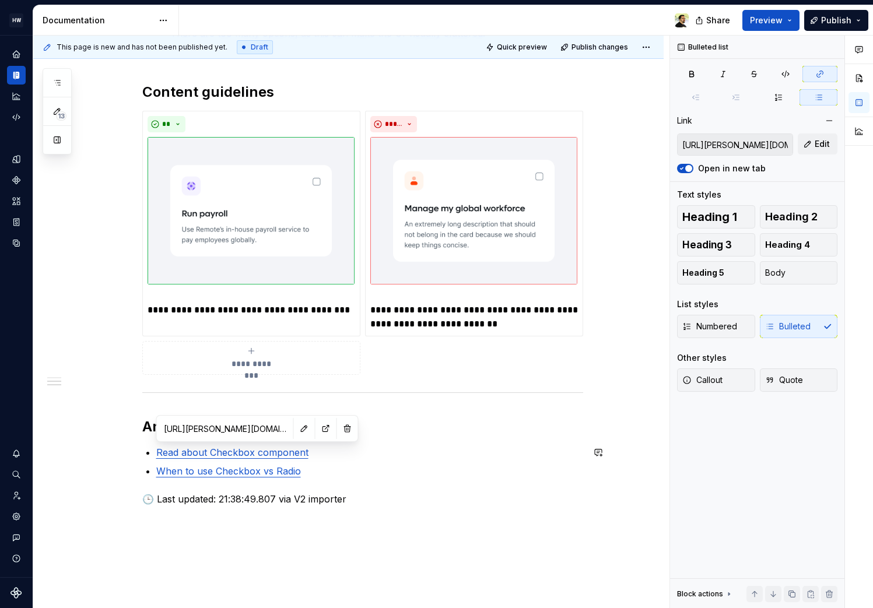
type input "[URL][PERSON_NAME][DOMAIN_NAME]"
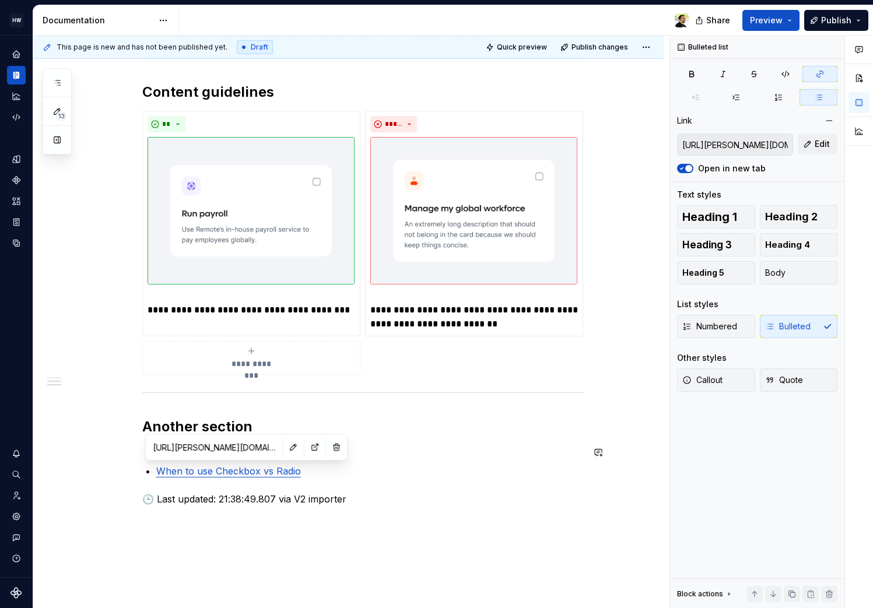
click at [230, 471] on link "When to use Checkbox vs Radio" at bounding box center [228, 472] width 145 height 12
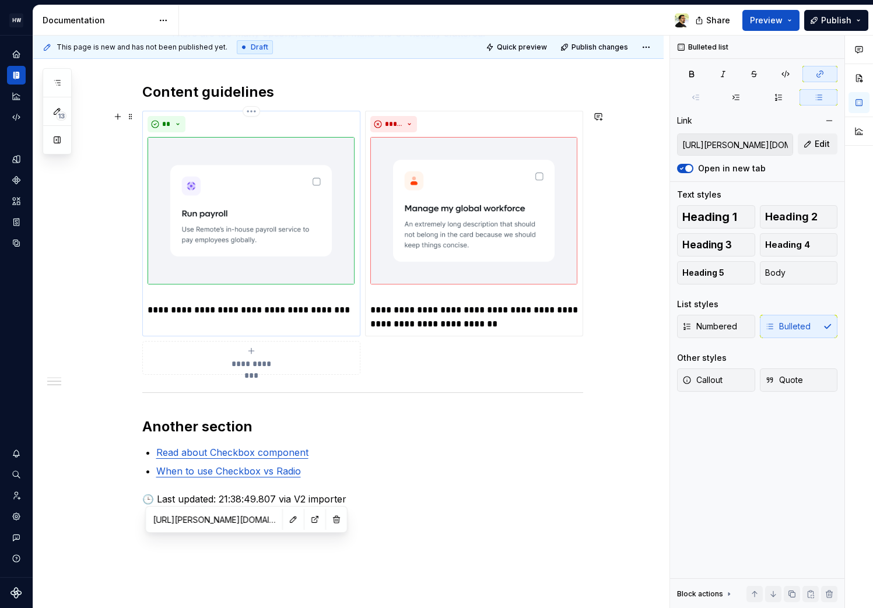
scroll to position [0, 0]
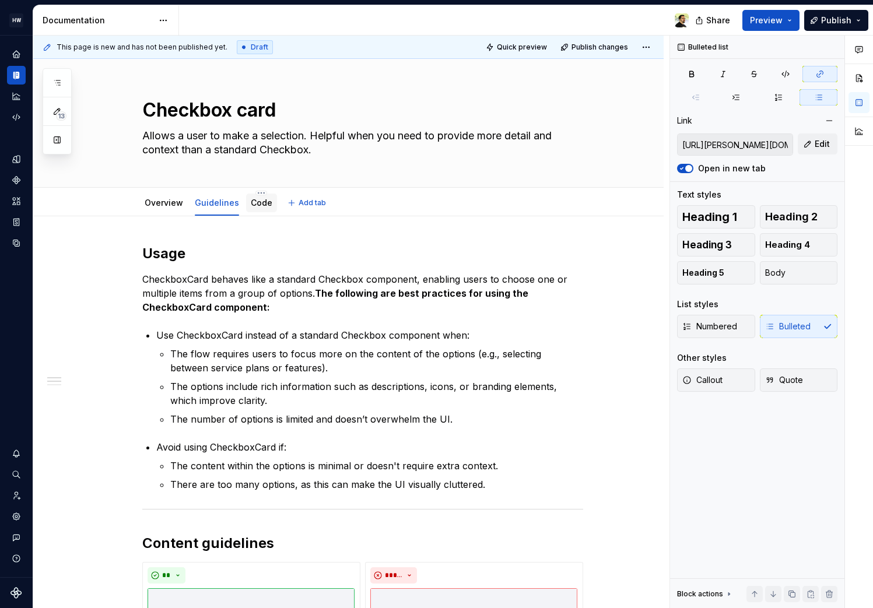
click at [252, 206] on link "Code" at bounding box center [262, 203] width 22 height 10
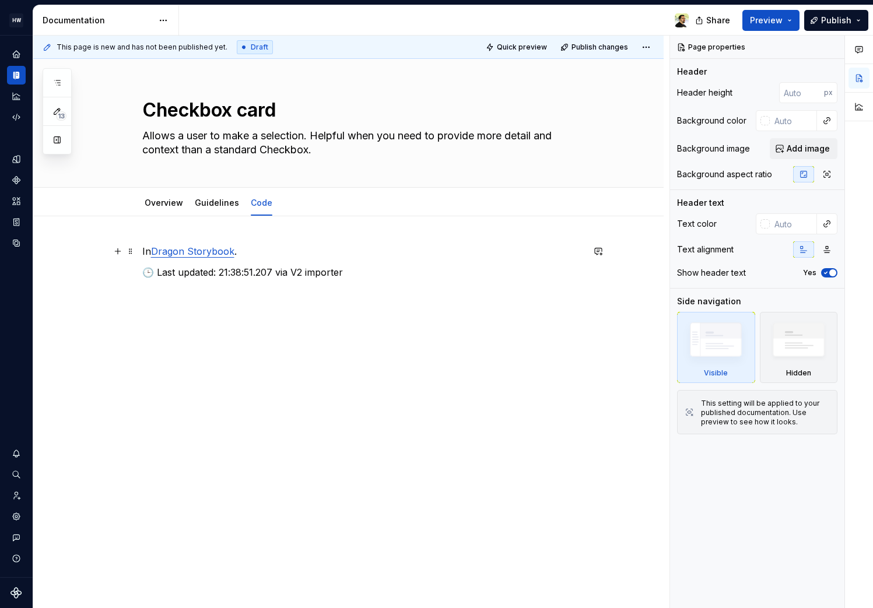
click at [198, 250] on link "Dragon Storybook" at bounding box center [192, 252] width 83 height 12
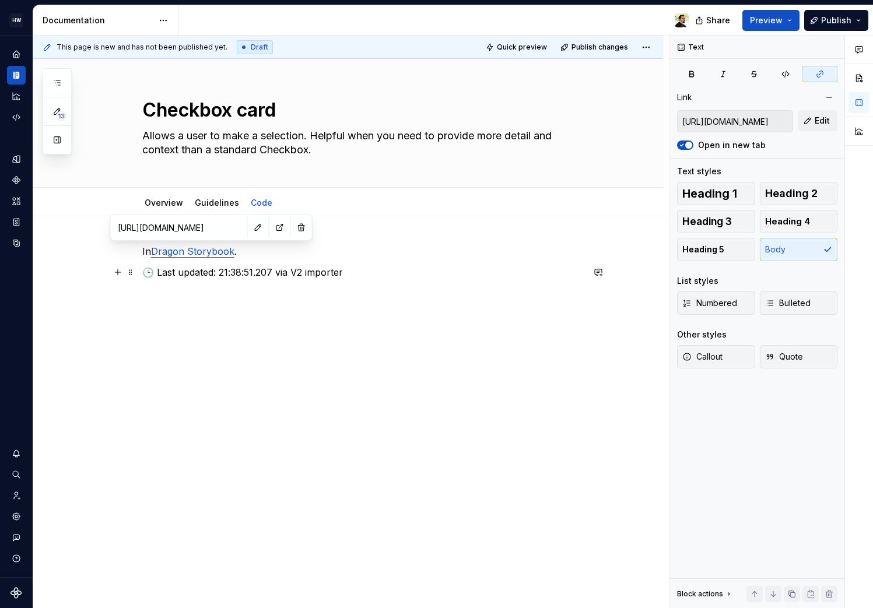
click at [198, 274] on p "🕒 Last updated: 21:38:51.207 via V2 importer" at bounding box center [362, 272] width 441 height 14
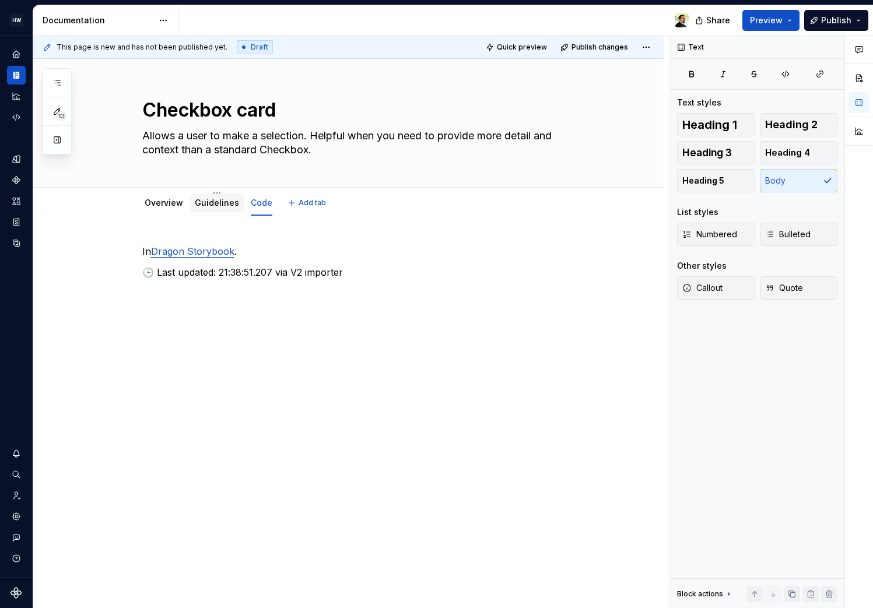
click at [215, 203] on link "Guidelines" at bounding box center [217, 203] width 44 height 10
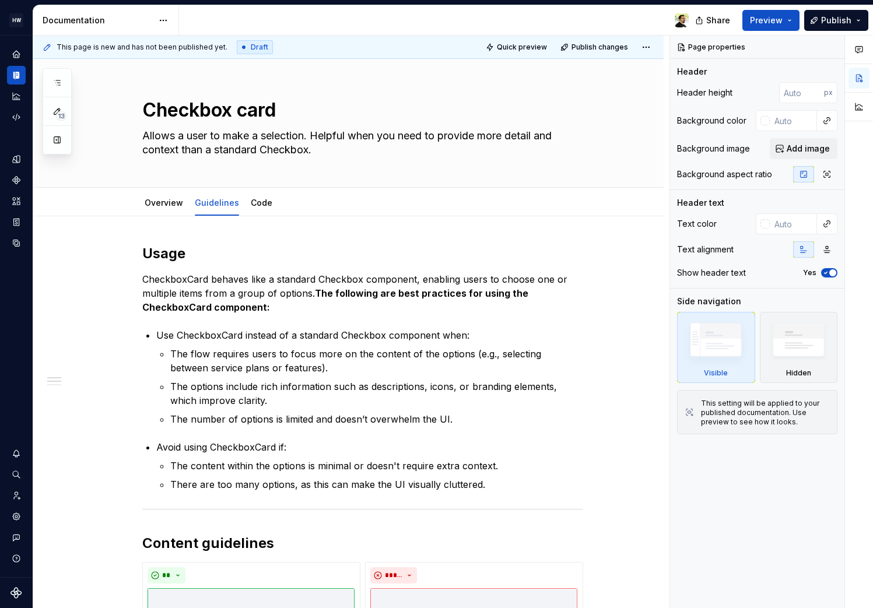
type textarea "*"
